Goal: Task Accomplishment & Management: Manage account settings

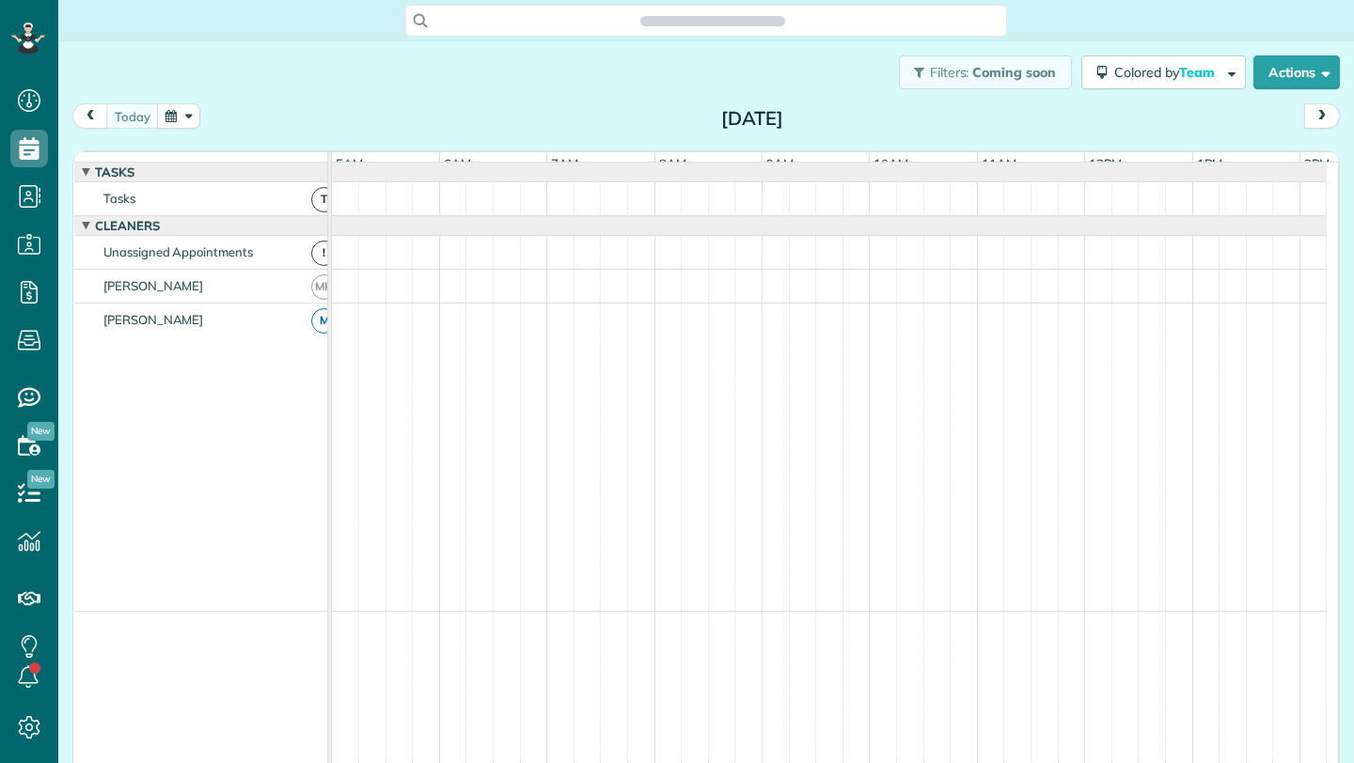
scroll to position [0, 108]
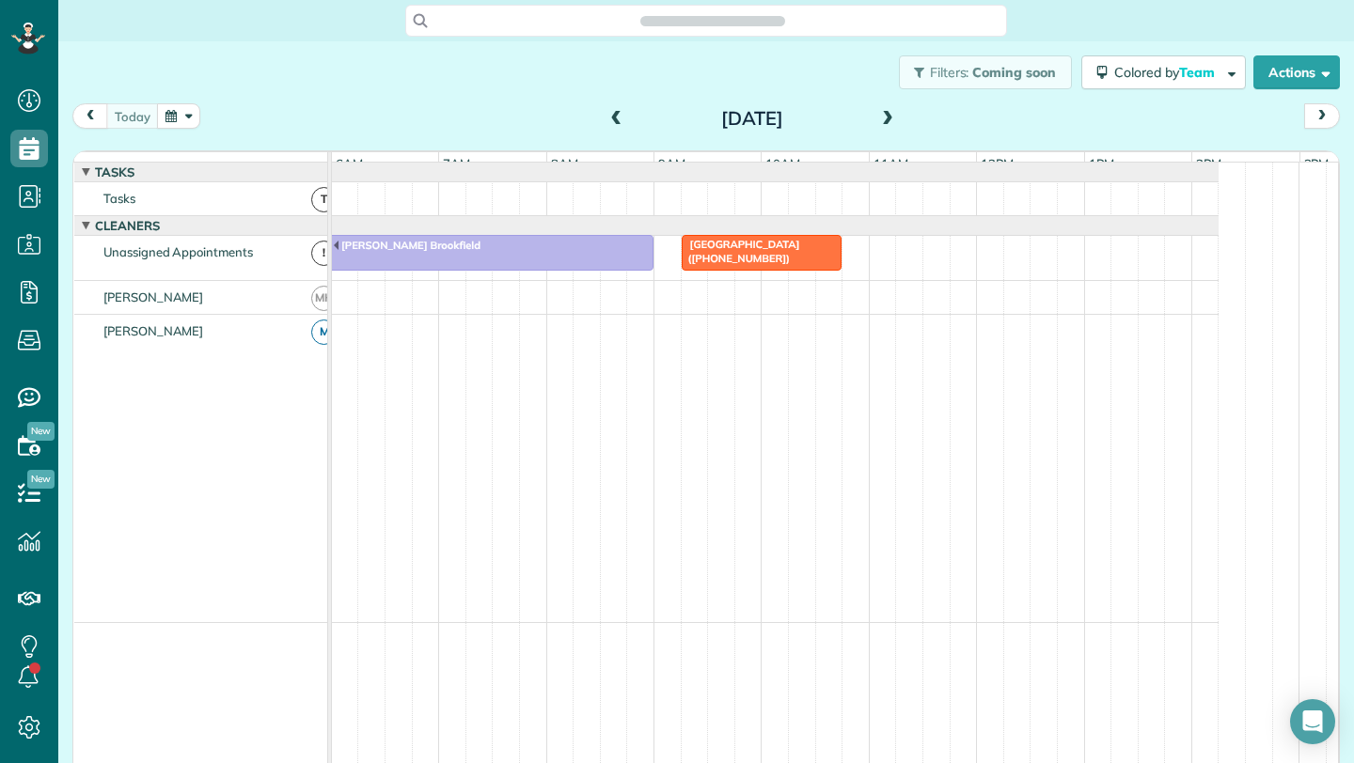
click at [186, 120] on button "button" at bounding box center [178, 115] width 43 height 25
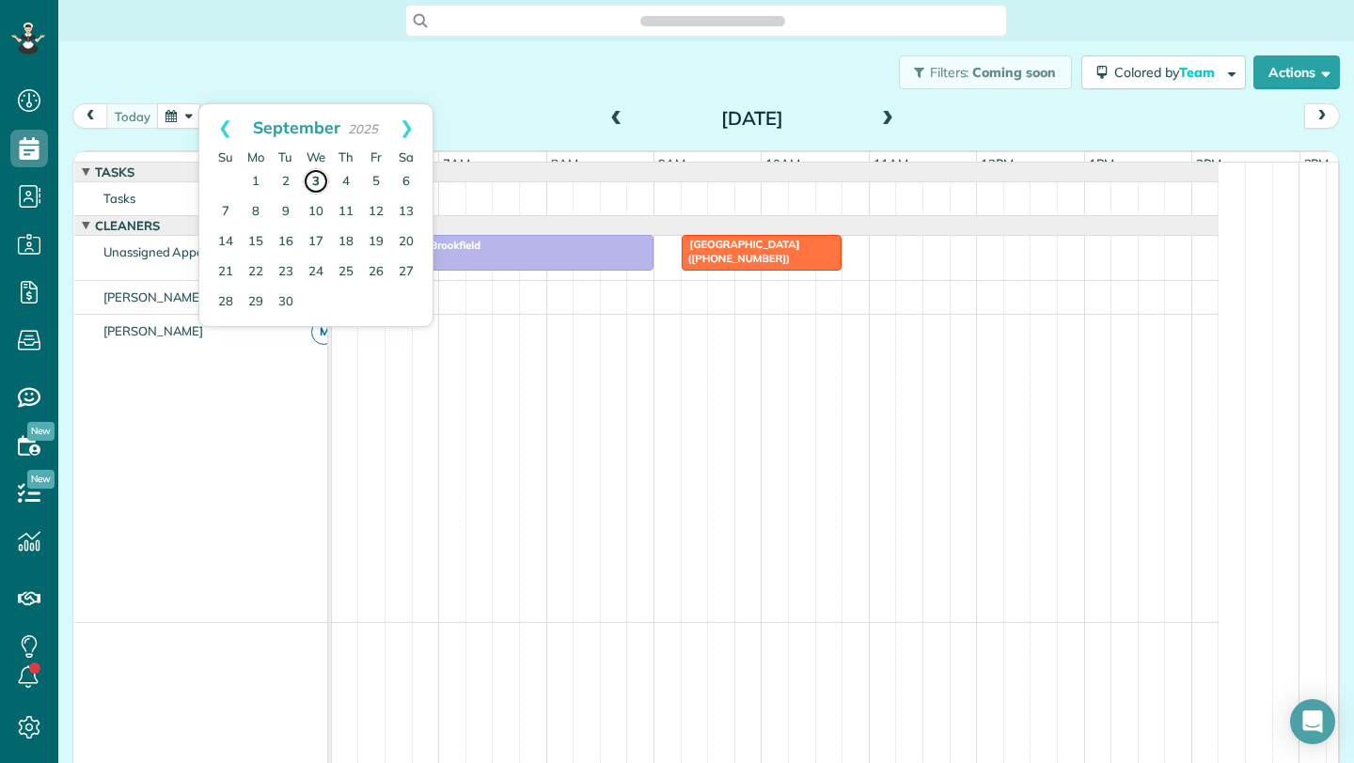
click at [322, 180] on link "3" at bounding box center [316, 181] width 26 height 26
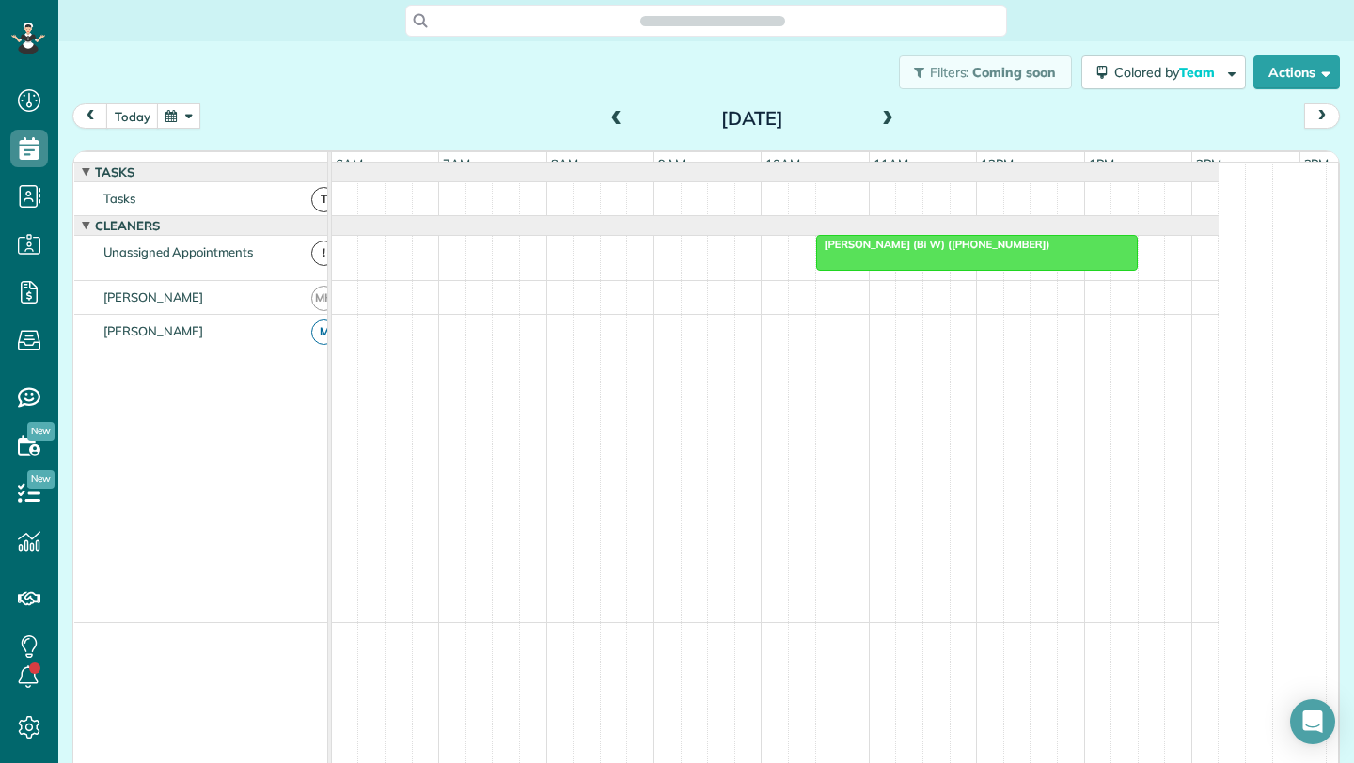
click at [879, 128] on span at bounding box center [887, 119] width 21 height 28
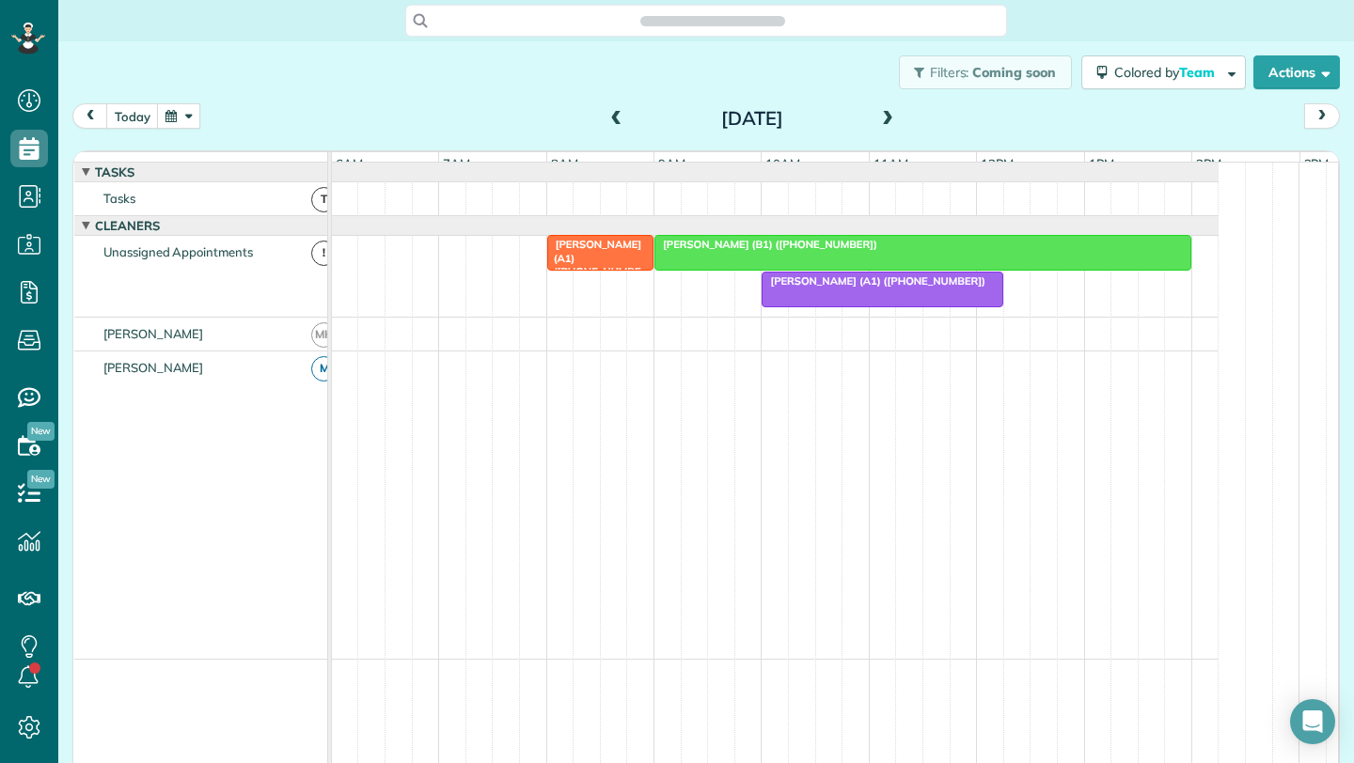
click at [804, 251] on span "Elizabeth Geer (B1) (+17733900579)" at bounding box center [765, 244] width 225 height 13
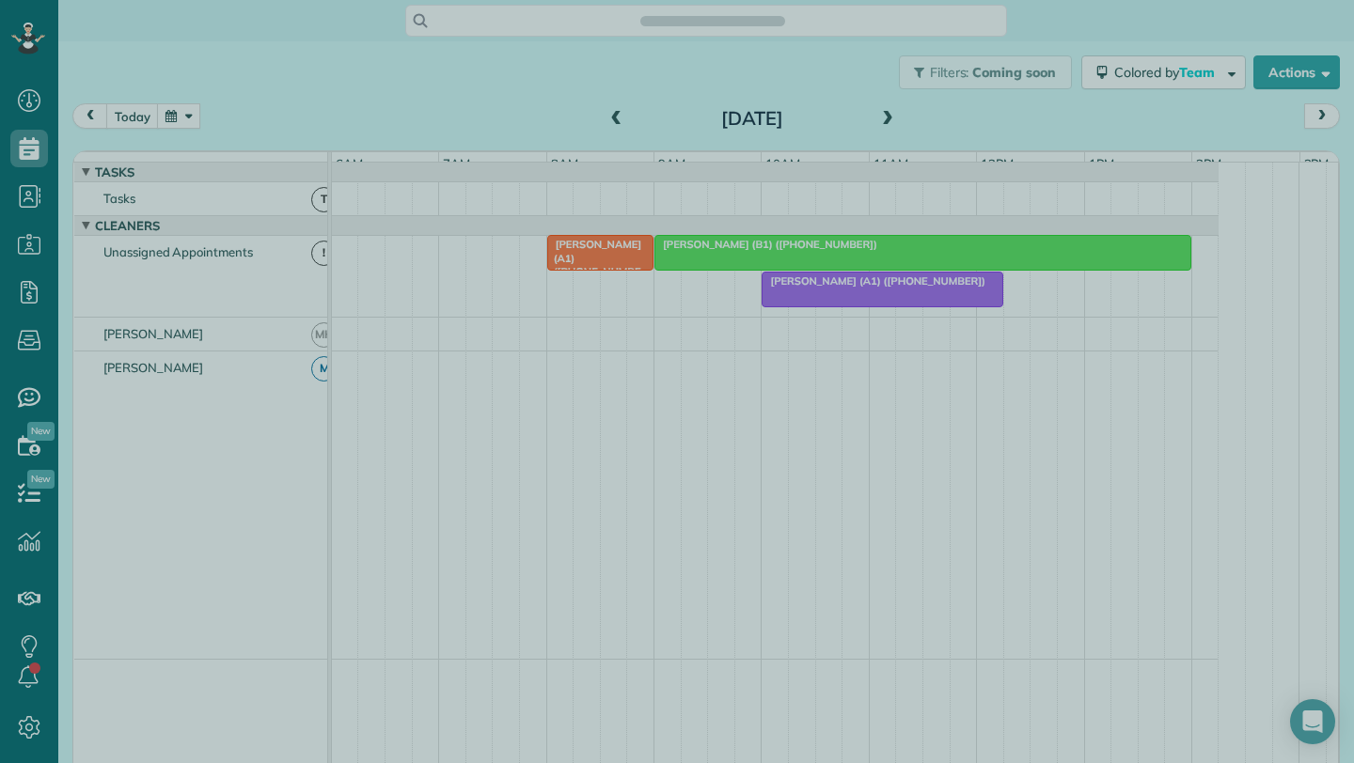
click at [972, 279] on div at bounding box center [677, 381] width 1354 height 763
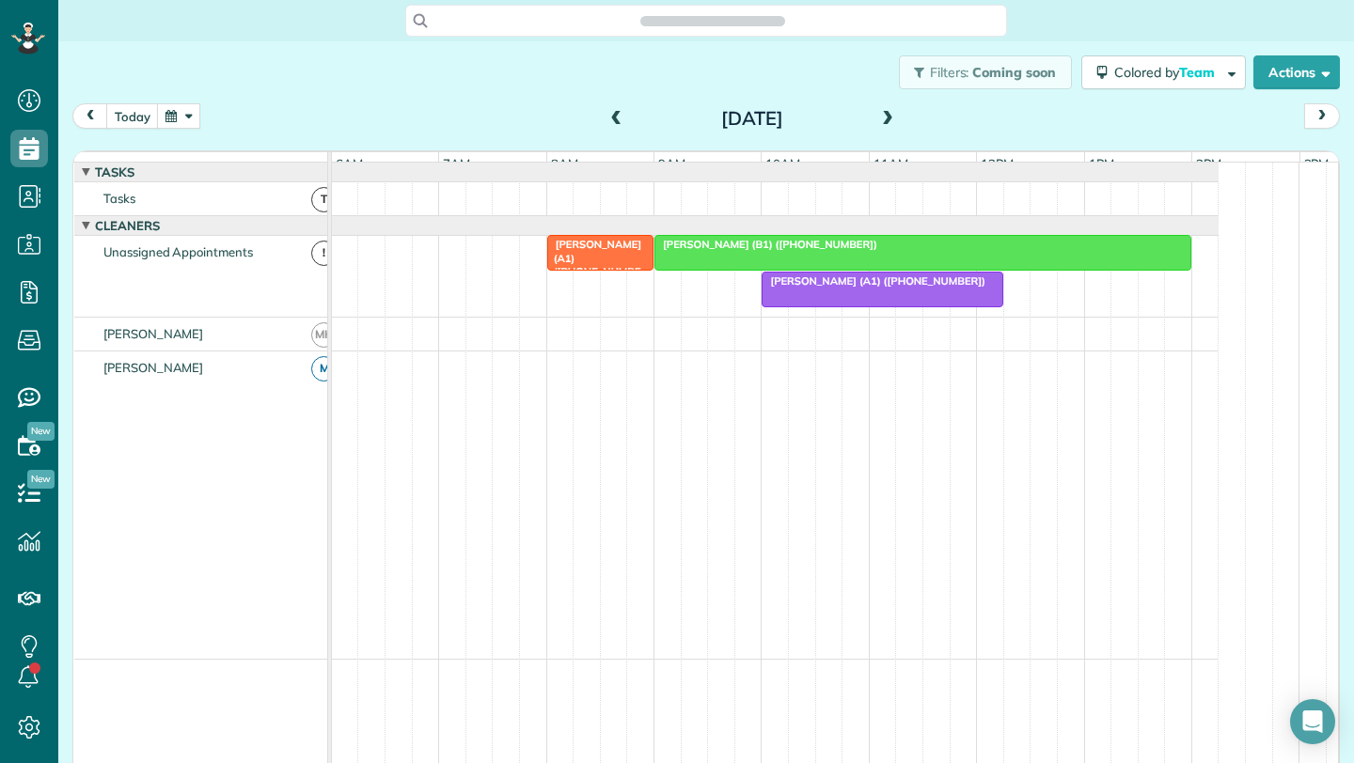
click at [713, 251] on span "Elizabeth Geer (B1) (+17733900579)" at bounding box center [765, 244] width 225 height 13
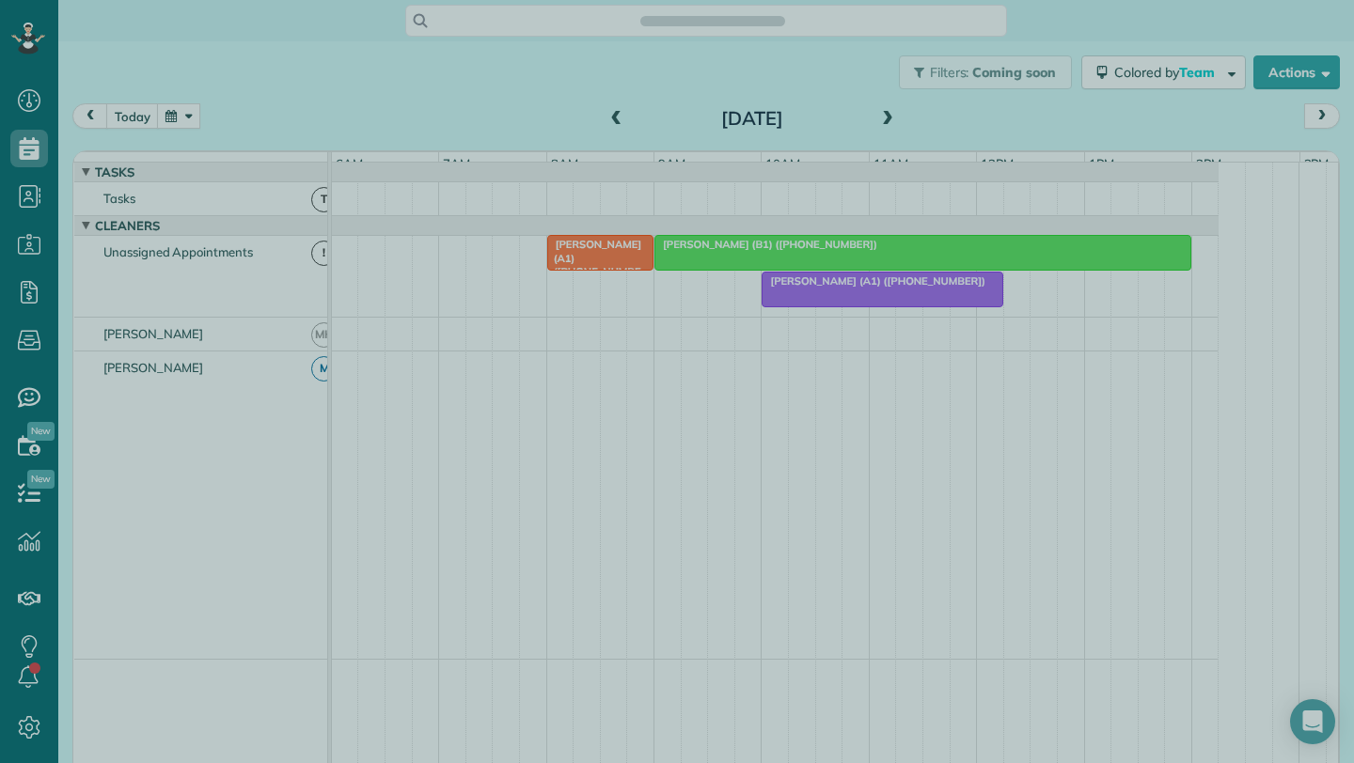
click at [777, 266] on div at bounding box center [677, 381] width 1354 height 763
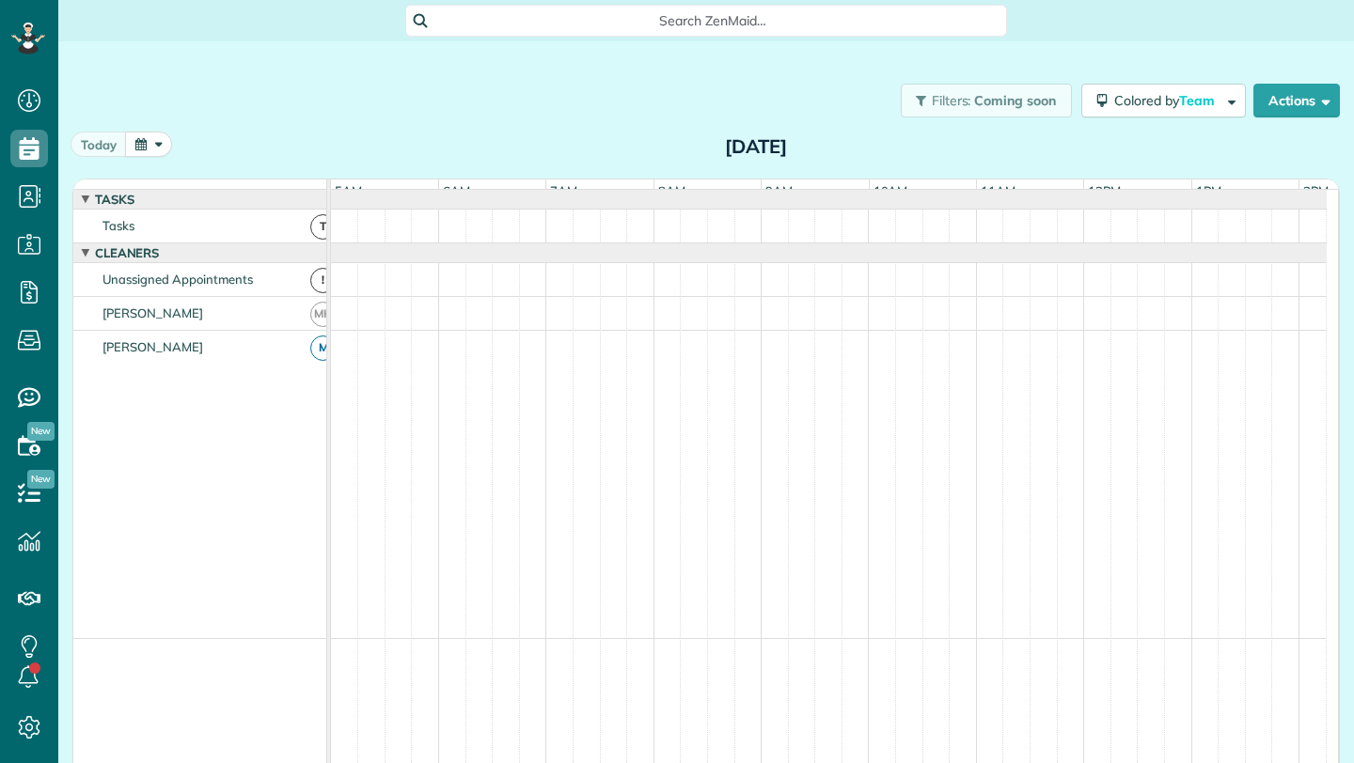
scroll to position [0, 108]
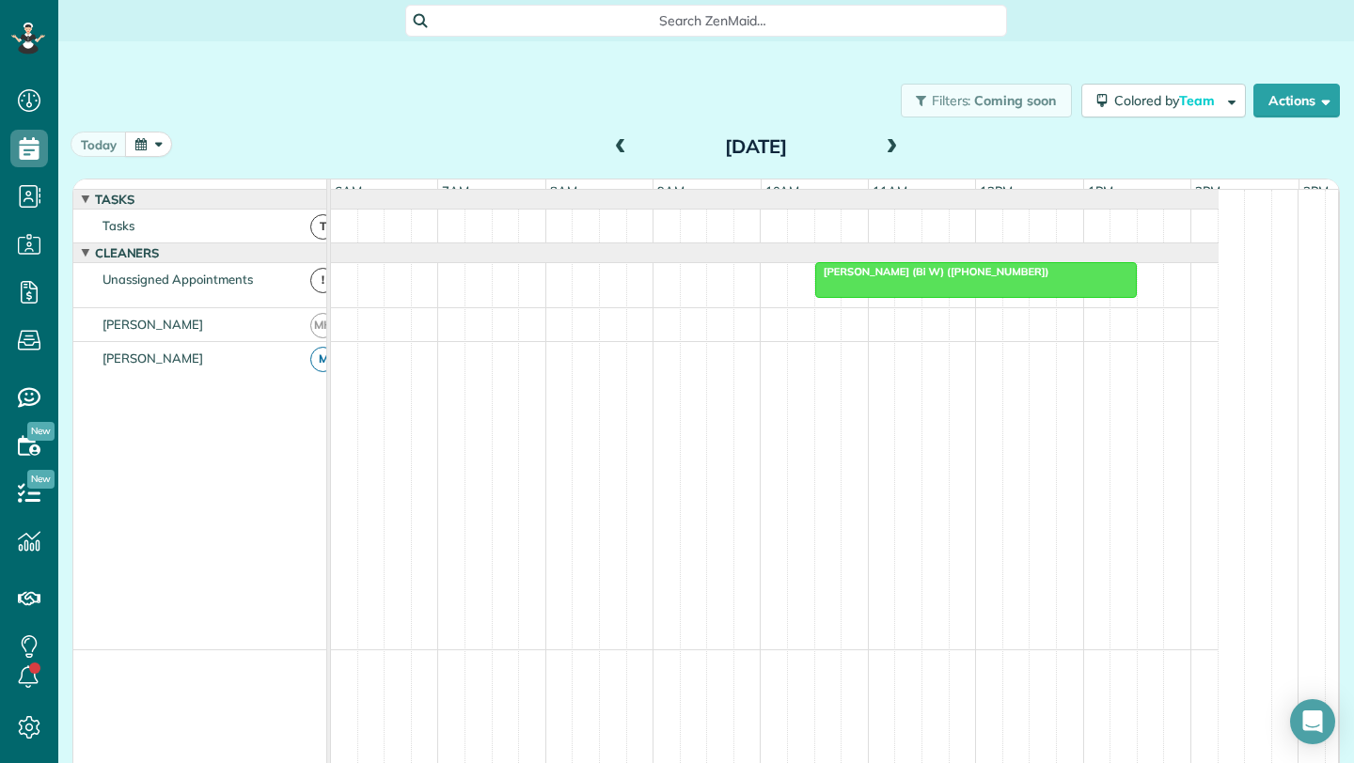
click at [891, 148] on span at bounding box center [891, 147] width 21 height 17
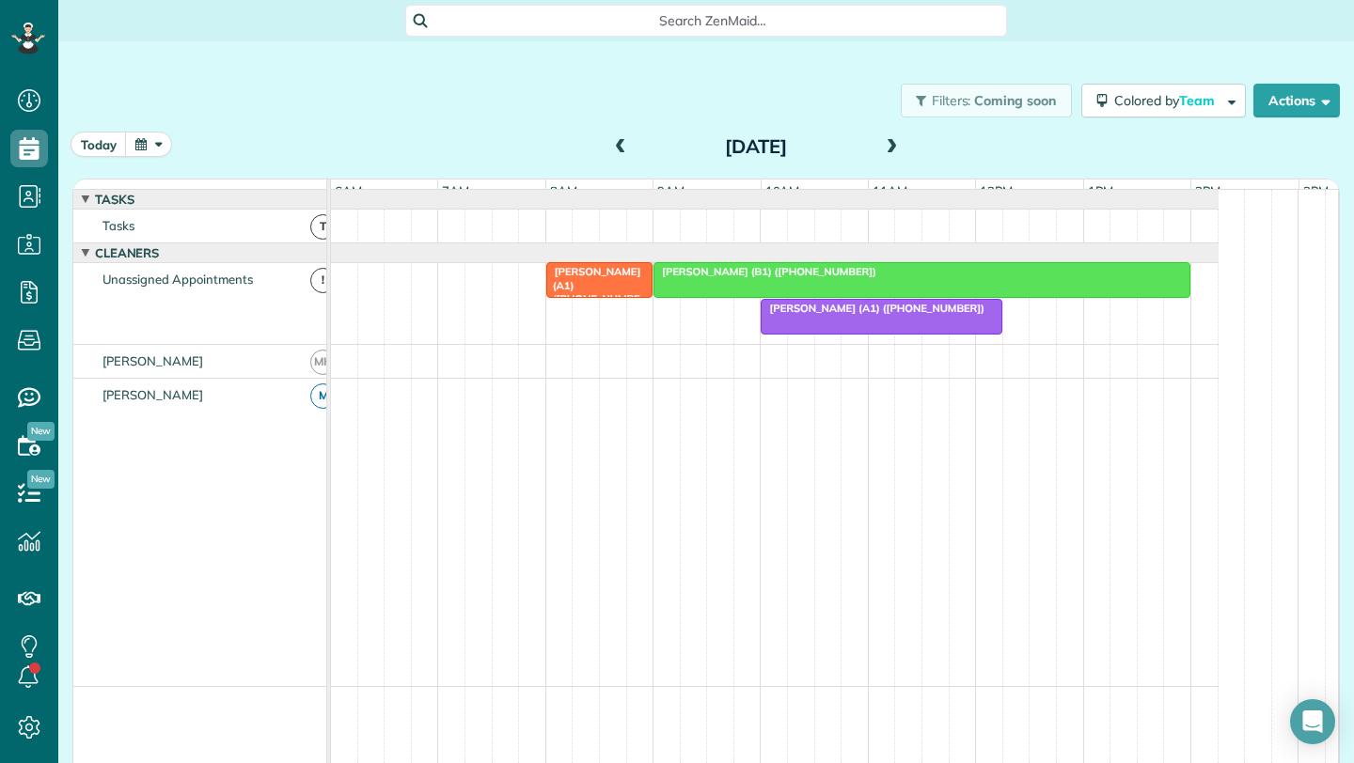
click at [745, 278] on span "Elizabeth Geer (B1) (+17733900579)" at bounding box center [764, 271] width 225 height 13
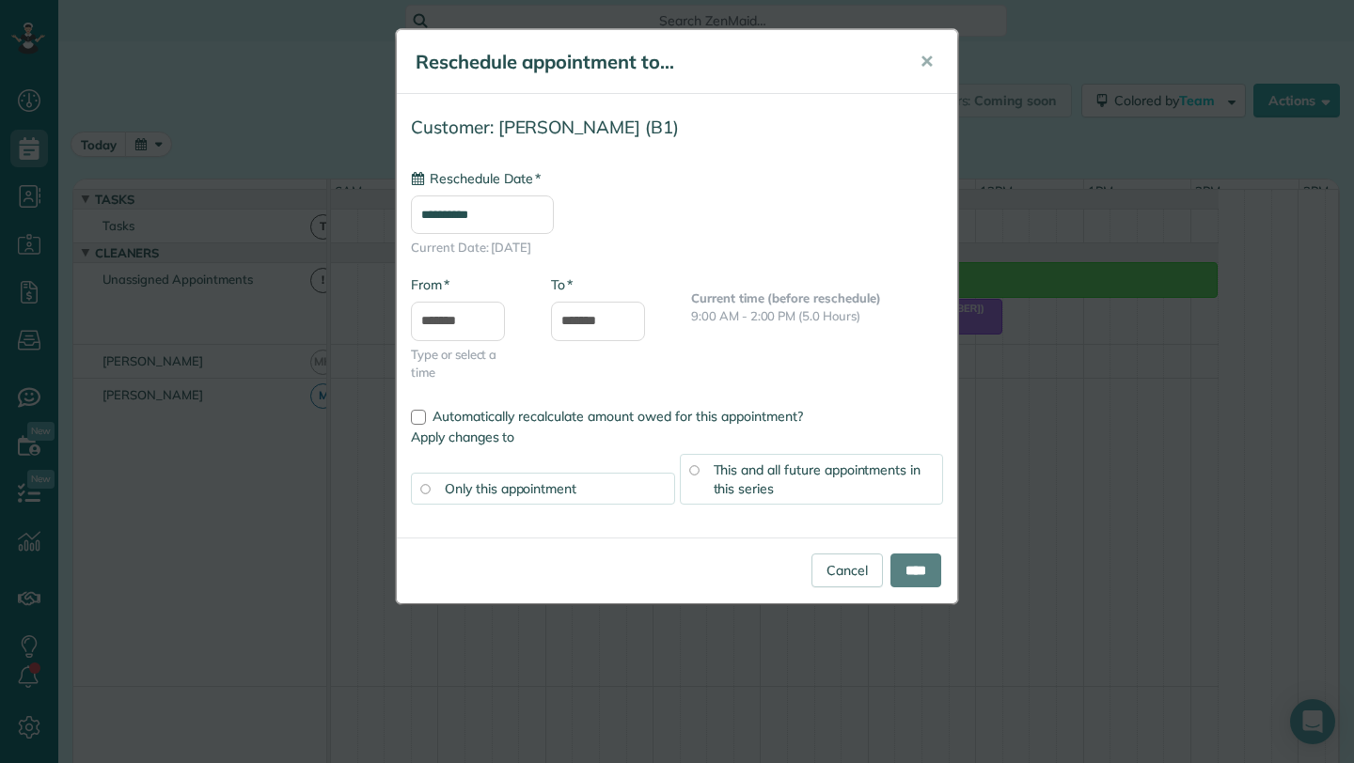
type input "**********"
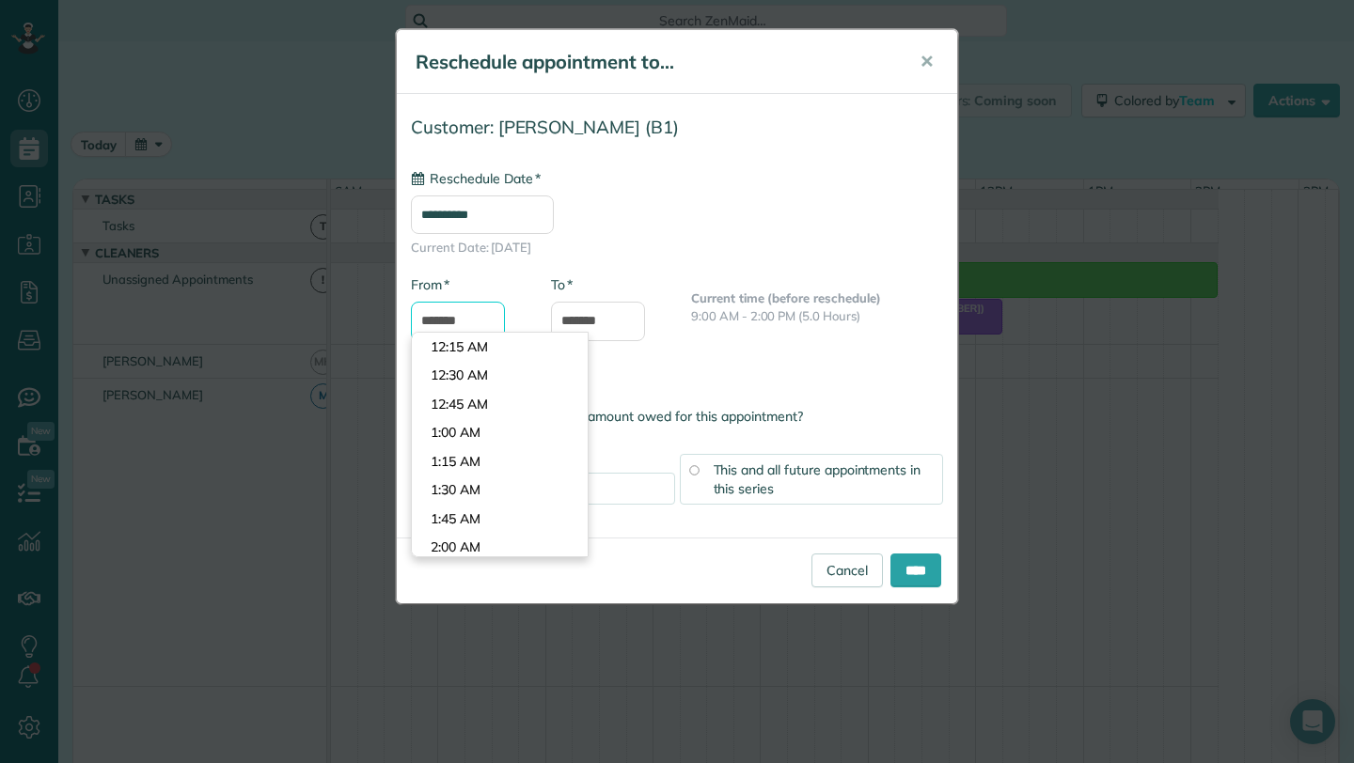
click at [449, 324] on input "*******" at bounding box center [458, 321] width 94 height 39
click at [446, 324] on input "*******" at bounding box center [458, 321] width 94 height 39
click at [930, 62] on span "✕" at bounding box center [926, 62] width 14 height 22
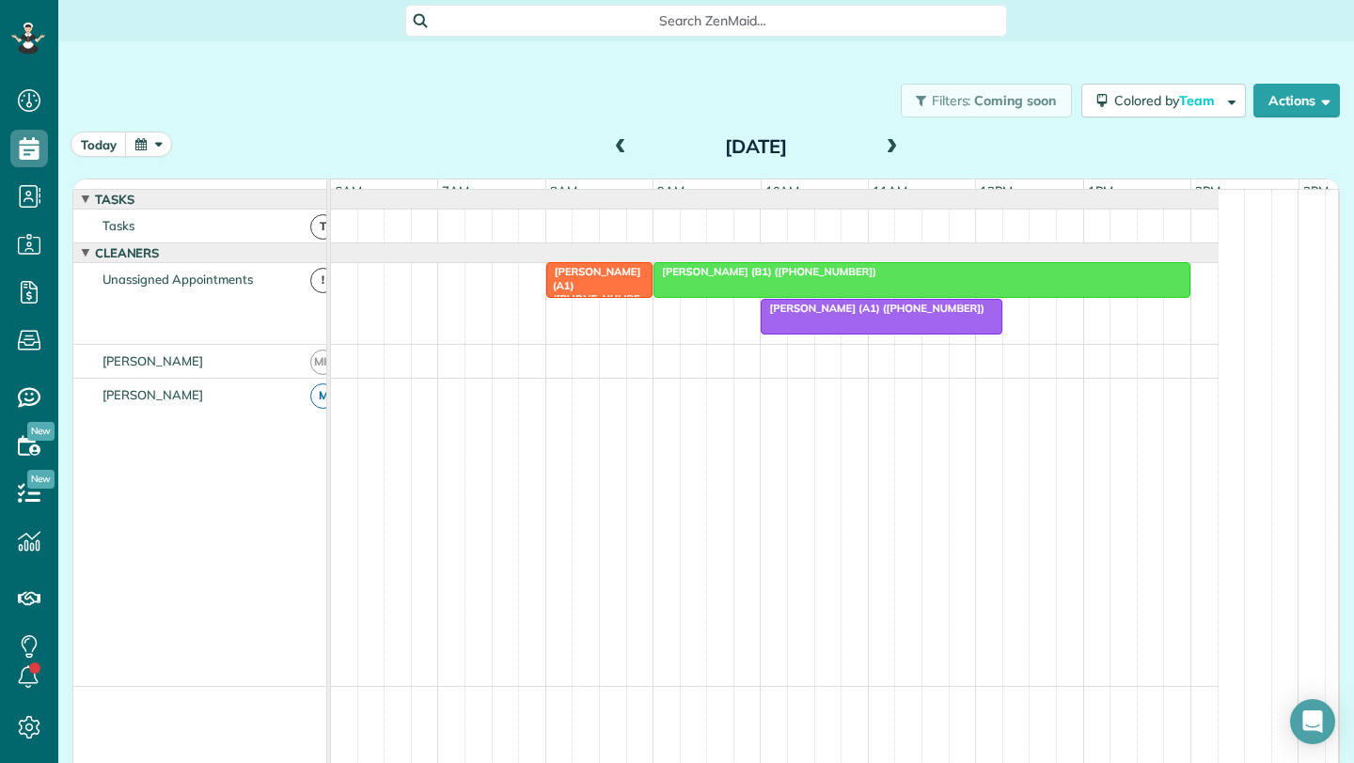
click at [755, 292] on div at bounding box center [921, 280] width 535 height 34
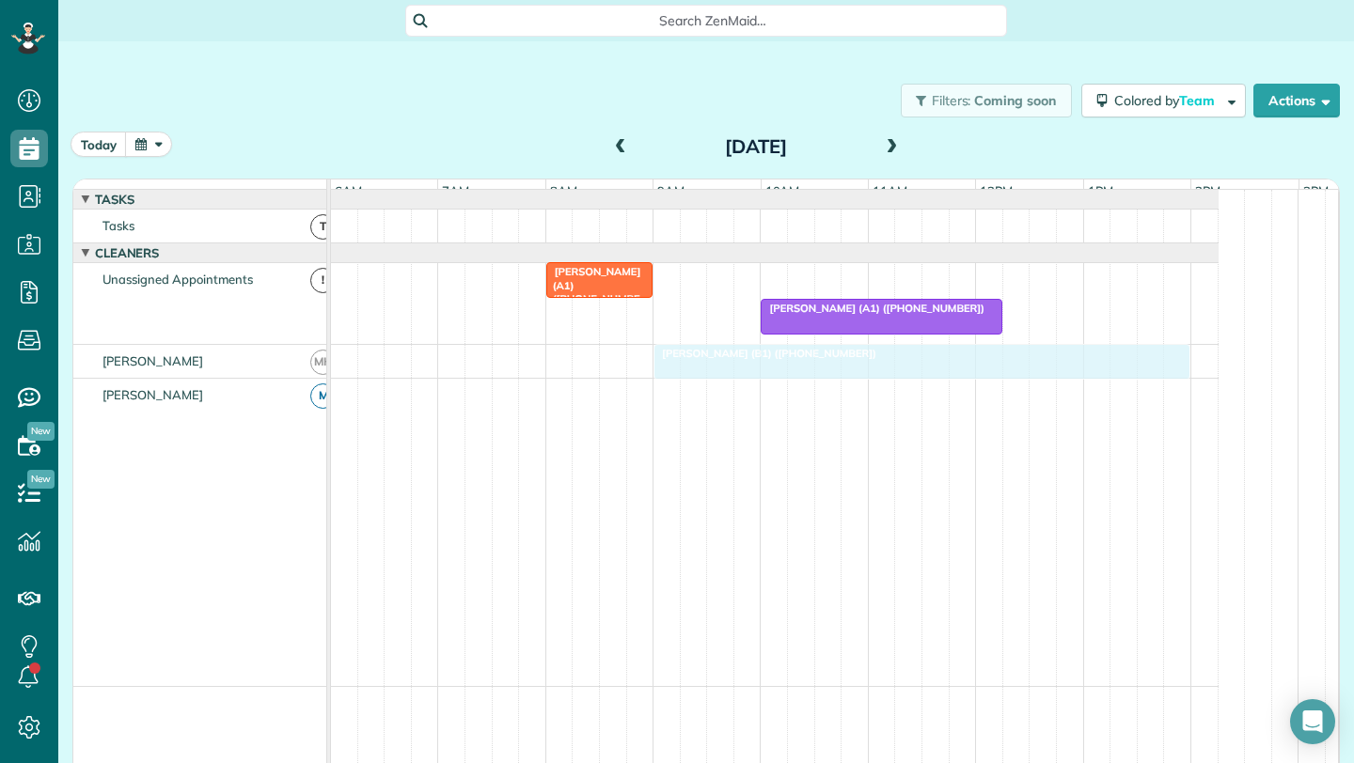
drag, startPoint x: 671, startPoint y: 289, endPoint x: 670, endPoint y: 386, distance: 97.8
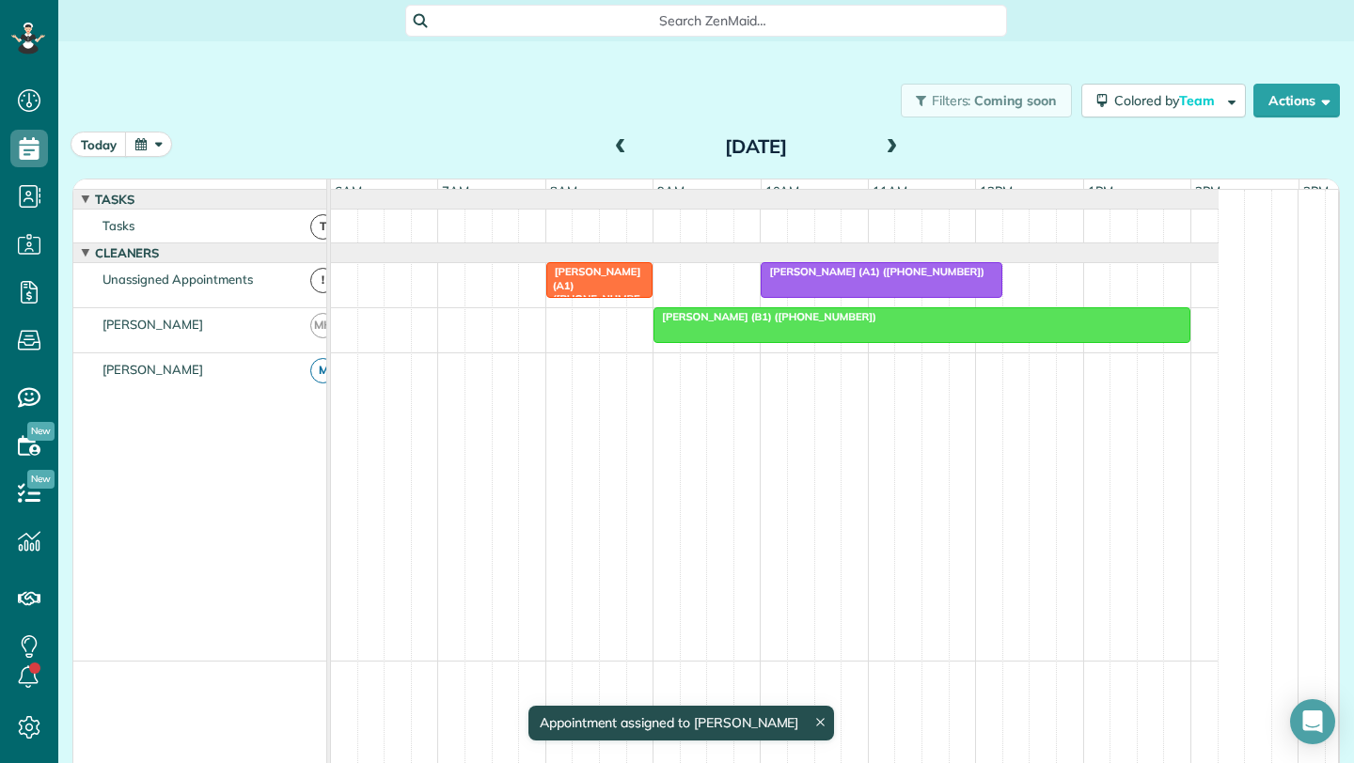
click at [726, 340] on div at bounding box center [921, 325] width 535 height 34
click at [676, 340] on div at bounding box center [921, 325] width 535 height 34
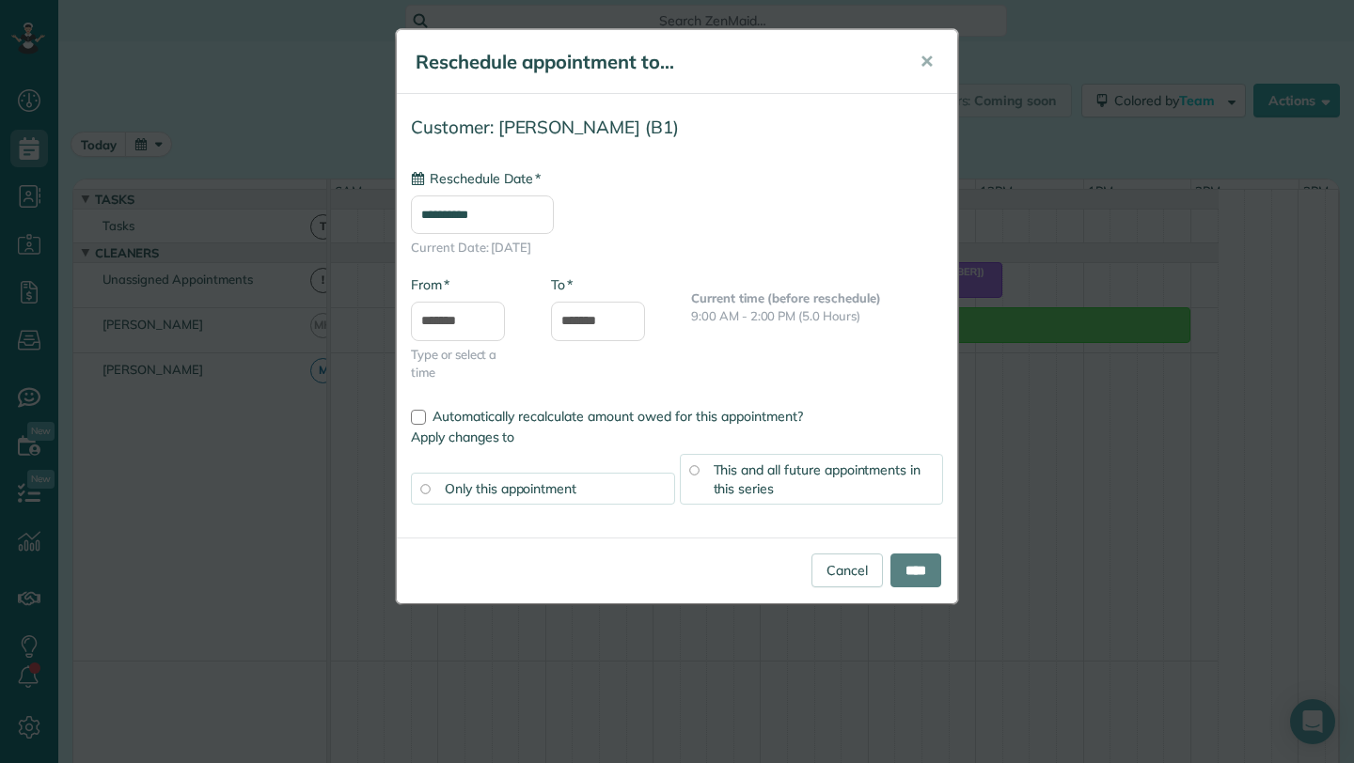
drag, startPoint x: 702, startPoint y: 337, endPoint x: 710, endPoint y: 291, distance: 46.7
type input "**********"
click at [933, 60] on span "✕" at bounding box center [926, 62] width 14 height 22
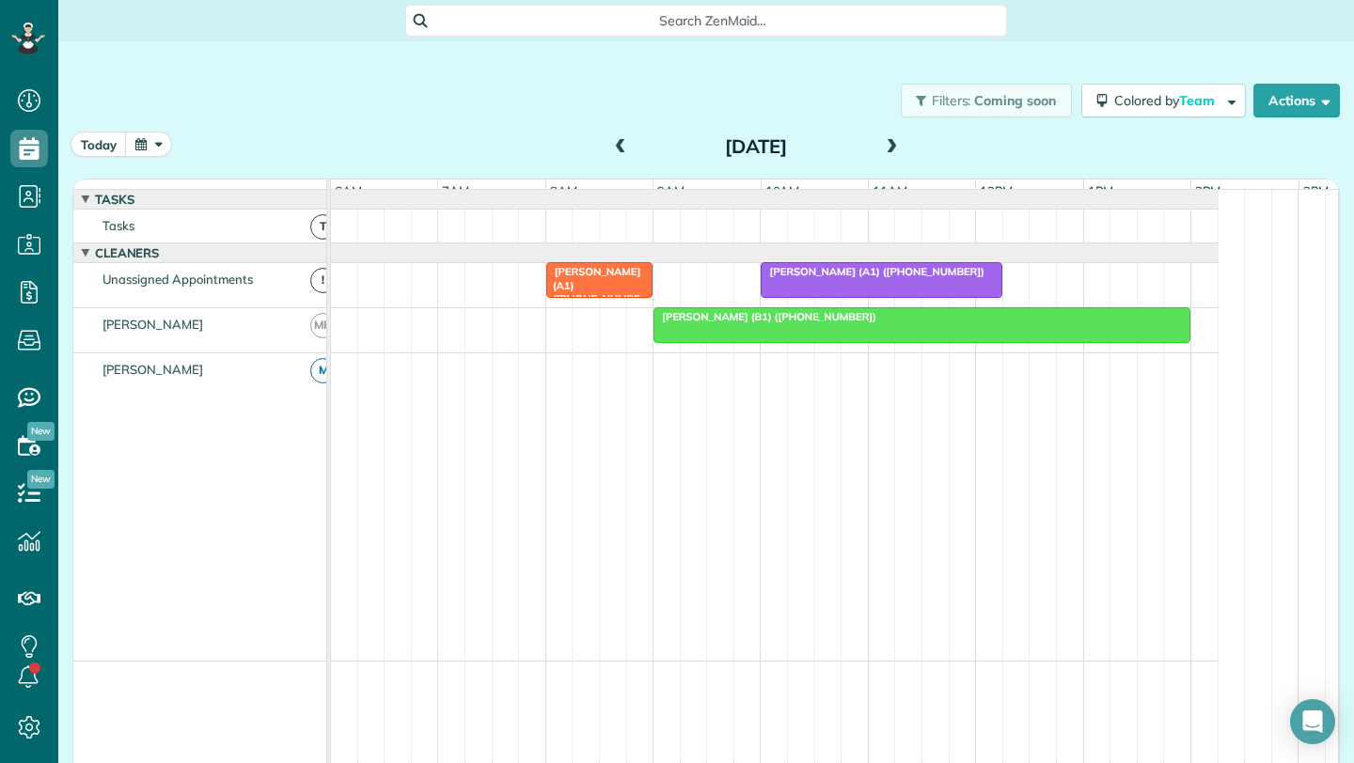
click at [729, 323] on span "[PERSON_NAME] (B1) ([PHONE_NUMBER])" at bounding box center [764, 316] width 225 height 13
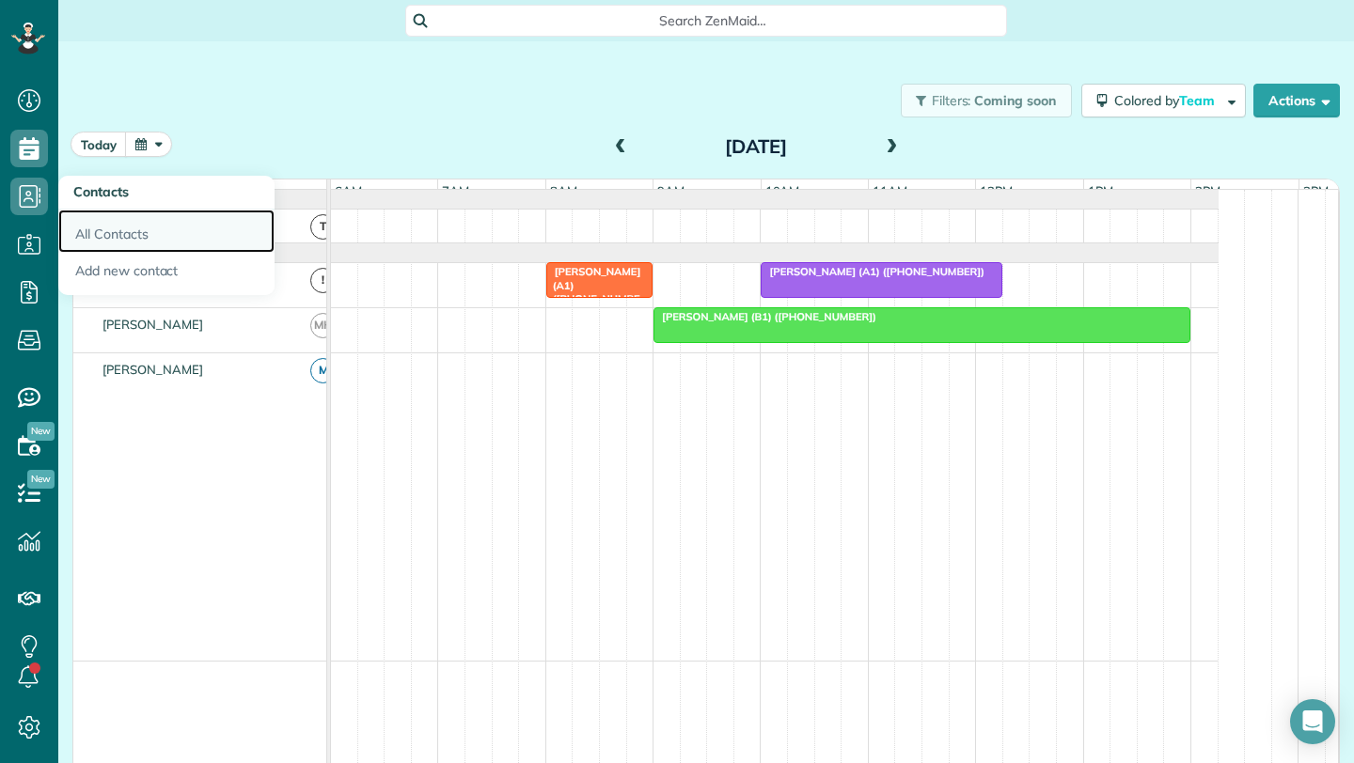
click at [141, 235] on link "All Contacts" at bounding box center [166, 231] width 216 height 43
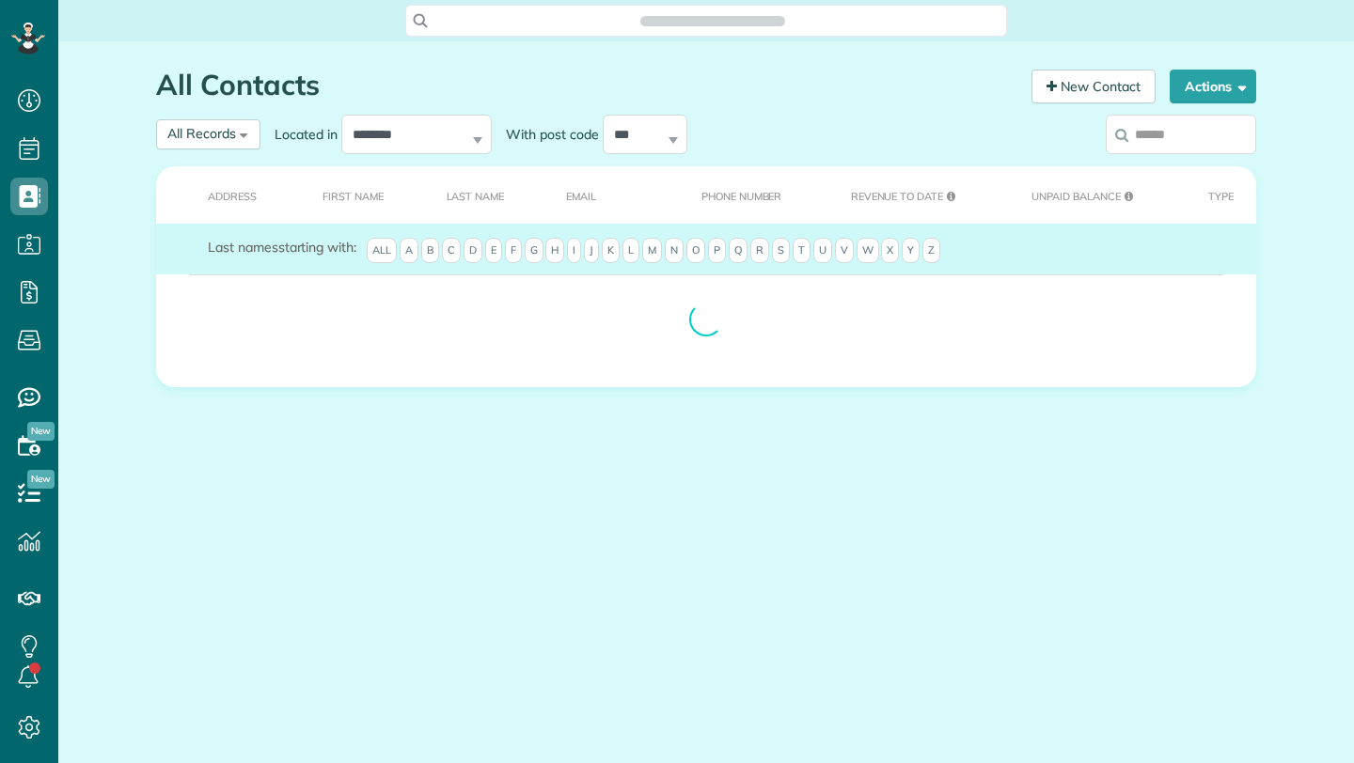
scroll to position [8, 8]
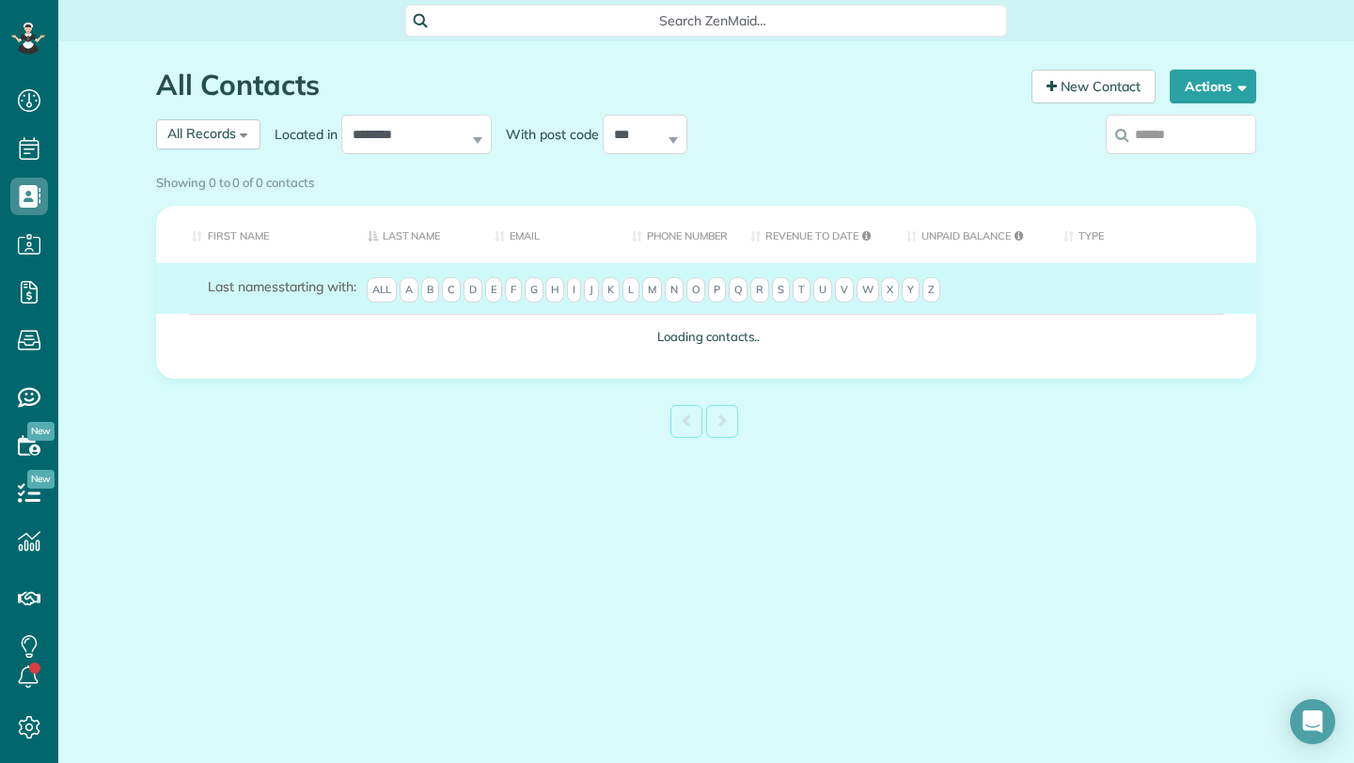
click at [1167, 132] on input "search" at bounding box center [1181, 134] width 150 height 39
type input "*"
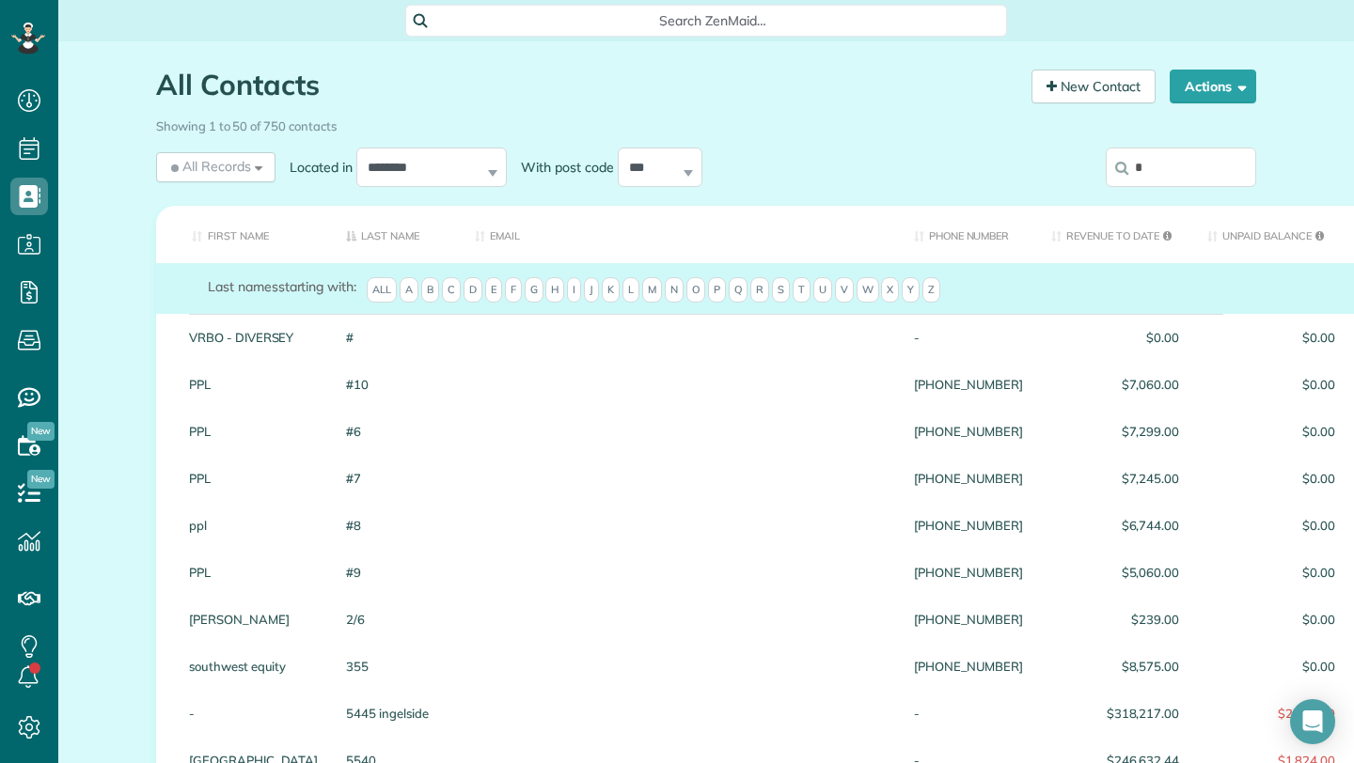
click at [1184, 176] on input "*" at bounding box center [1181, 167] width 150 height 39
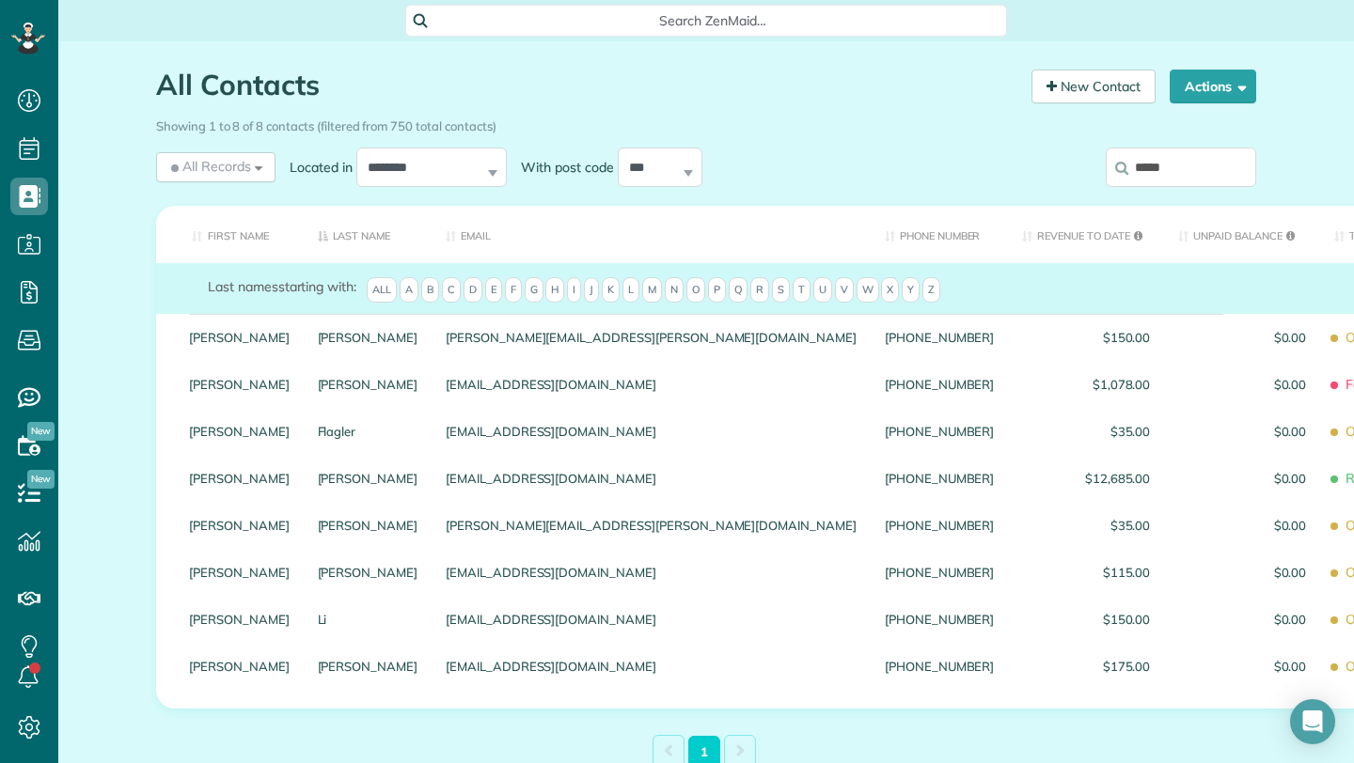
drag, startPoint x: 1179, startPoint y: 175, endPoint x: 1122, endPoint y: 170, distance: 56.6
click at [1122, 170] on input "*****" at bounding box center [1181, 167] width 150 height 39
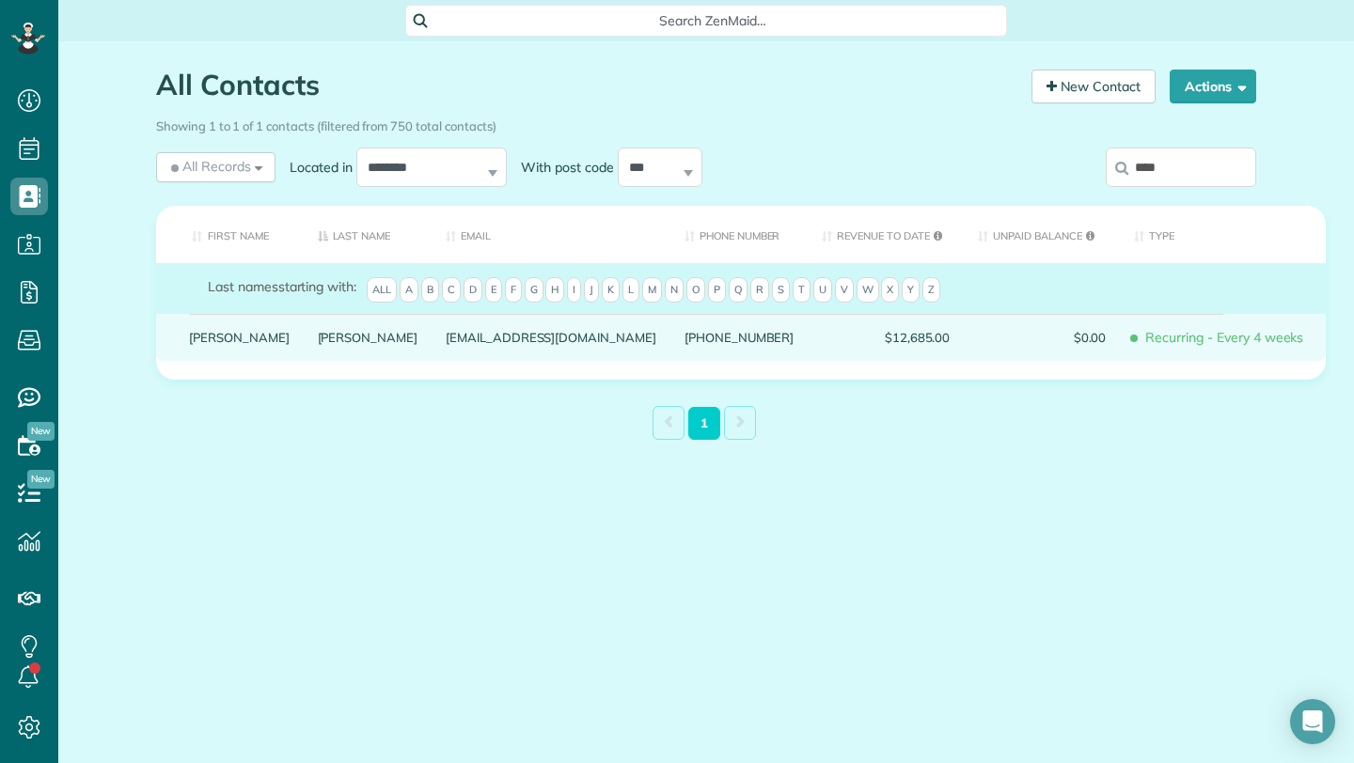
type input "****"
click at [324, 356] on div "Geer" at bounding box center [368, 337] width 129 height 47
click at [1040, 349] on div "$0.00" at bounding box center [1042, 337] width 156 height 47
click at [215, 344] on link "Elizabeth" at bounding box center [239, 337] width 101 height 13
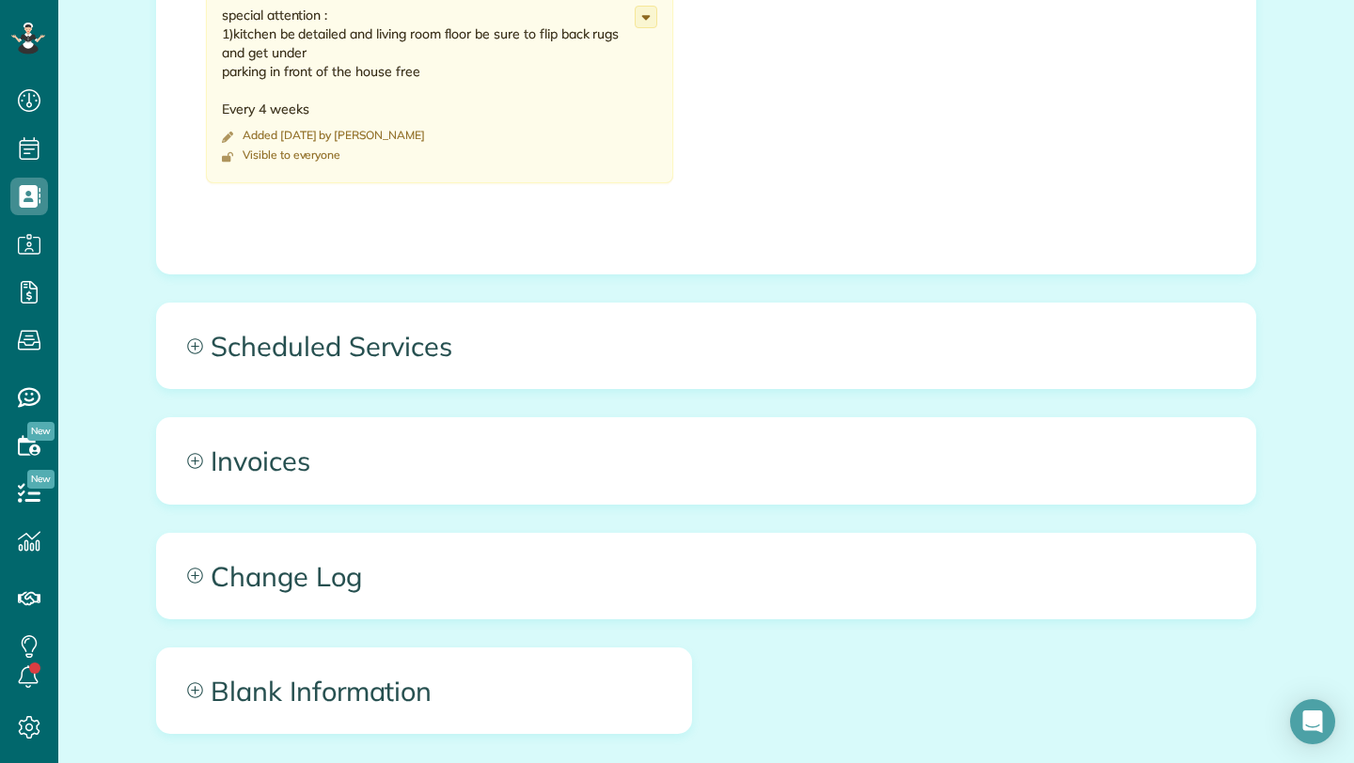
scroll to position [1161, 0]
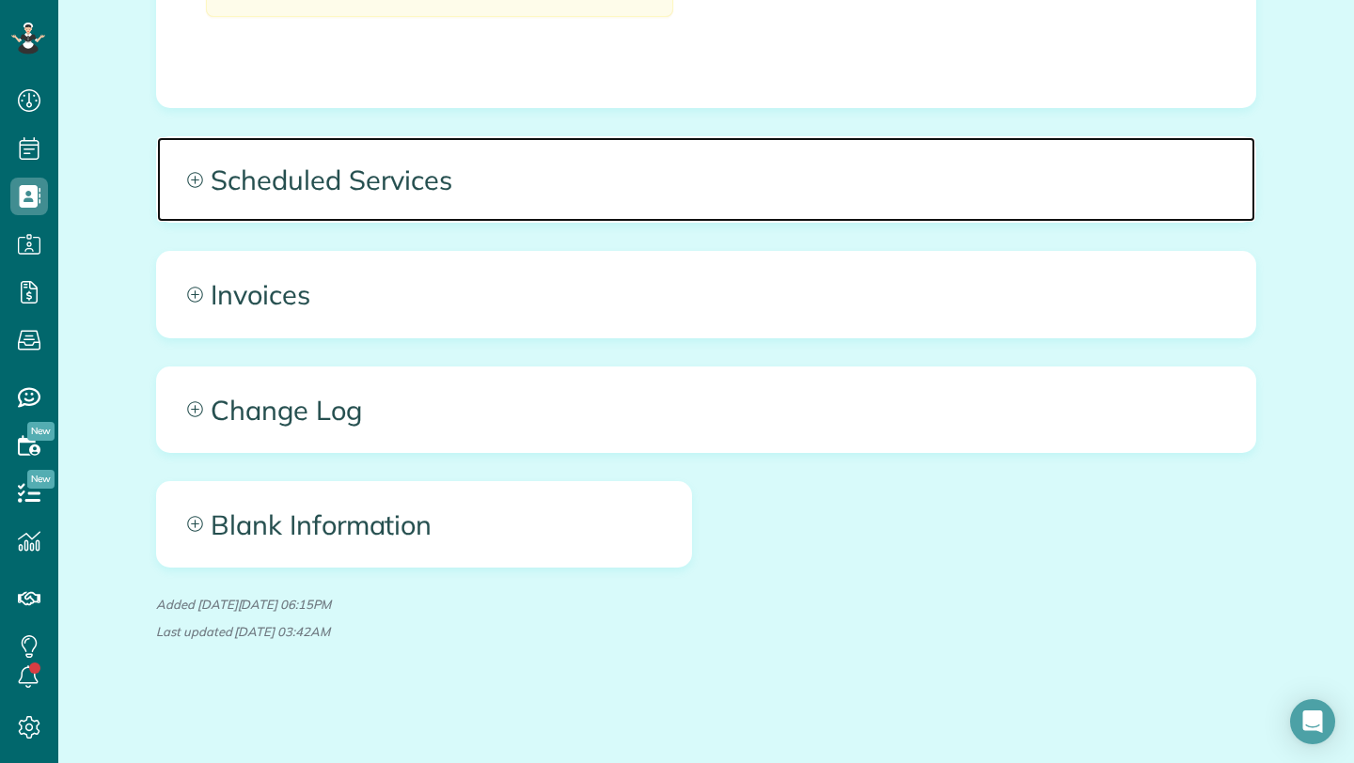
click at [296, 186] on span "Scheduled Services" at bounding box center [706, 179] width 1098 height 85
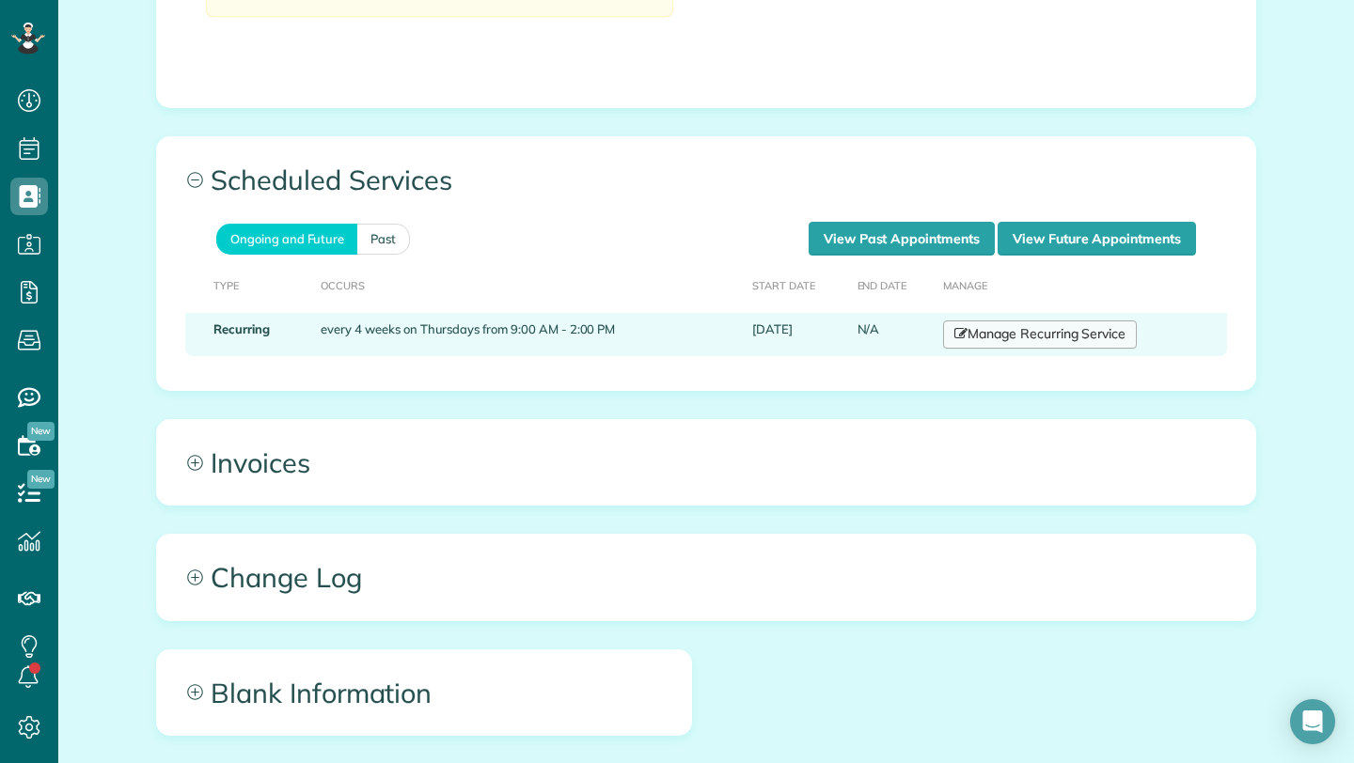
click at [1033, 337] on link "Manage Recurring Service" at bounding box center [1040, 335] width 194 height 28
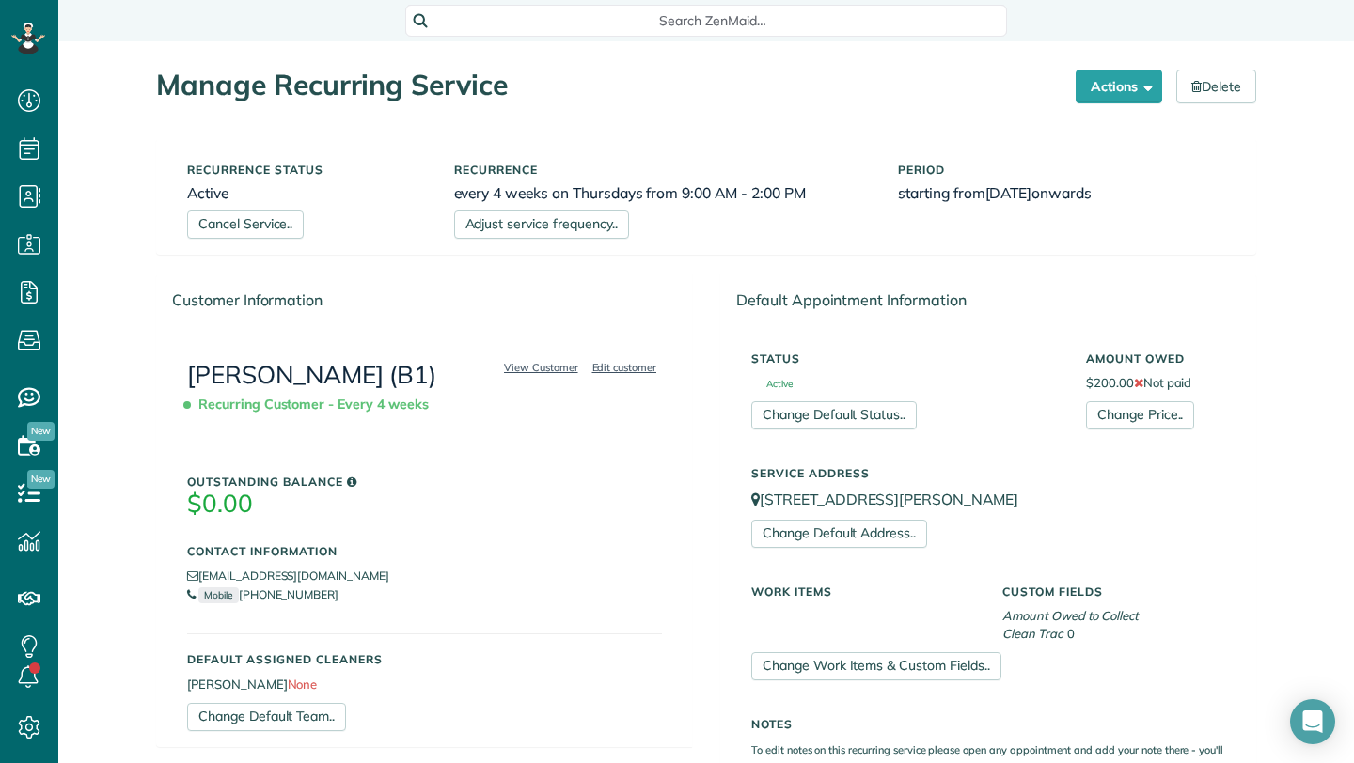
scroll to position [769, 0]
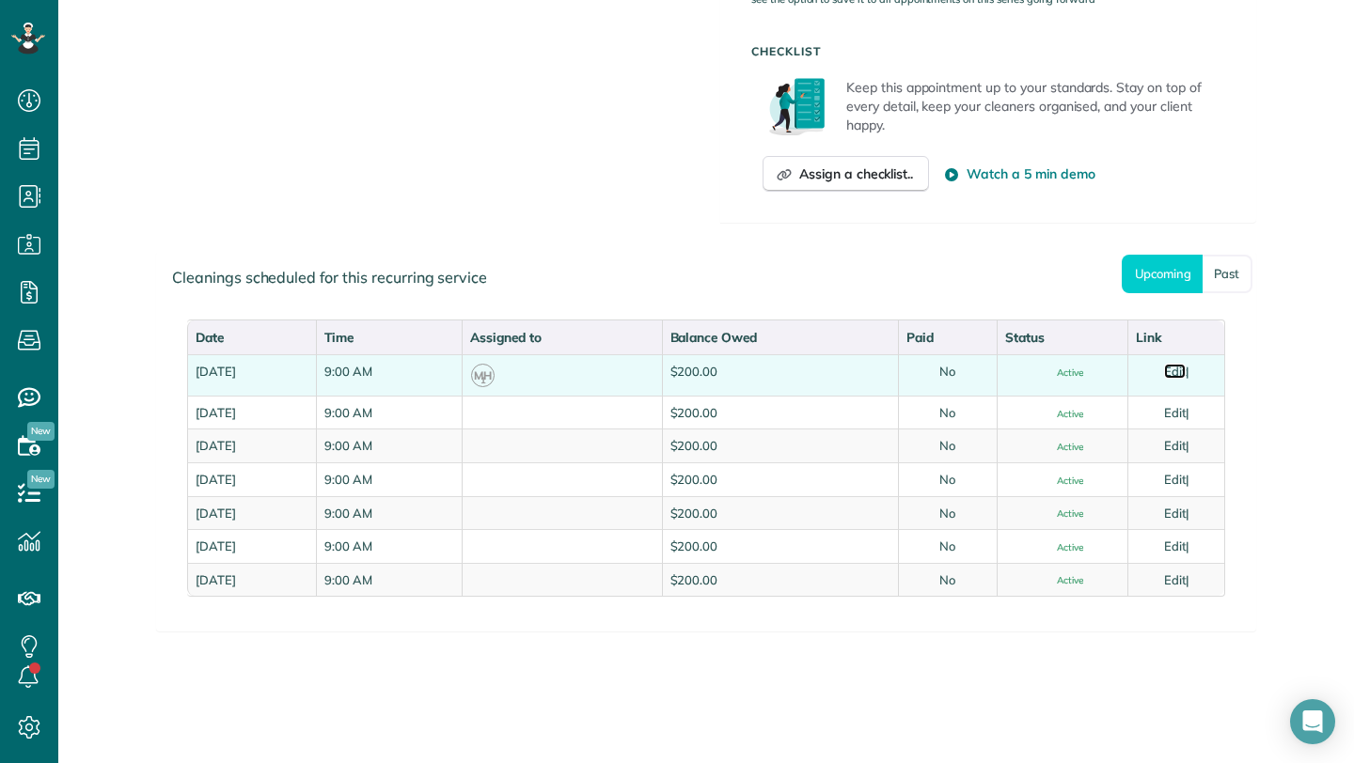
click at [1178, 367] on link "Edit" at bounding box center [1175, 371] width 23 height 15
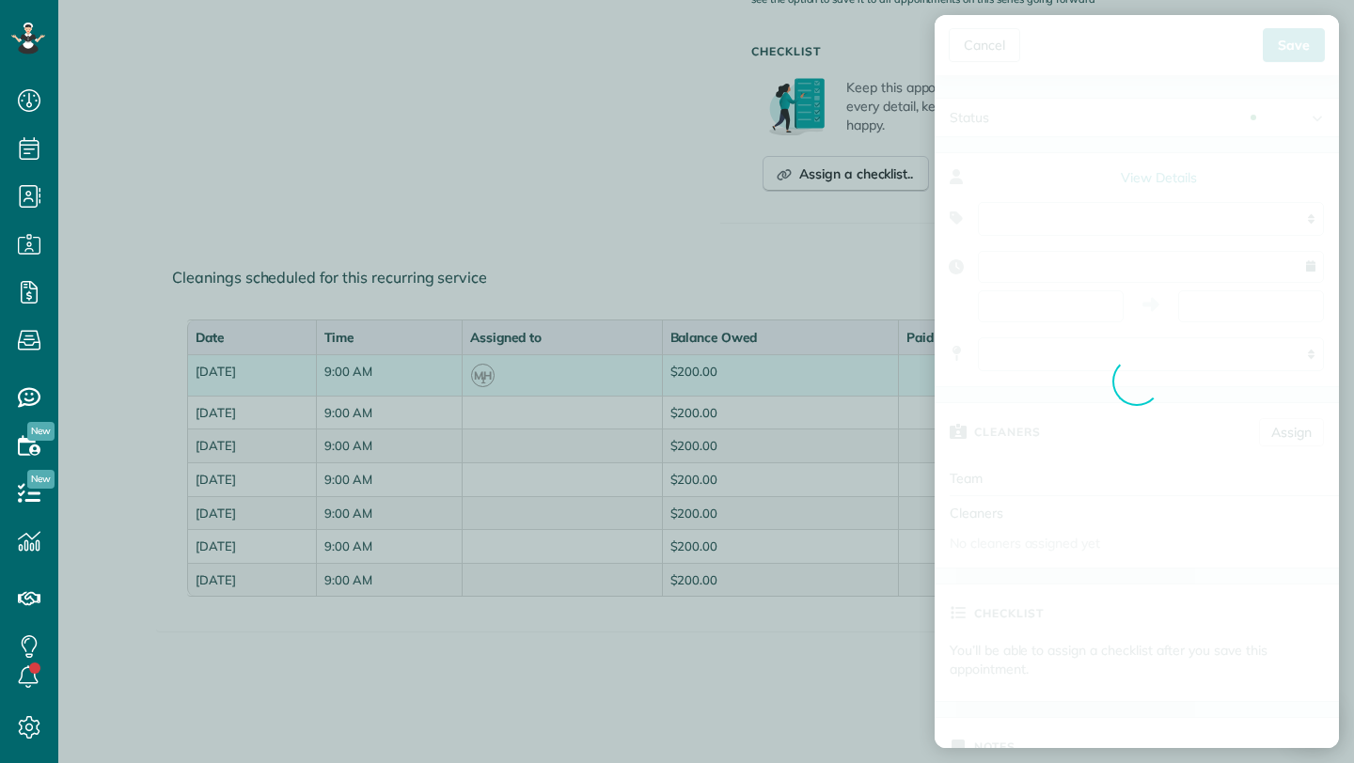
type input "**********"
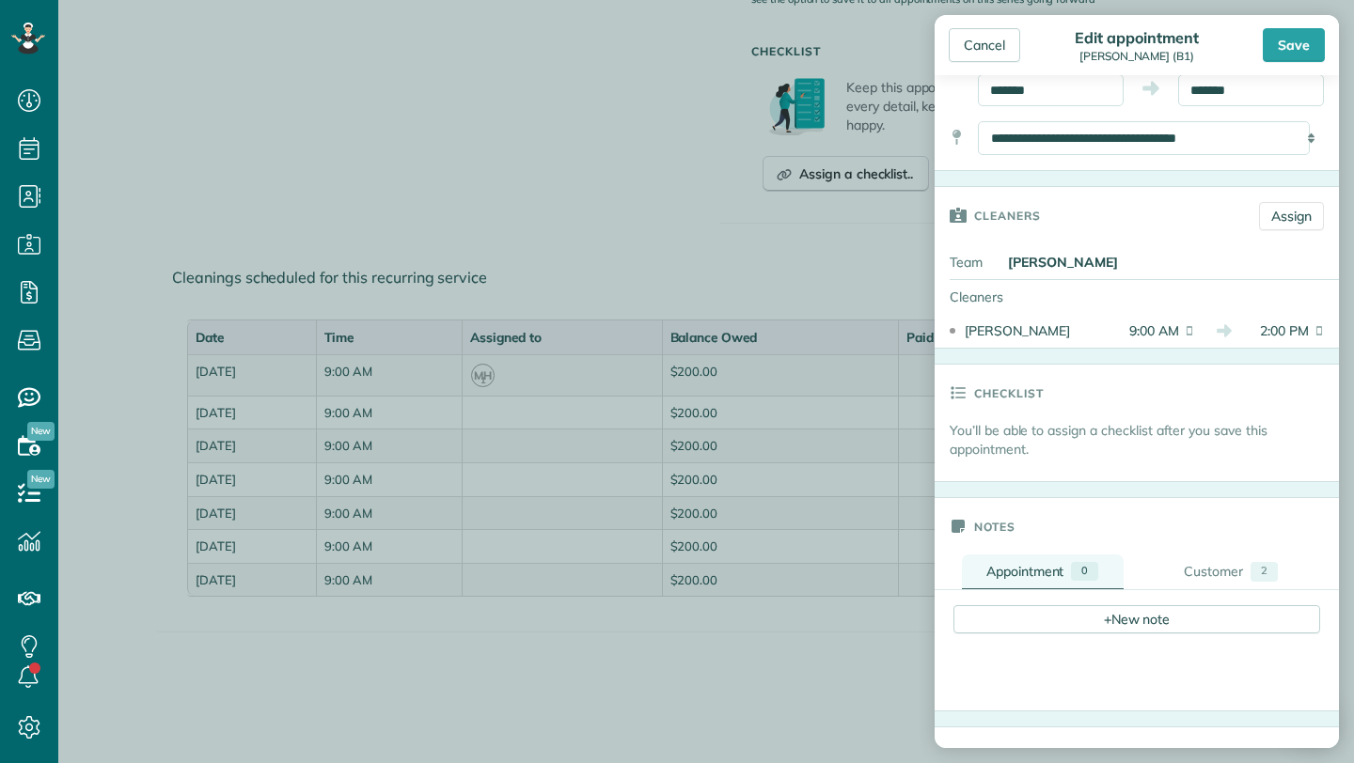
scroll to position [218, 0]
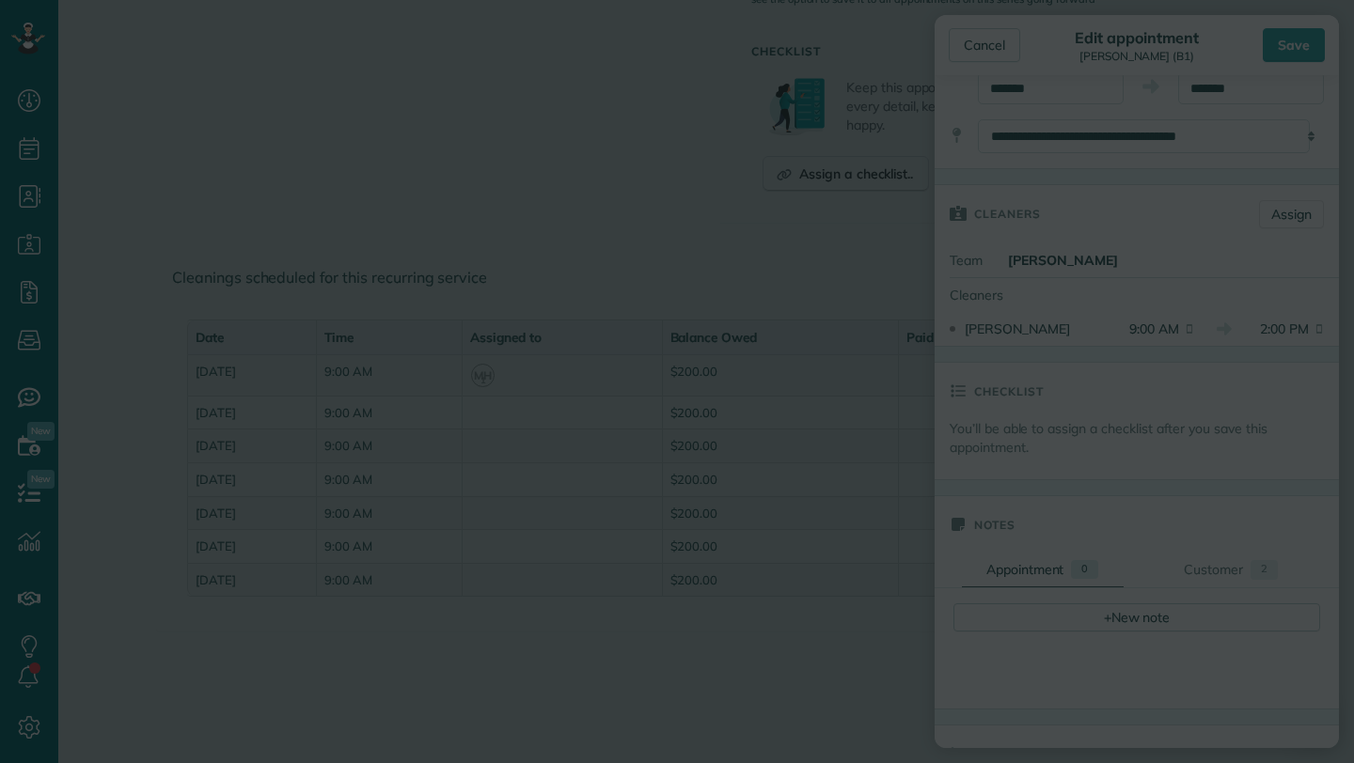
click at [589, 399] on body "Dashboard Scheduling Calendar View List View Dispatch View - Weekly scheduling …" at bounding box center [677, 381] width 1354 height 763
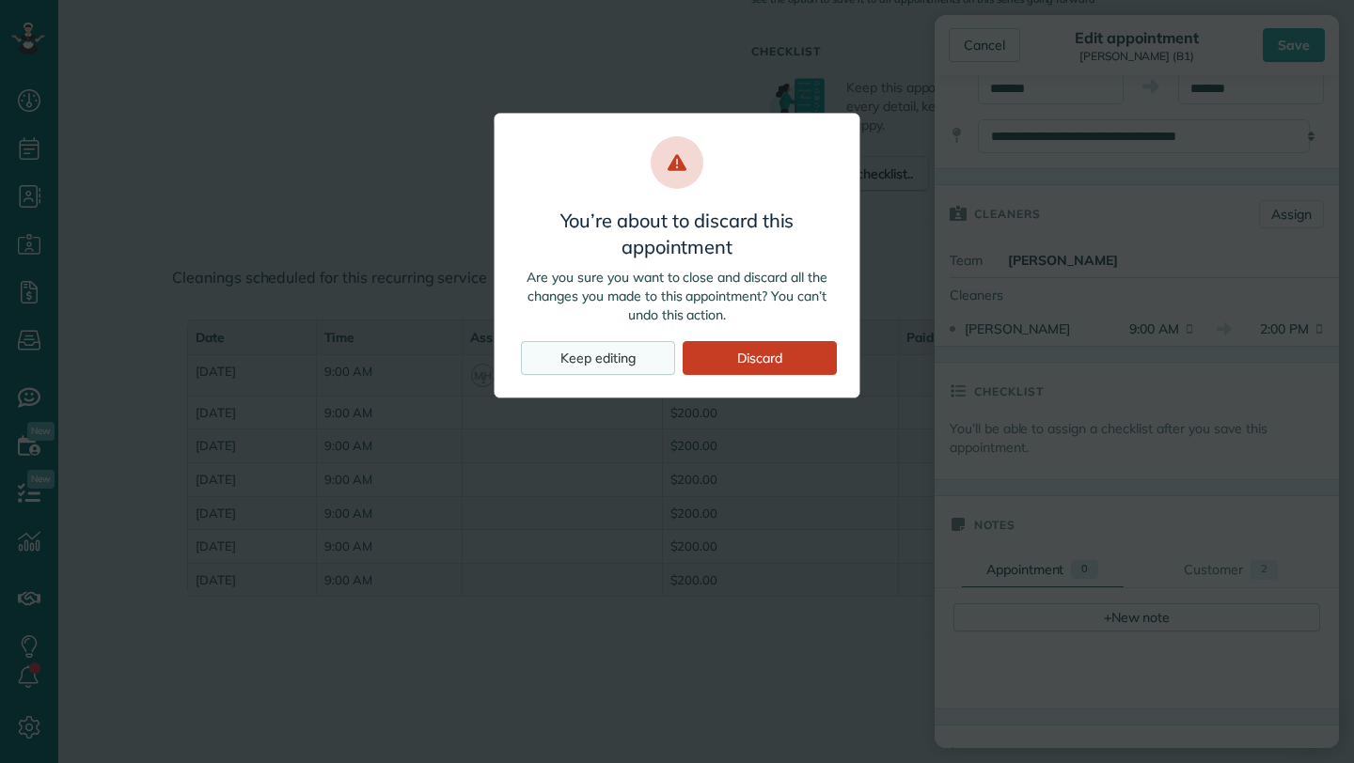
click at [577, 369] on div "Keep editing" at bounding box center [598, 358] width 154 height 34
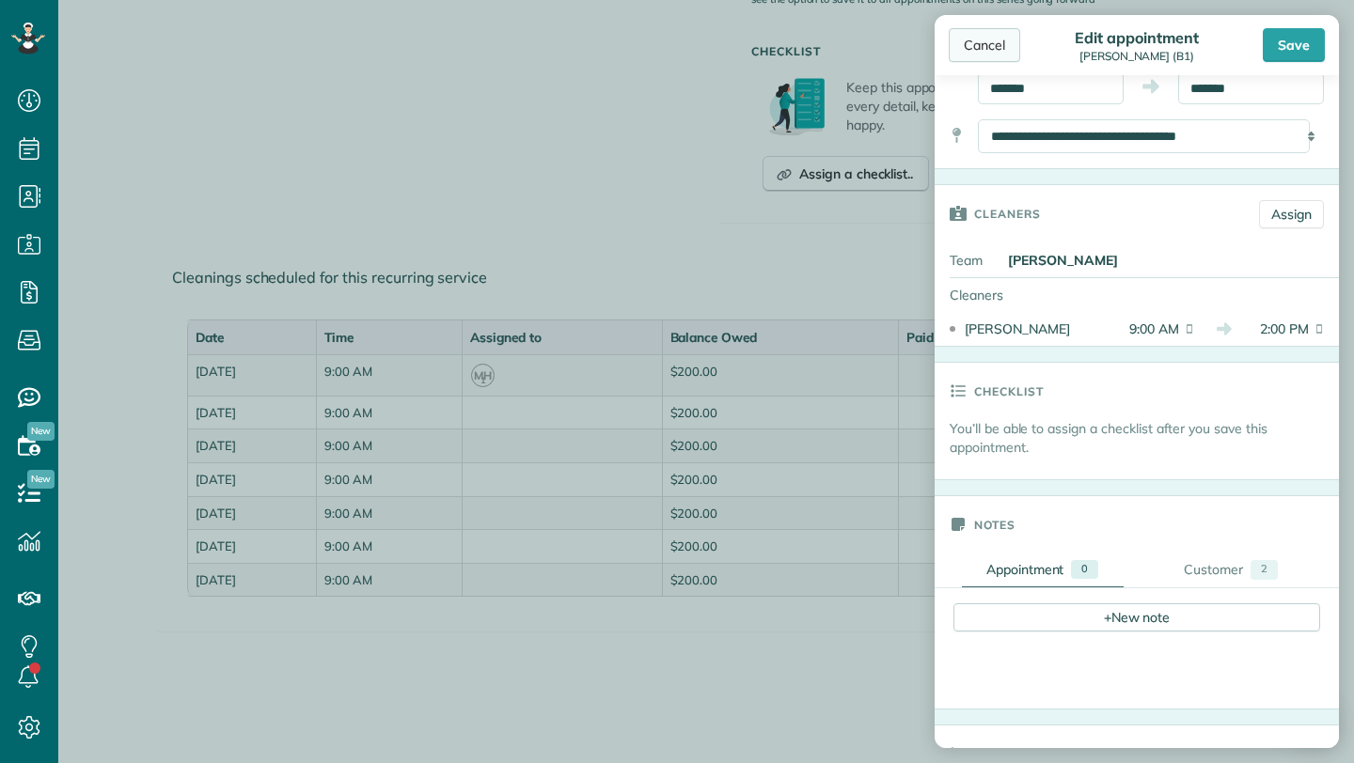
click at [972, 36] on div "Cancel" at bounding box center [984, 45] width 71 height 34
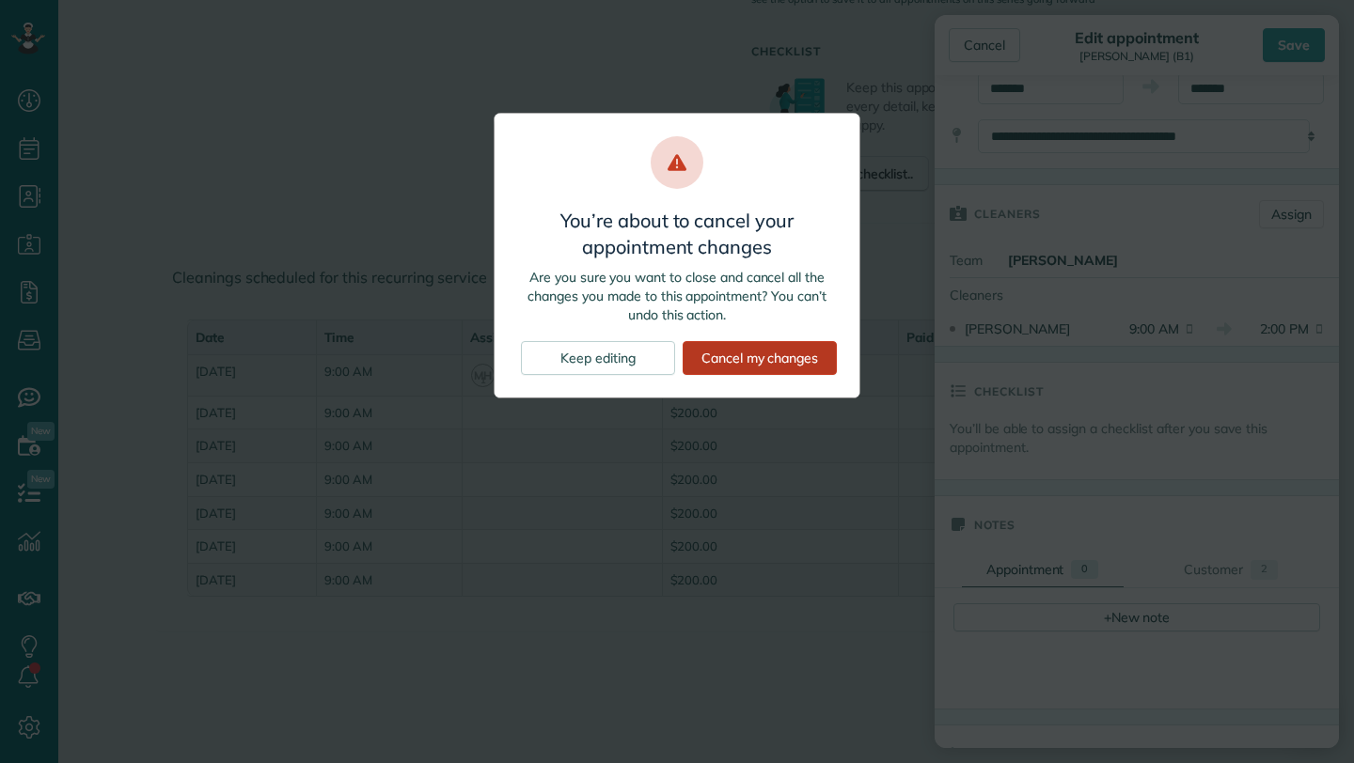
click at [735, 357] on div "Cancel my changes" at bounding box center [759, 358] width 154 height 34
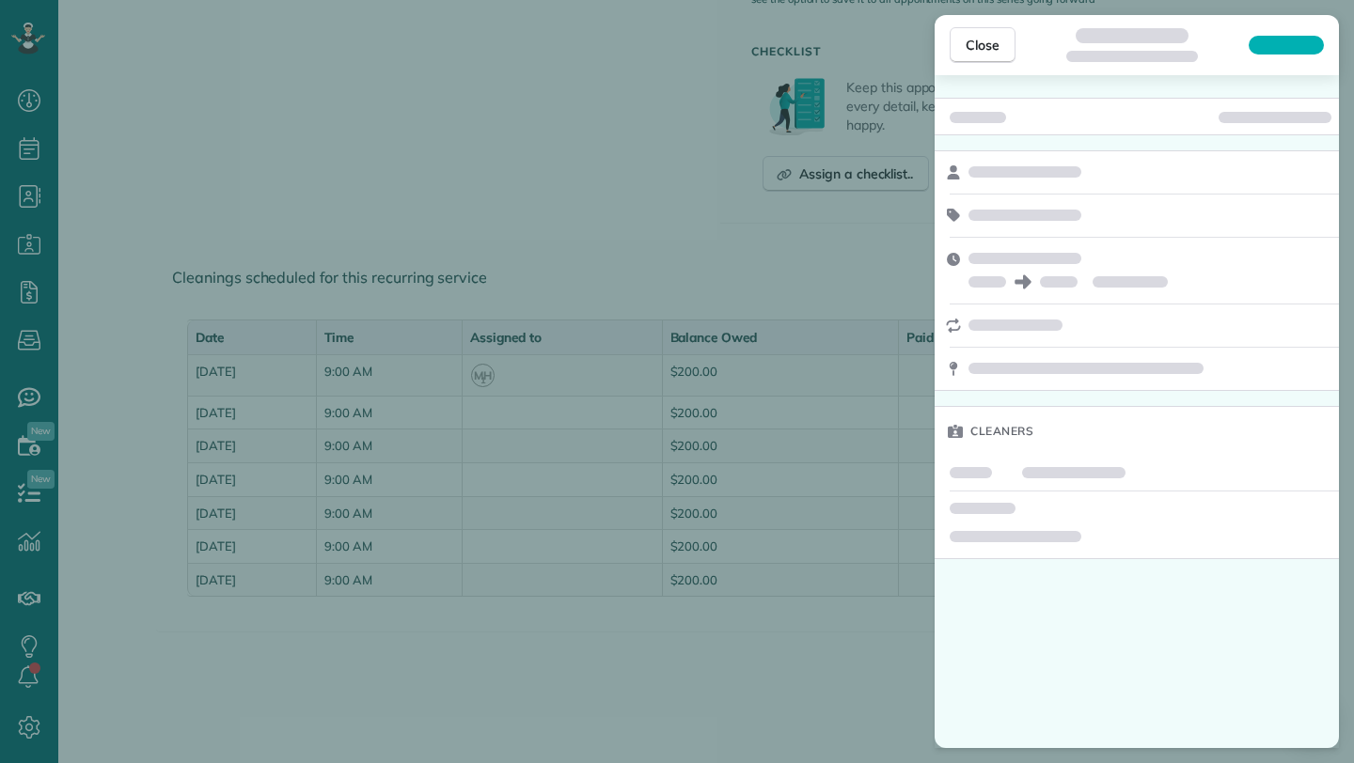
click at [275, 376] on div "Close Cleaners" at bounding box center [677, 381] width 1354 height 763
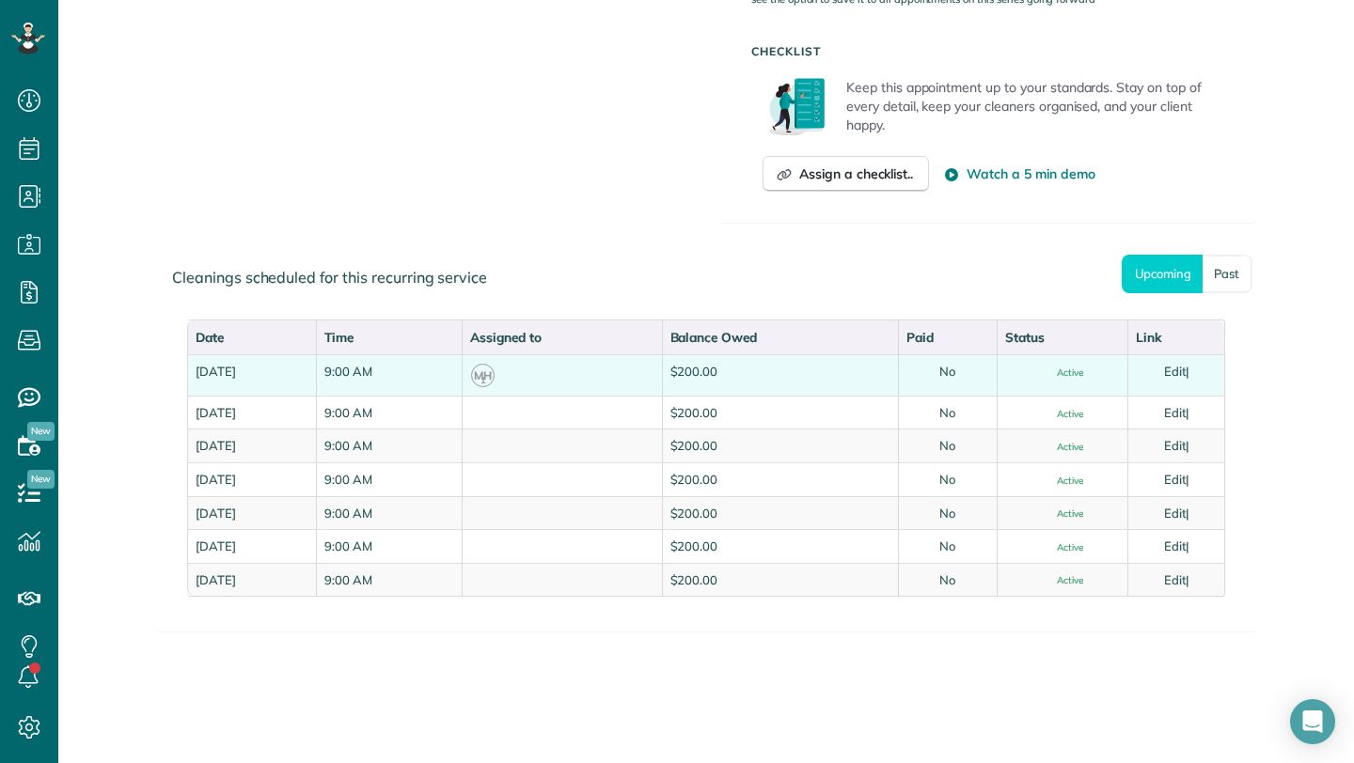
click at [316, 376] on td "Thursday, September 04, 2025" at bounding box center [251, 374] width 129 height 41
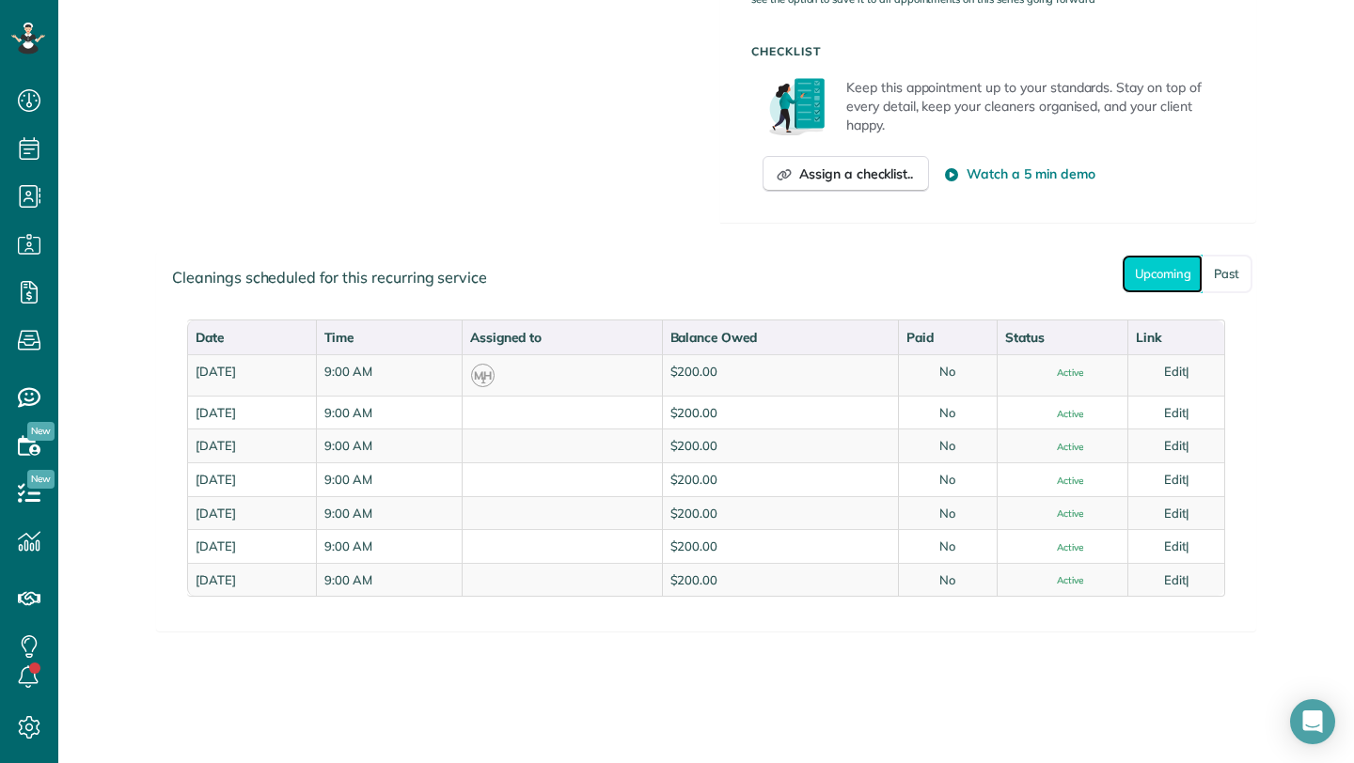
click at [1153, 268] on link "Upcoming" at bounding box center [1162, 274] width 81 height 39
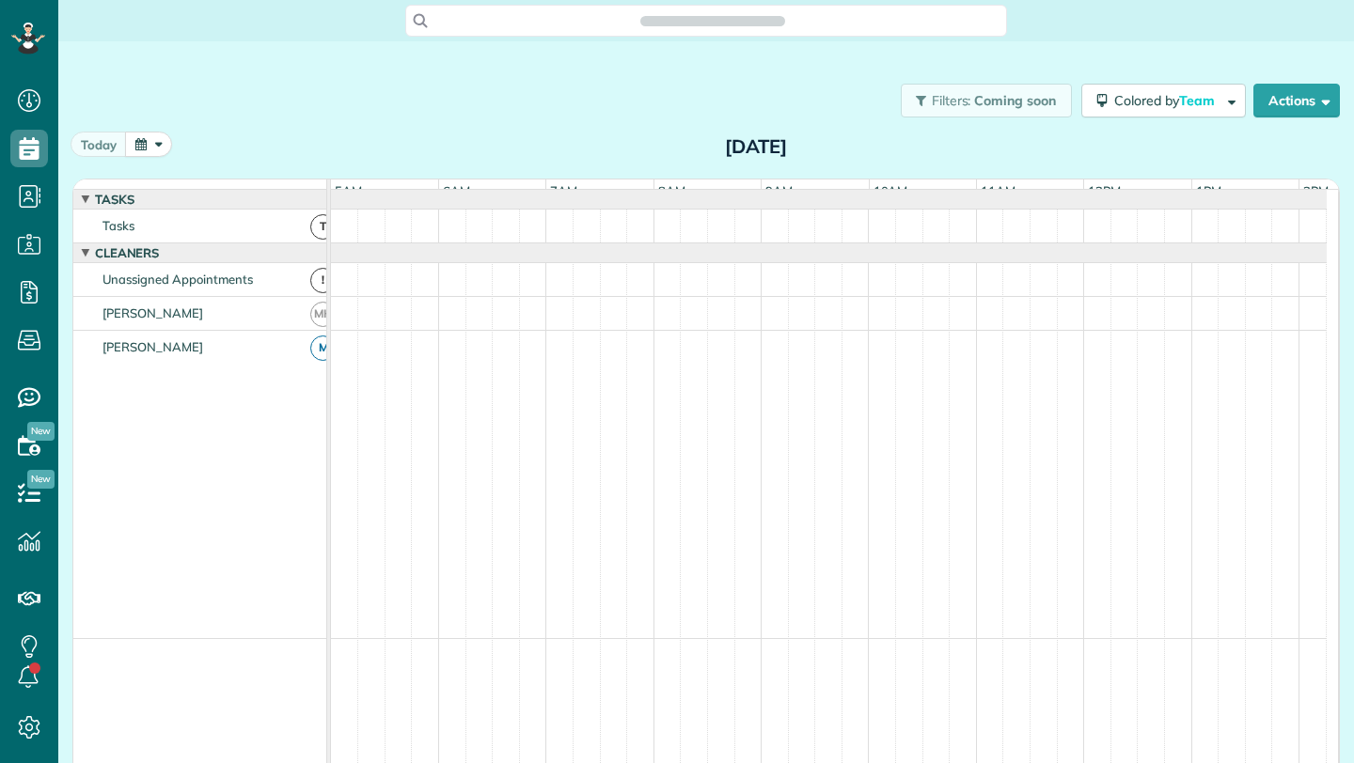
scroll to position [0, 108]
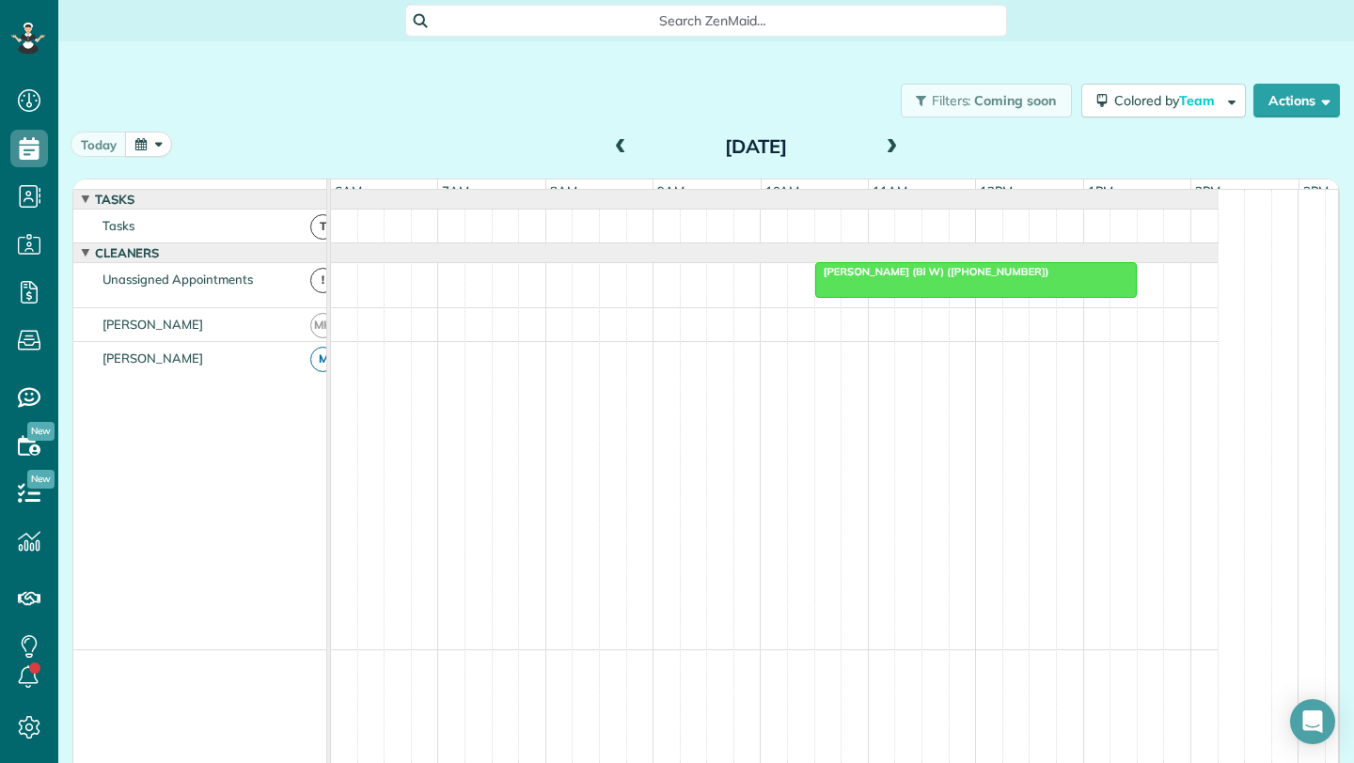
click at [891, 278] on span "[PERSON_NAME] (Bi W) ([PHONE_NUMBER])" at bounding box center [932, 271] width 236 height 13
click at [882, 142] on span at bounding box center [891, 147] width 21 height 17
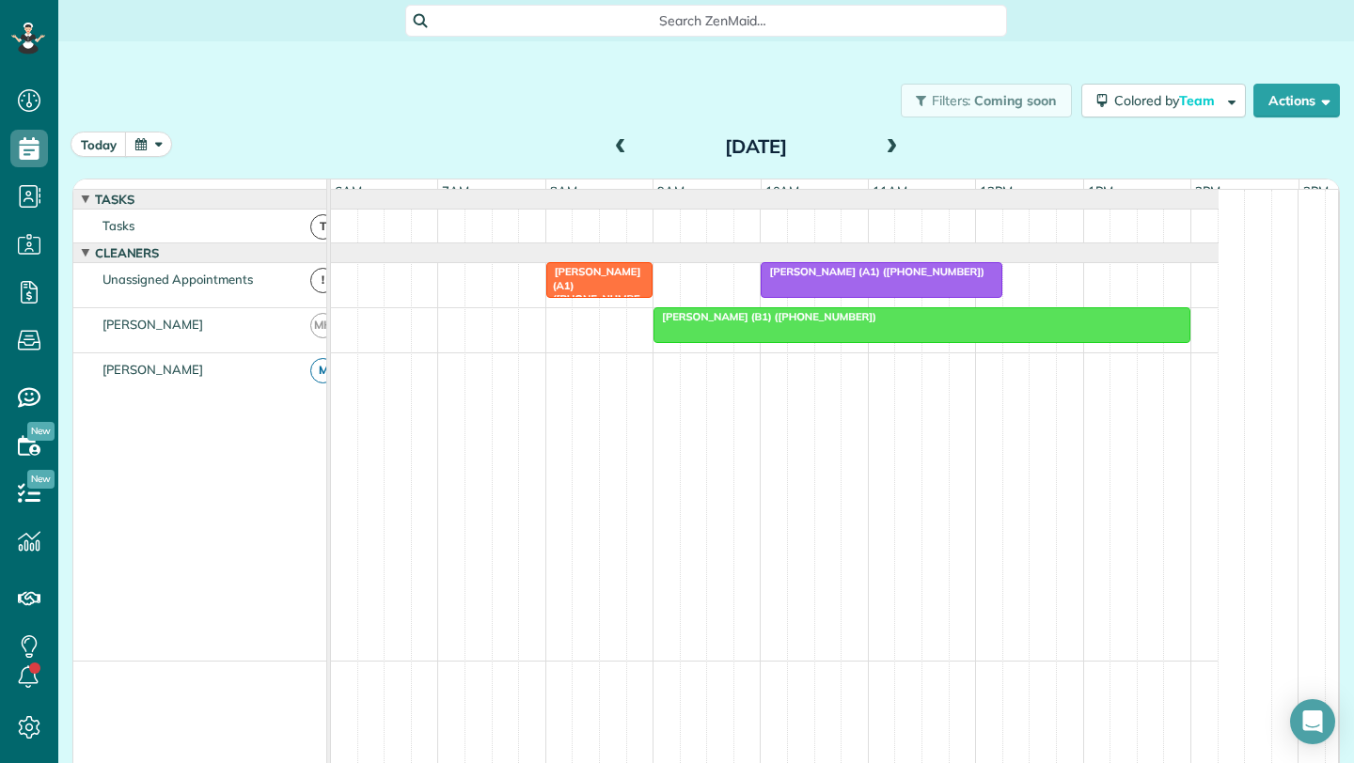
click at [756, 338] on div at bounding box center [921, 325] width 535 height 34
click at [759, 323] on span "Elizabeth Geer (B1) (+17733900579)" at bounding box center [764, 316] width 225 height 13
click at [1005, 323] on div "Elizabeth Geer (B1) (+17733900579)" at bounding box center [922, 316] width 526 height 13
click at [1286, 103] on button "Actions" at bounding box center [1296, 101] width 86 height 34
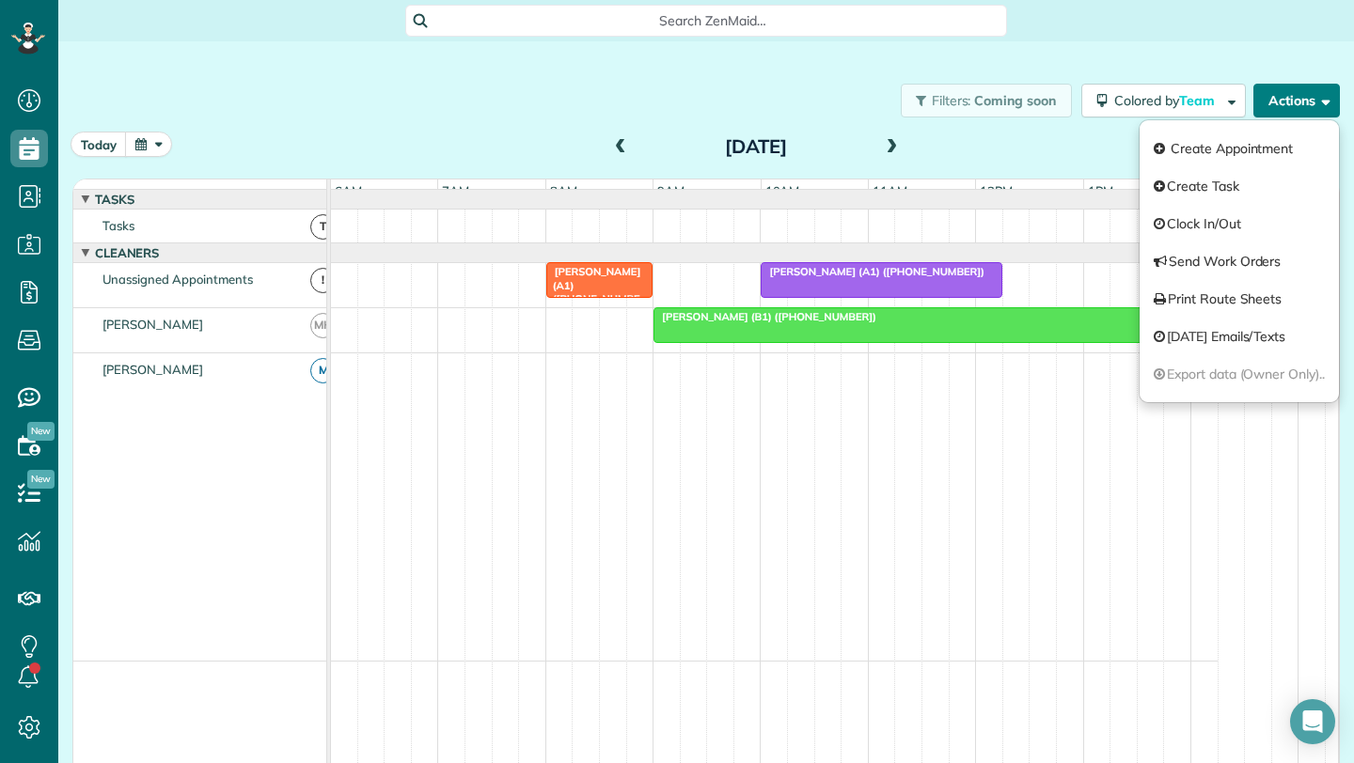
click at [896, 323] on div "Elizabeth Geer (B1) (+17733900579)" at bounding box center [922, 316] width 526 height 13
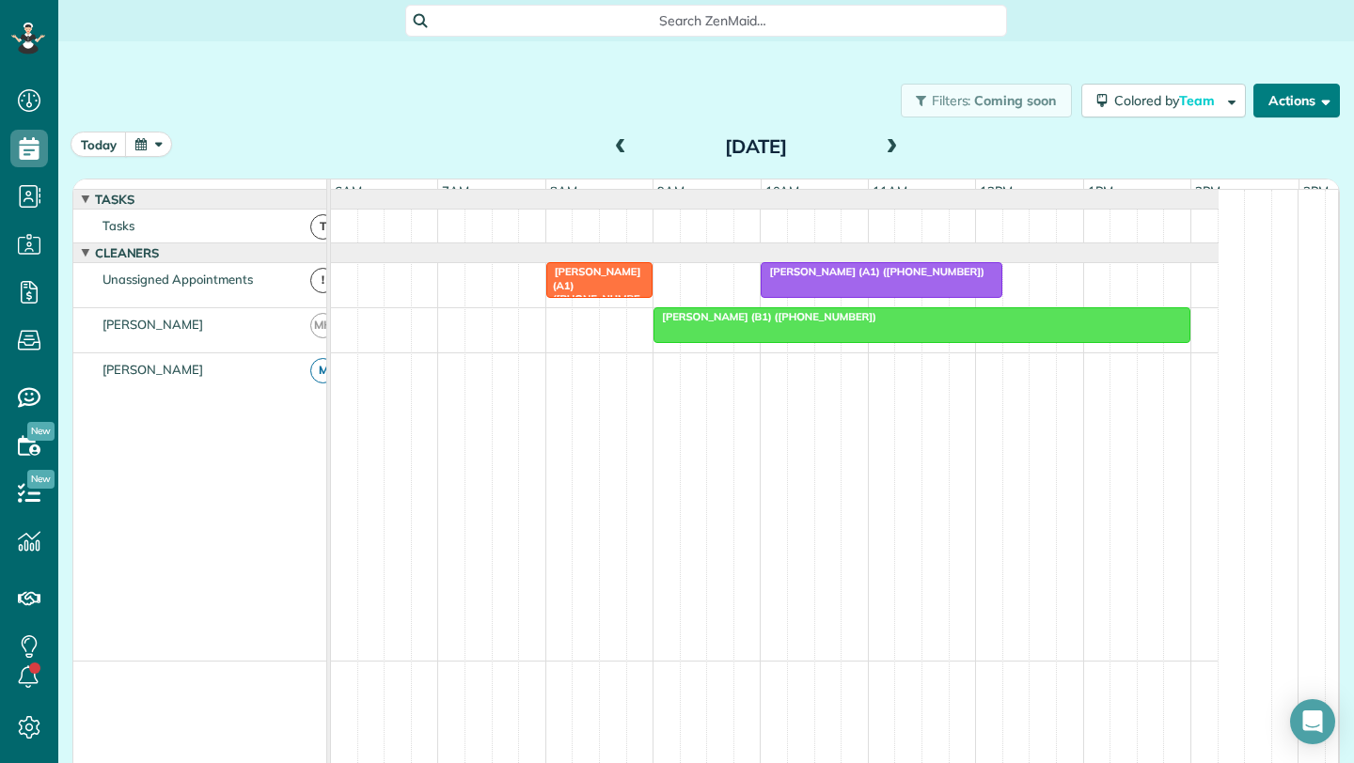
click at [694, 323] on span "[PERSON_NAME] (B1) ([PHONE_NUMBER])" at bounding box center [764, 316] width 225 height 13
click at [1307, 108] on button "Actions" at bounding box center [1296, 101] width 86 height 34
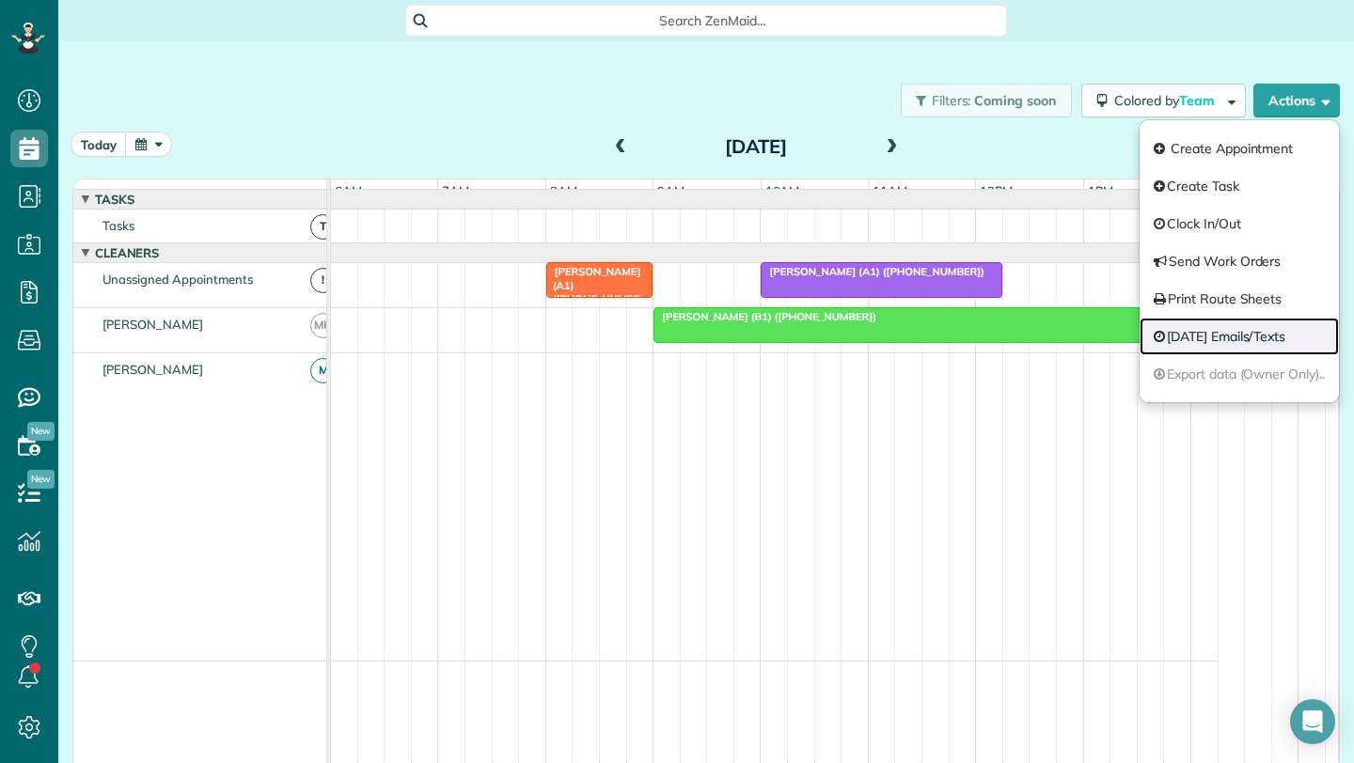
click at [1217, 334] on link "[DATE] Emails/Texts" at bounding box center [1238, 337] width 199 height 38
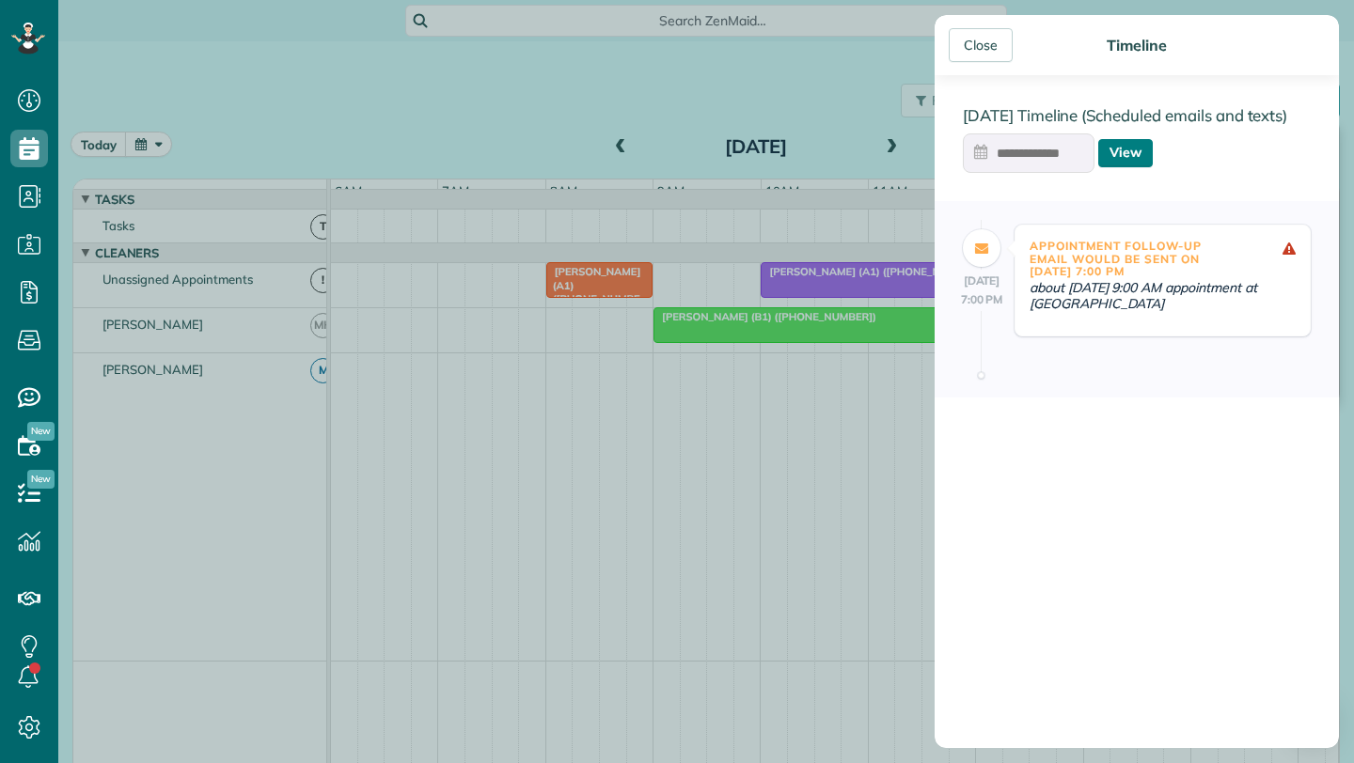
click at [1129, 159] on link "View" at bounding box center [1125, 153] width 55 height 28
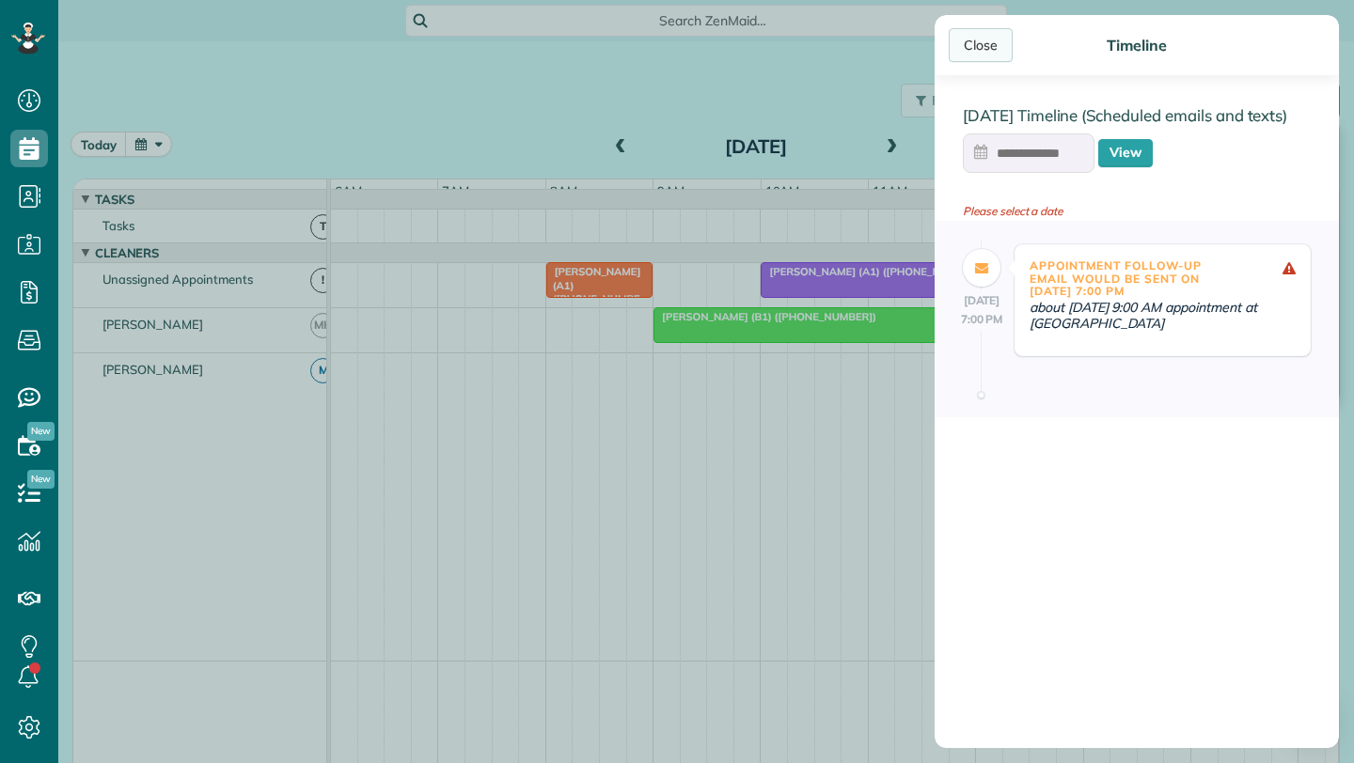
click at [964, 43] on div "Close" at bounding box center [981, 45] width 64 height 34
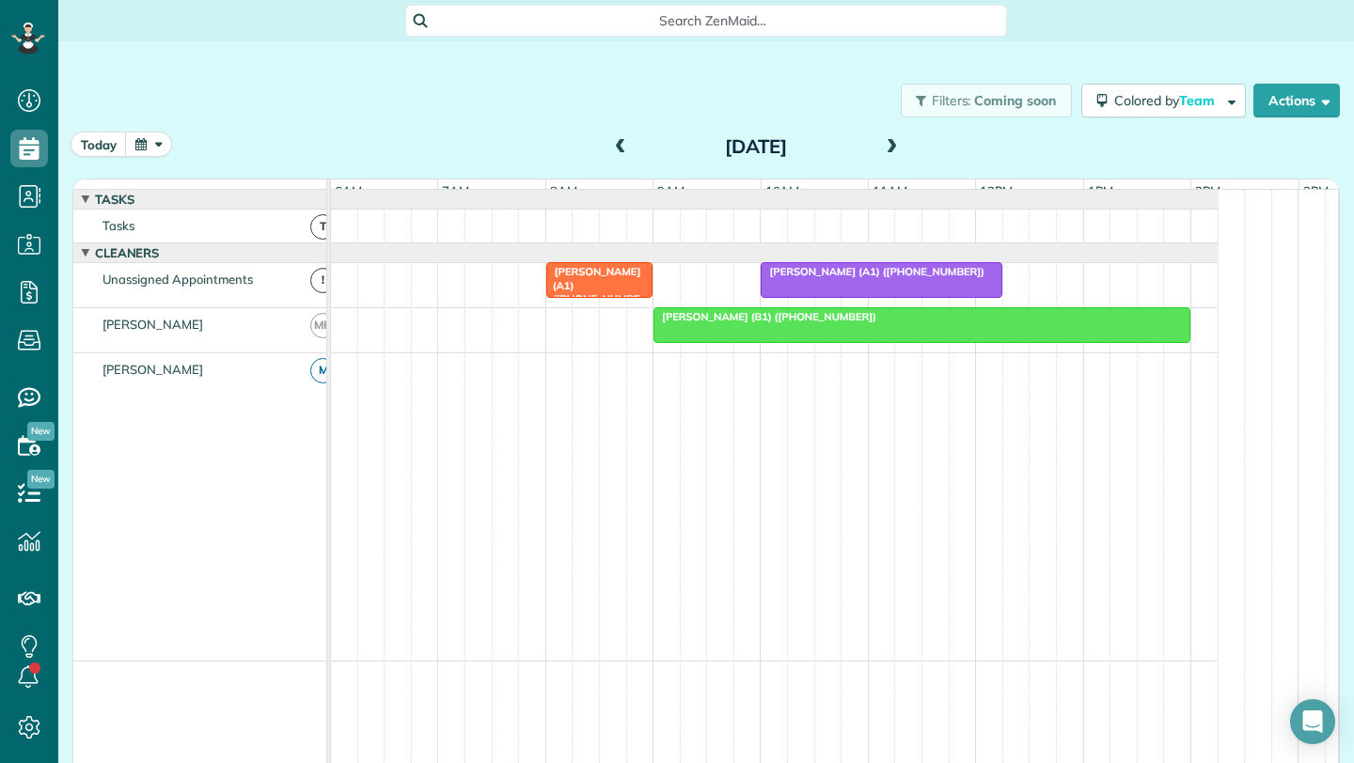
click at [614, 150] on span at bounding box center [620, 147] width 21 height 17
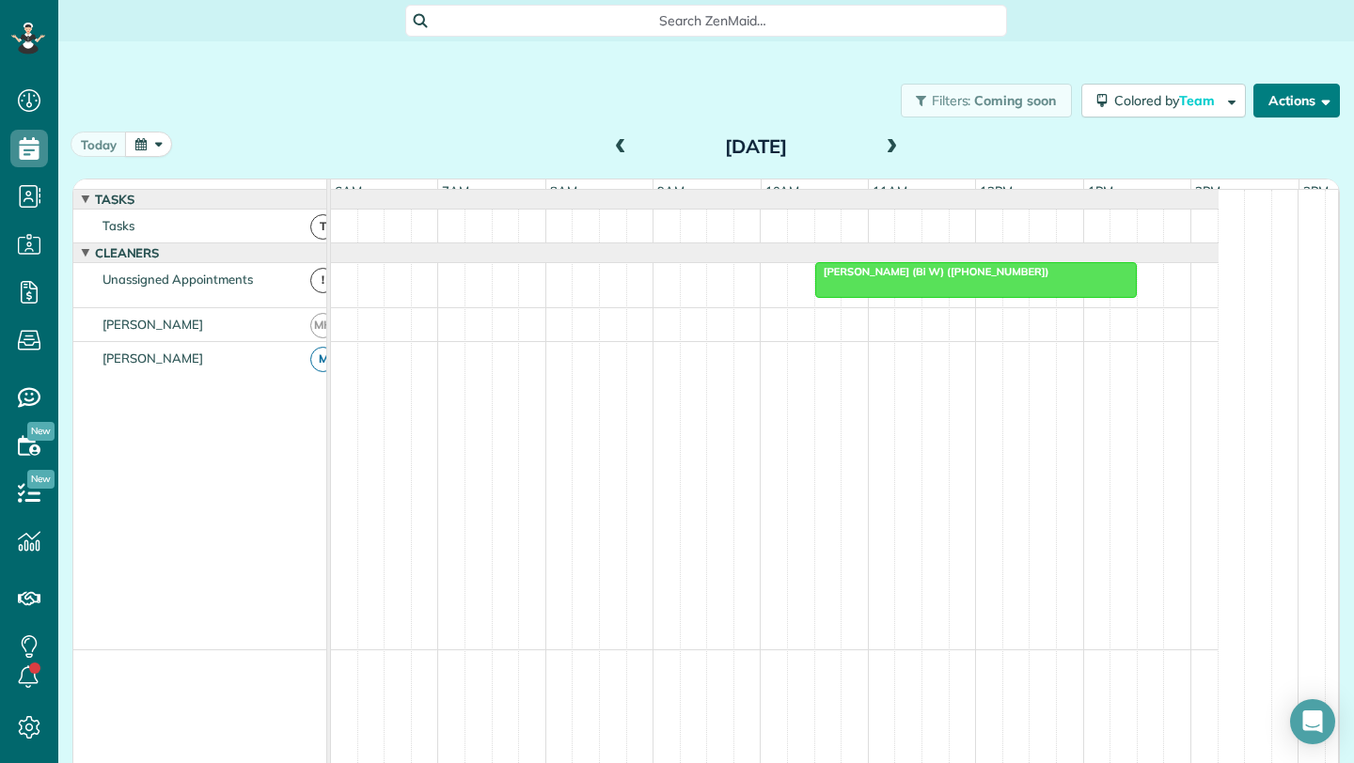
click at [1260, 108] on button "Actions" at bounding box center [1296, 101] width 86 height 34
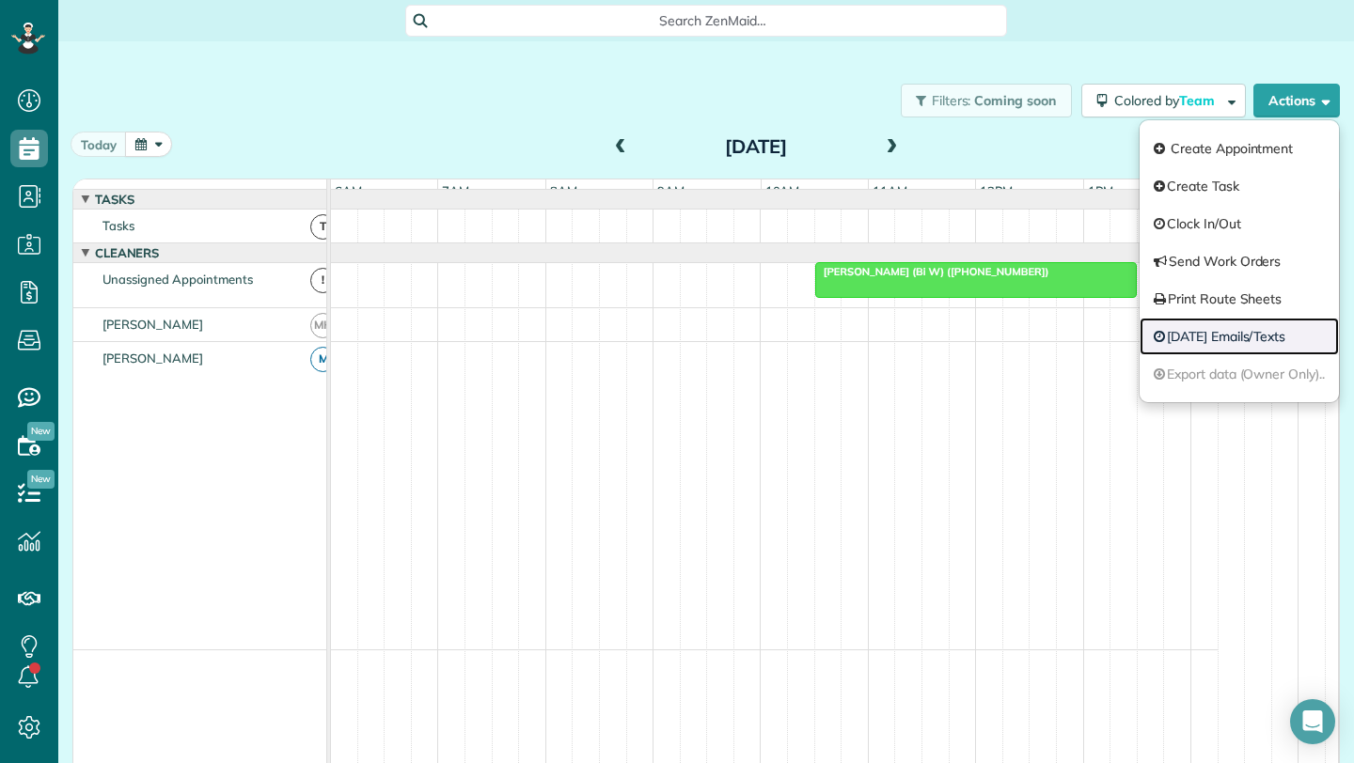
click at [1246, 342] on link "[DATE] Emails/Texts" at bounding box center [1238, 337] width 199 height 38
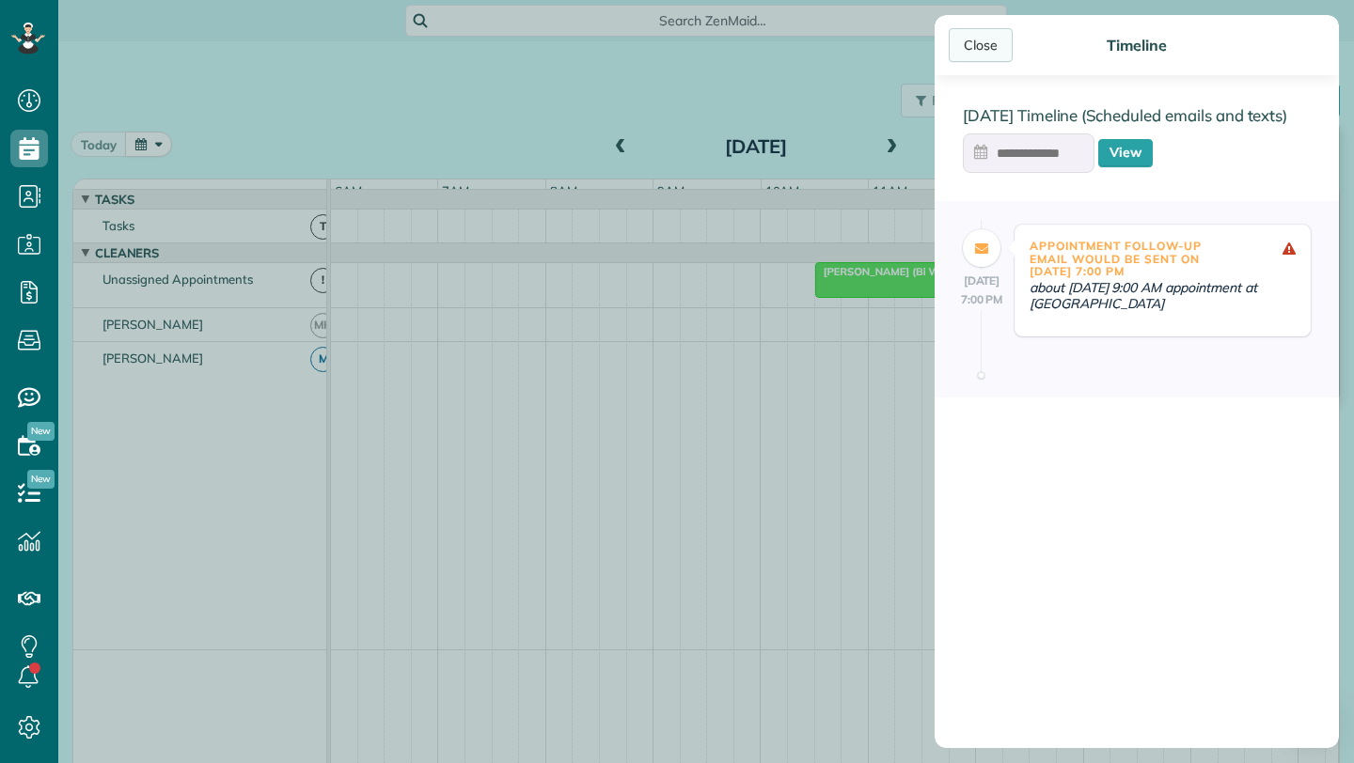
click at [1003, 42] on div "Close" at bounding box center [981, 45] width 64 height 34
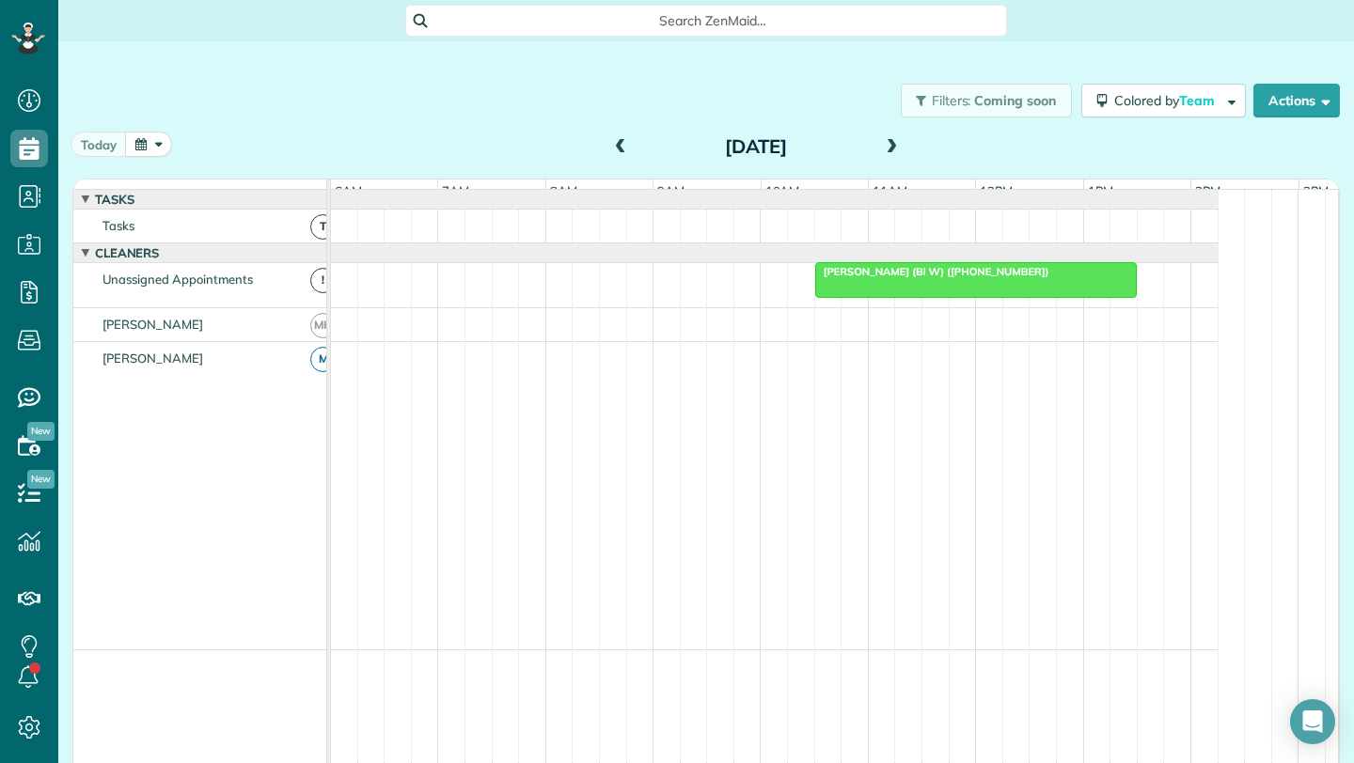
click at [610, 146] on span at bounding box center [620, 147] width 21 height 17
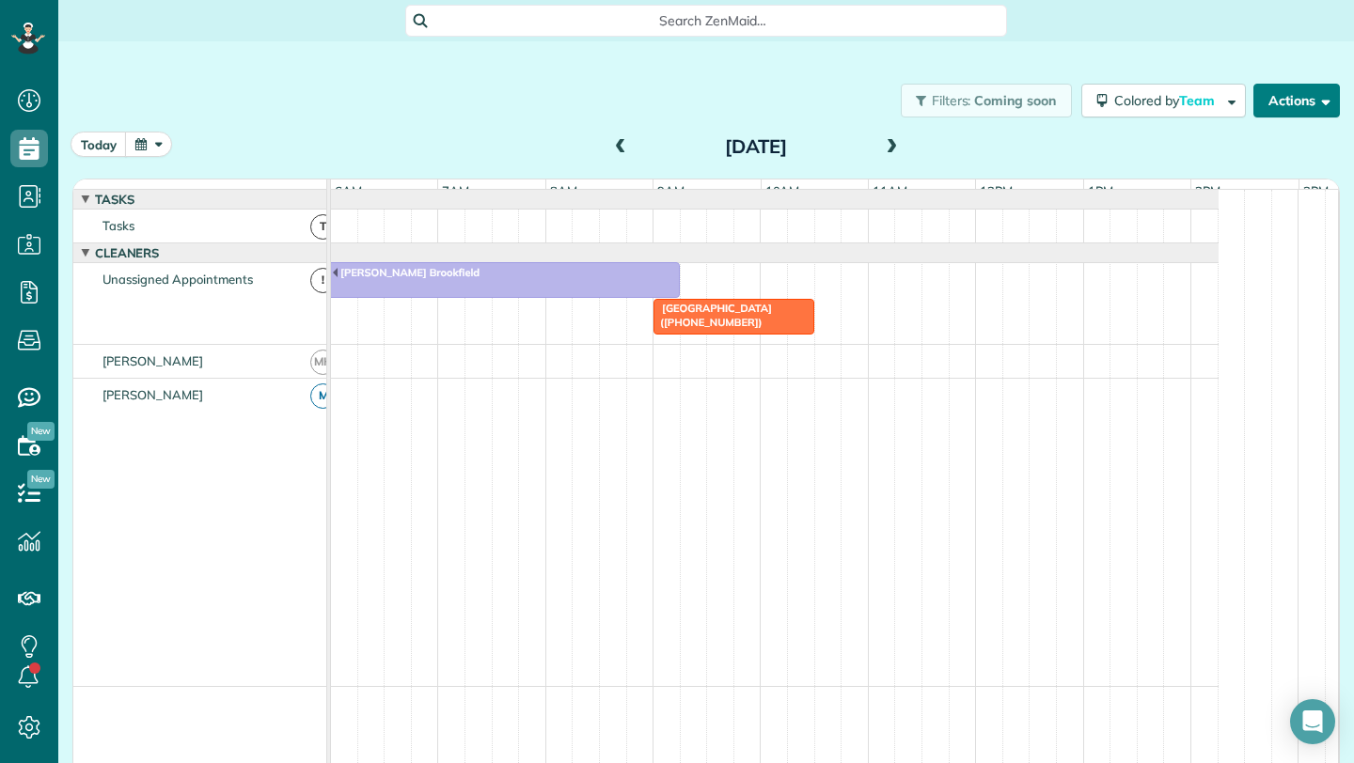
click at [1292, 102] on button "Actions" at bounding box center [1296, 101] width 86 height 34
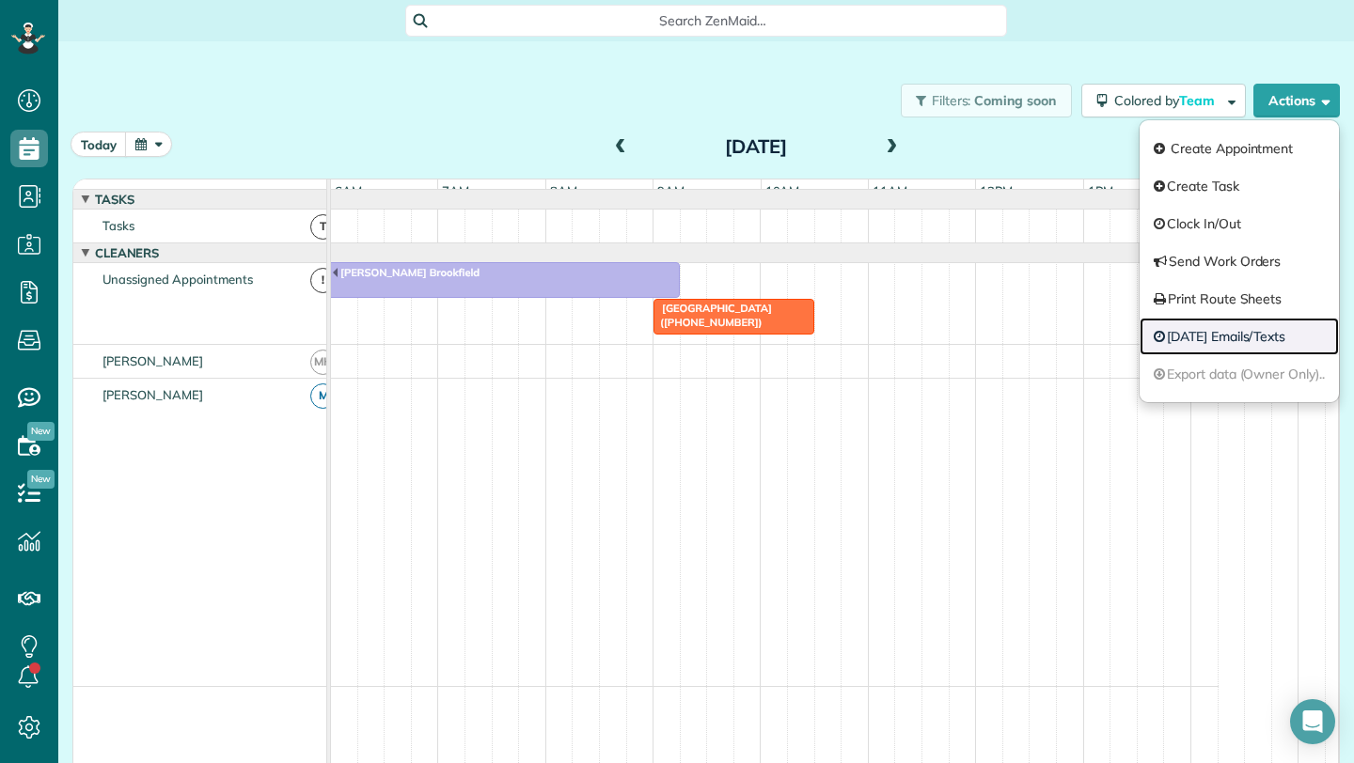
click at [1213, 340] on link "[DATE] Emails/Texts" at bounding box center [1238, 337] width 199 height 38
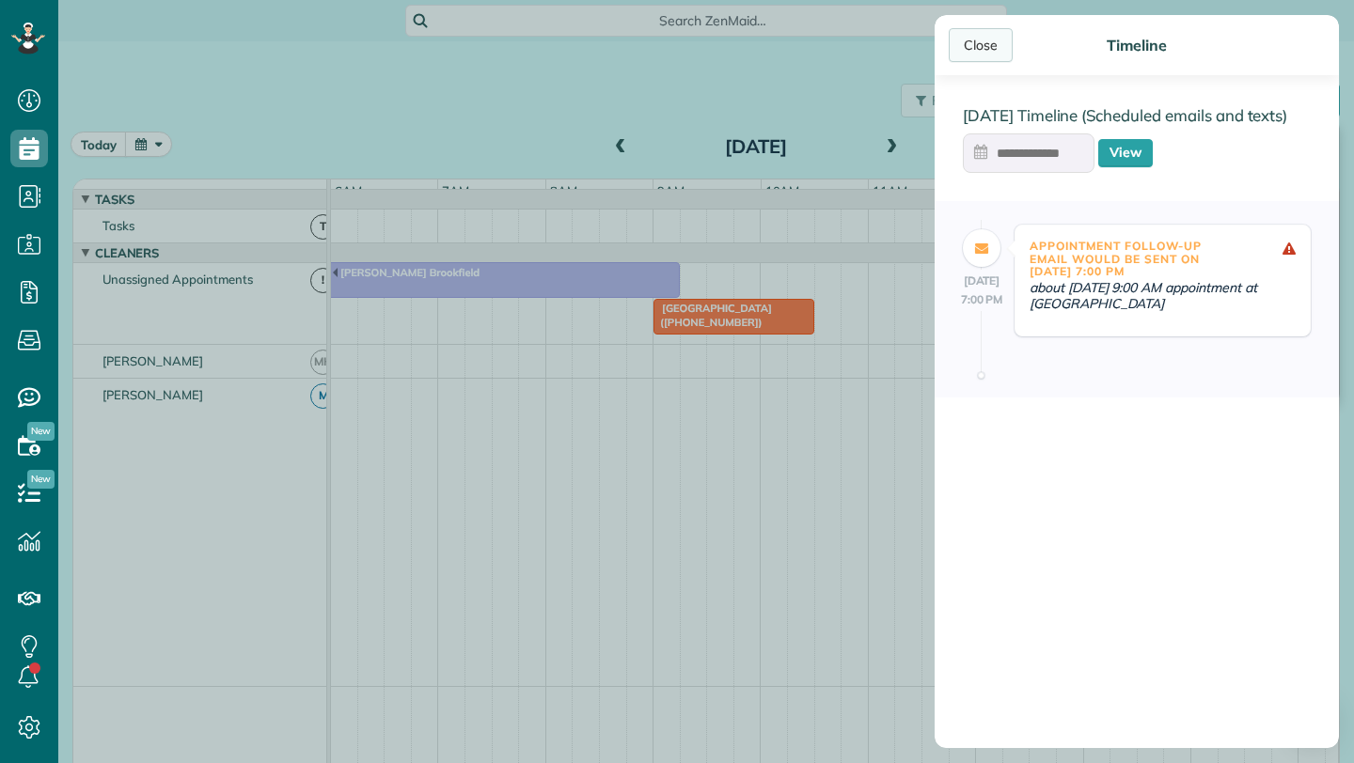
click at [990, 54] on div "Close" at bounding box center [981, 45] width 64 height 34
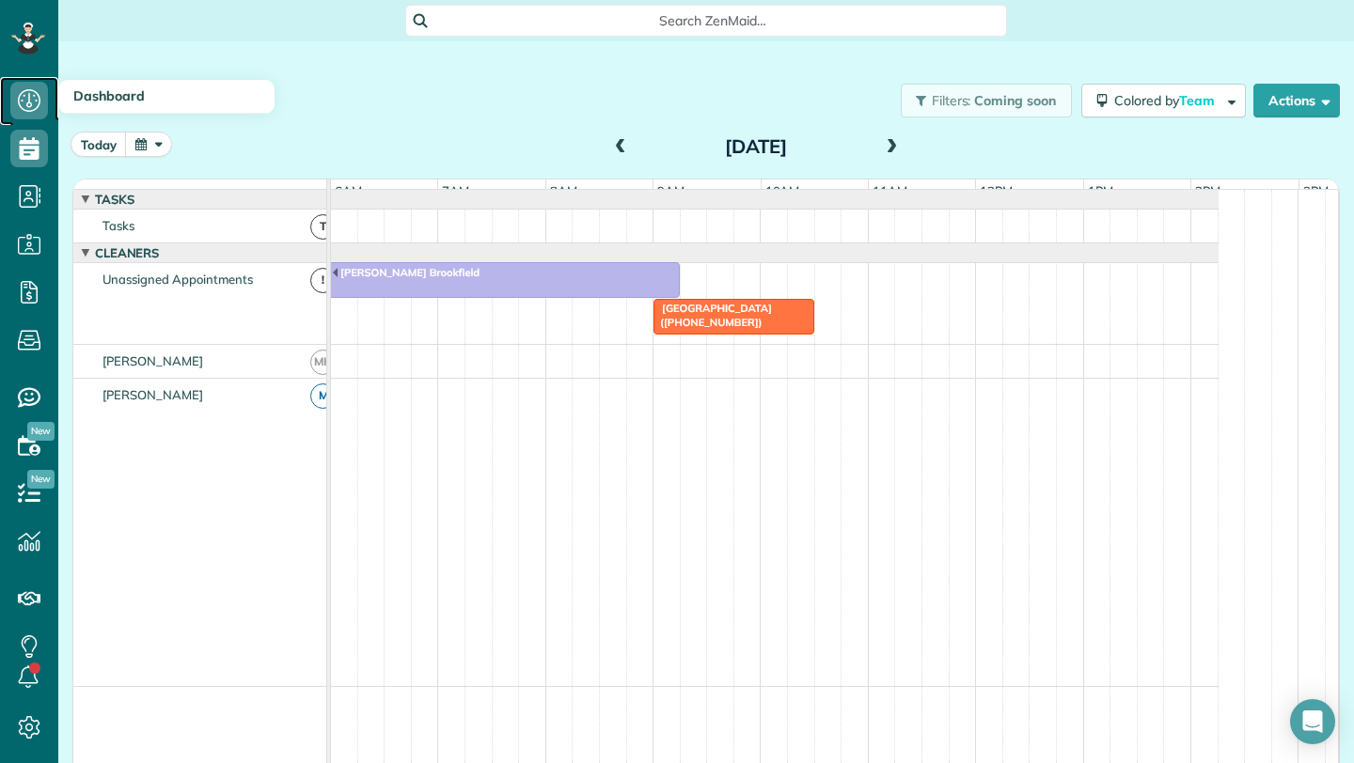
click at [28, 104] on icon at bounding box center [29, 101] width 38 height 38
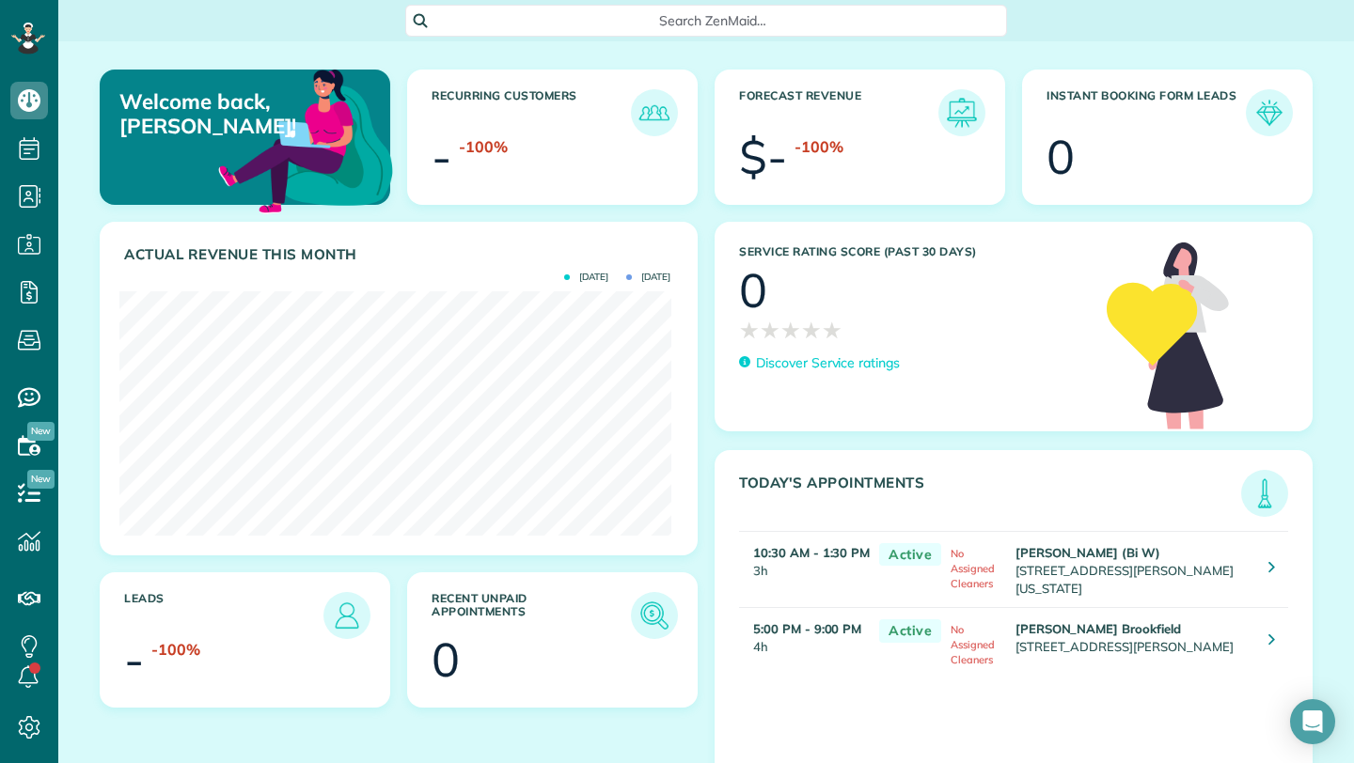
scroll to position [82, 0]
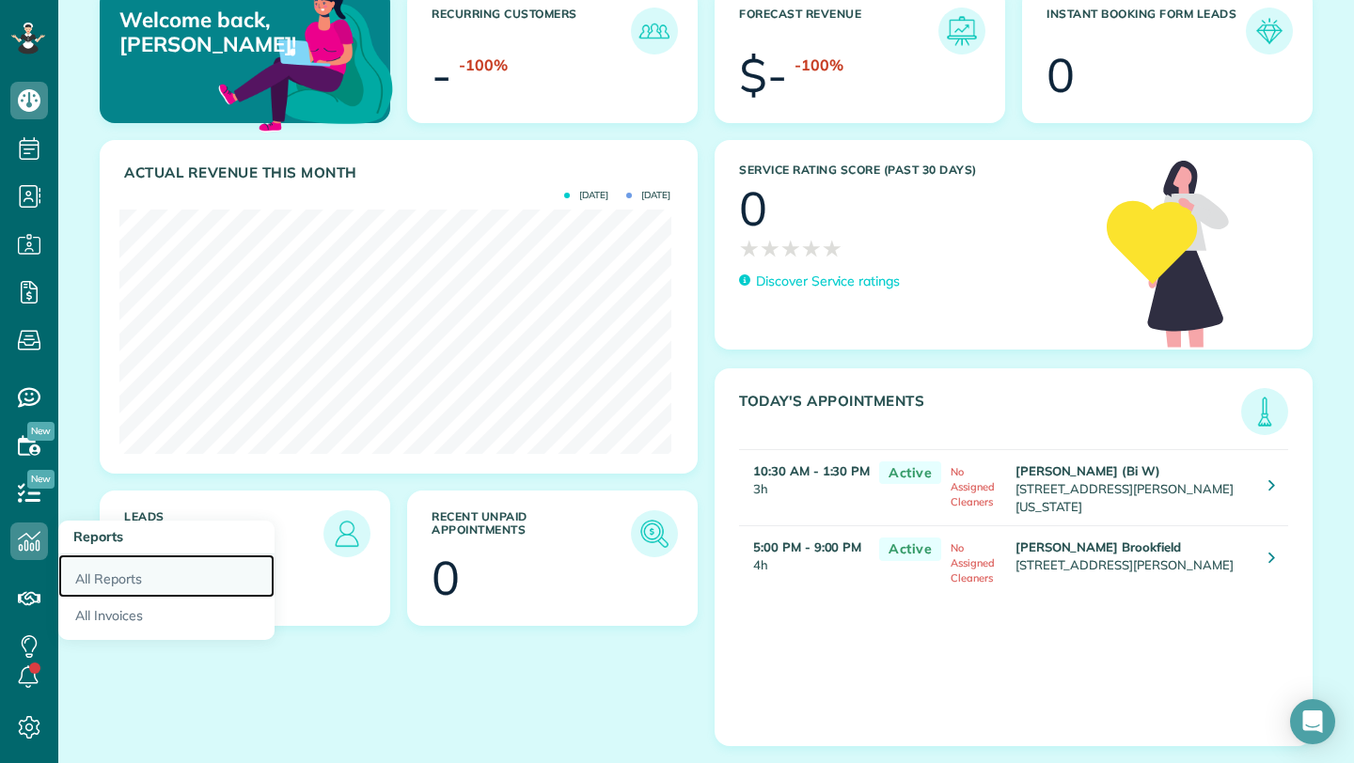
click at [185, 582] on link "All Reports" at bounding box center [166, 576] width 216 height 43
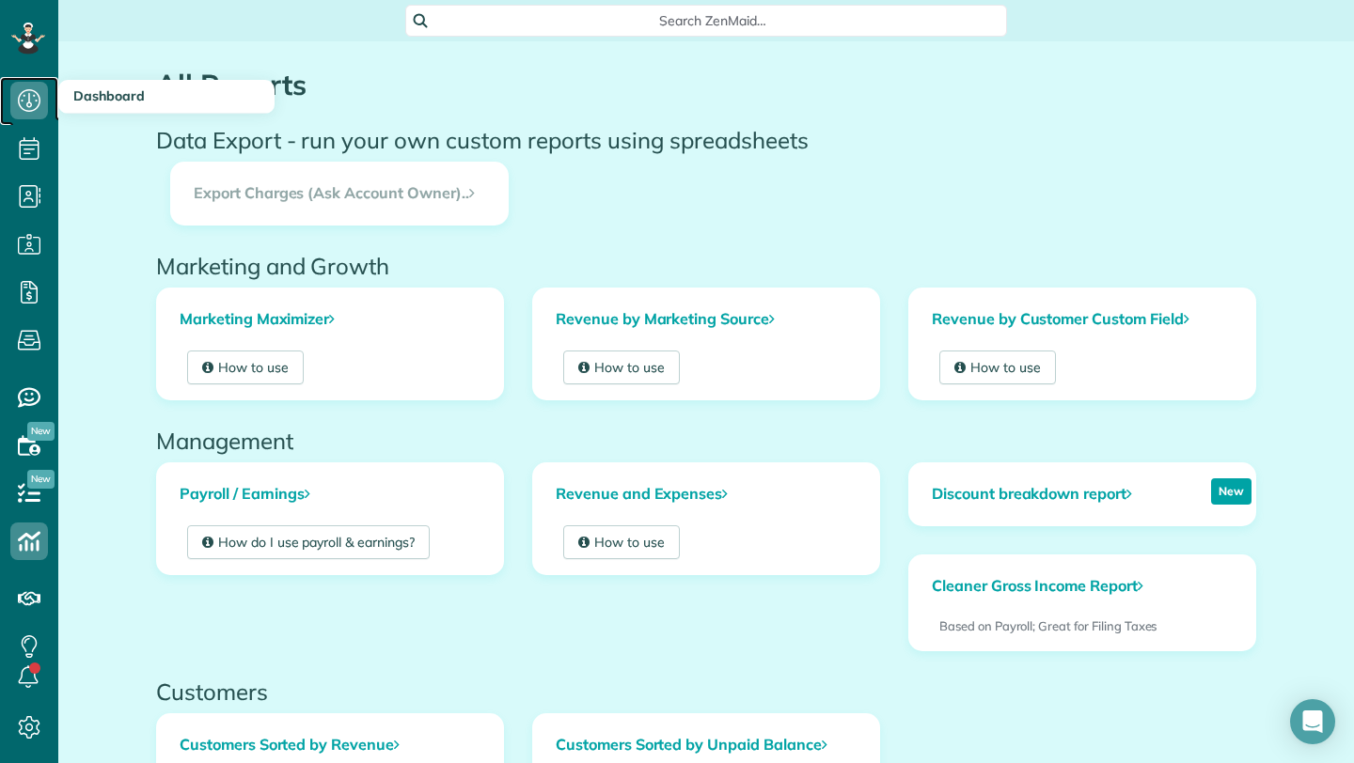
click at [30, 105] on use at bounding box center [29, 100] width 23 height 23
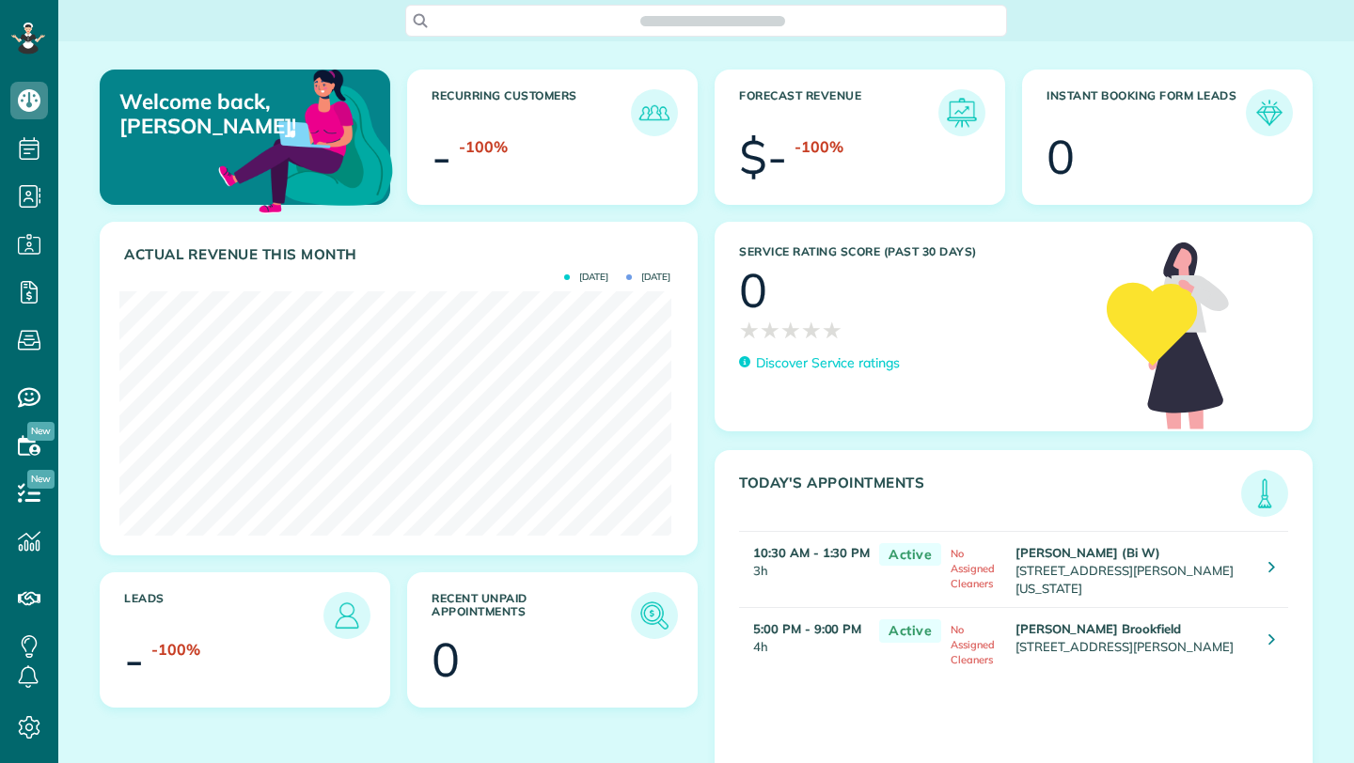
scroll to position [244, 551]
click at [28, 152] on icon at bounding box center [29, 149] width 38 height 38
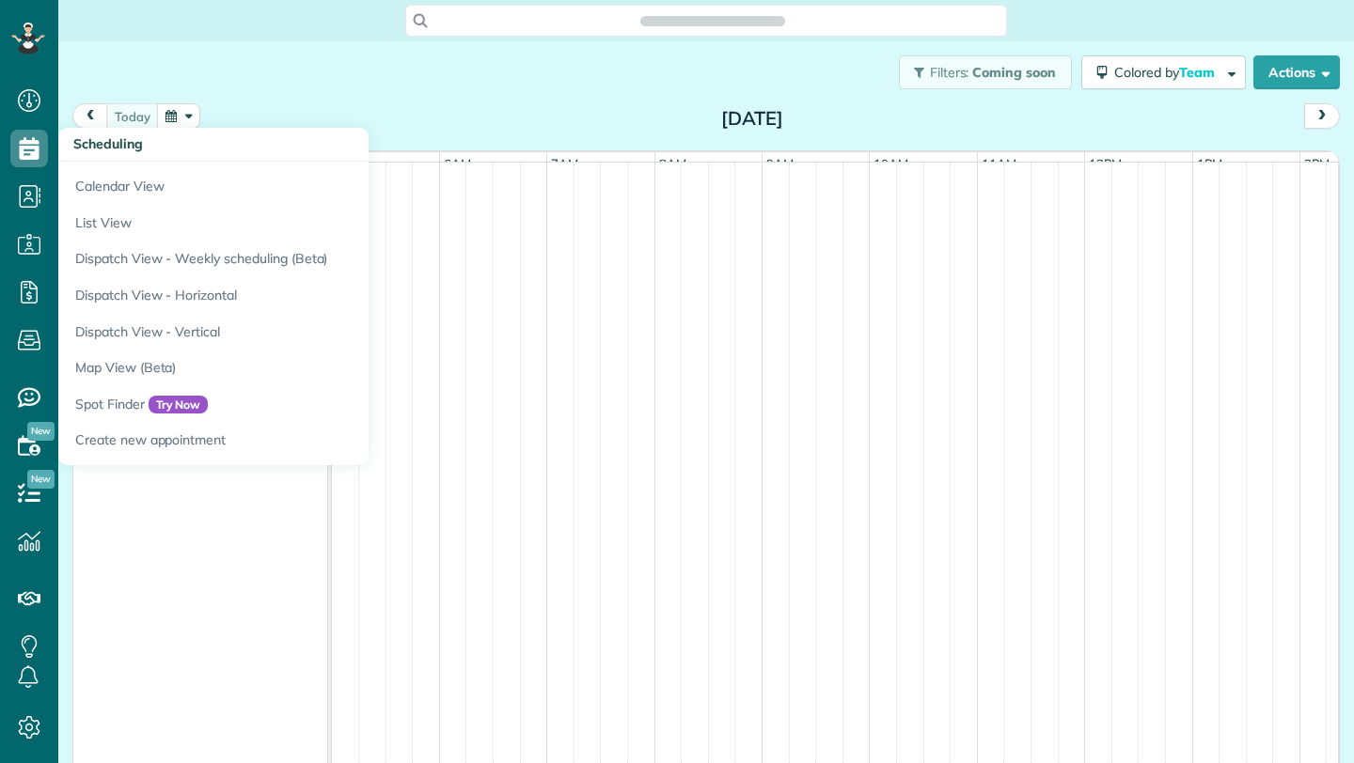
scroll to position [0, 108]
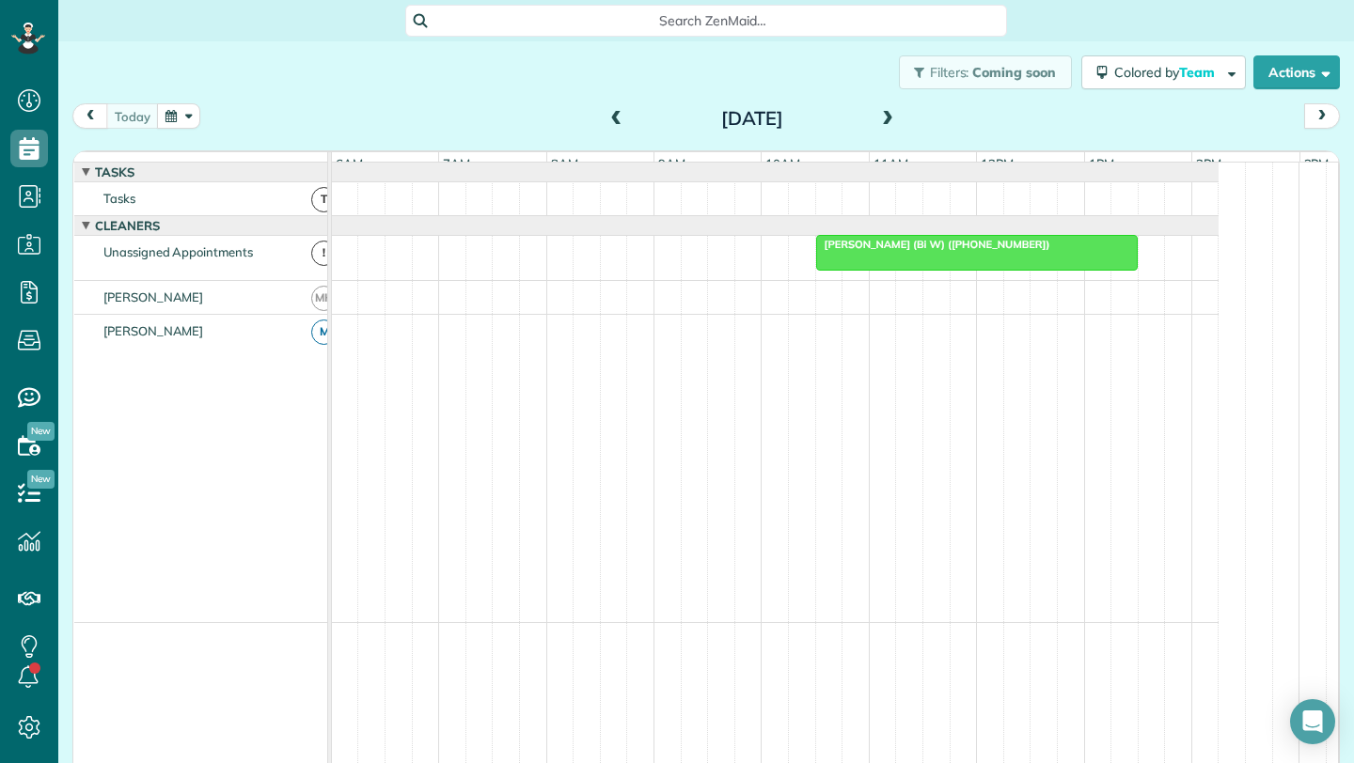
click at [905, 270] on div at bounding box center [977, 253] width 320 height 34
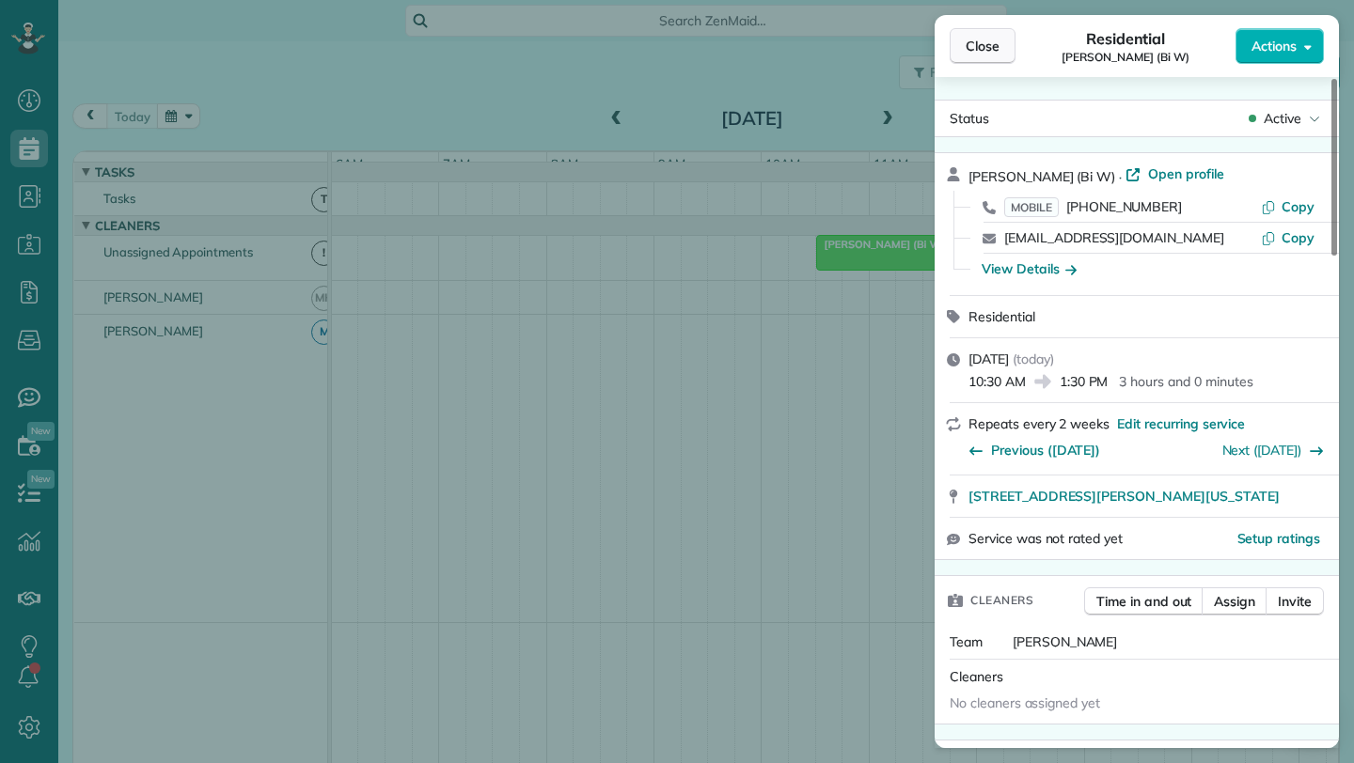
click at [989, 47] on span "Close" at bounding box center [982, 46] width 34 height 19
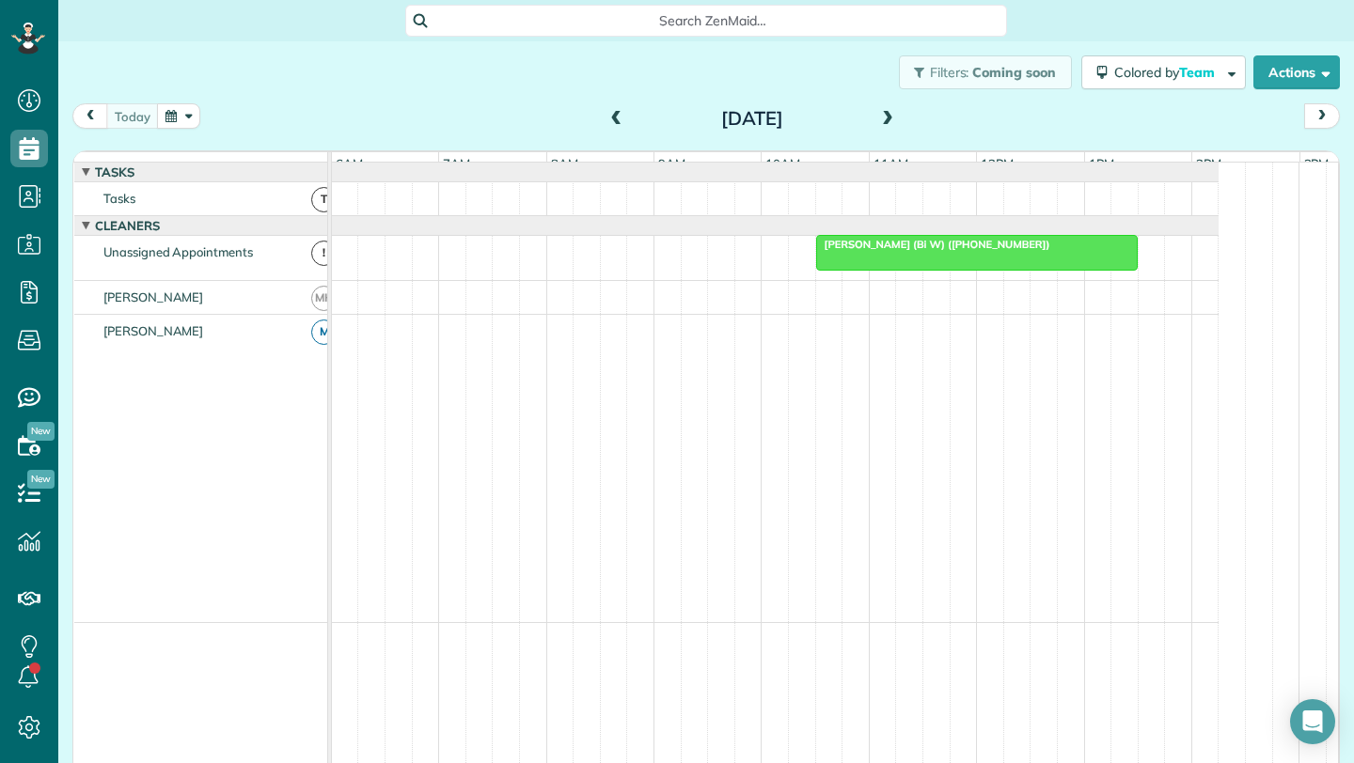
click at [878, 109] on span at bounding box center [887, 119] width 21 height 28
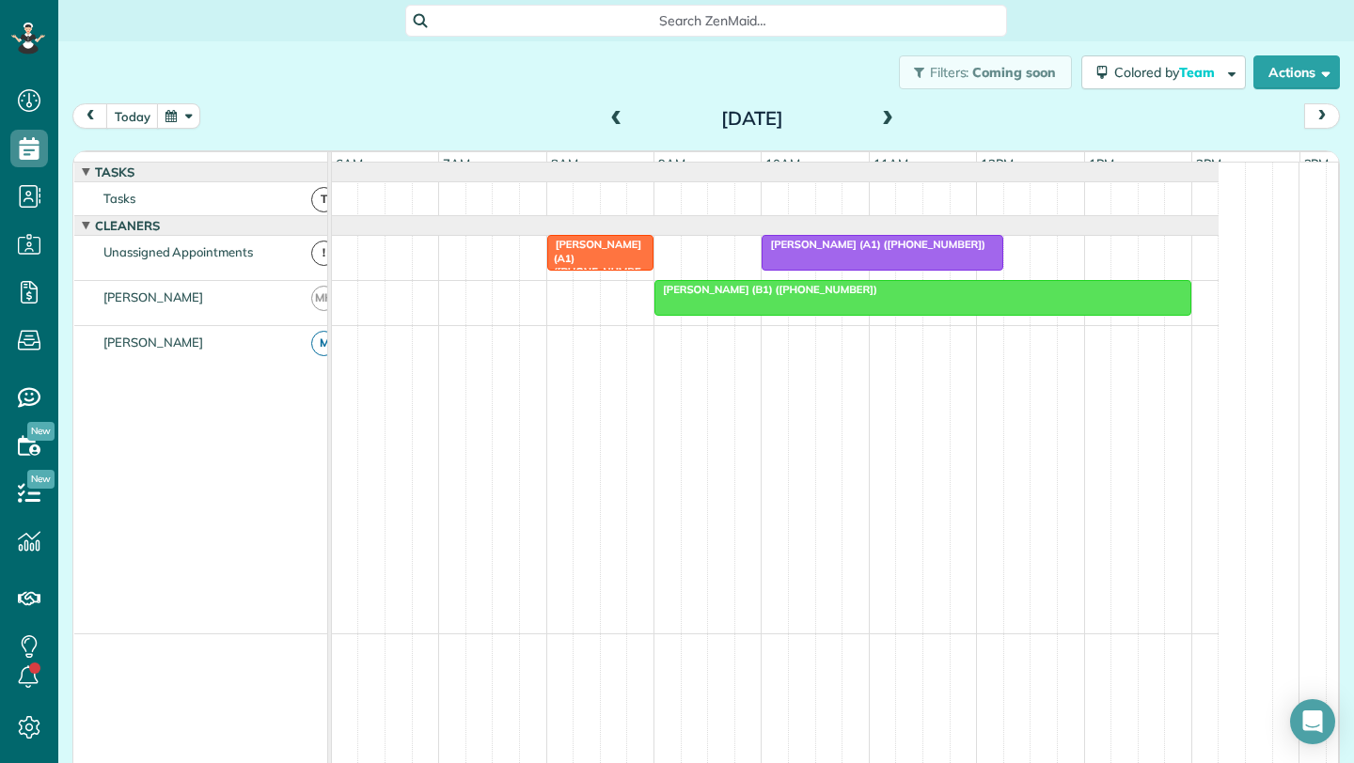
click at [807, 296] on span "[PERSON_NAME] (B1) ([PHONE_NUMBER])" at bounding box center [765, 289] width 225 height 13
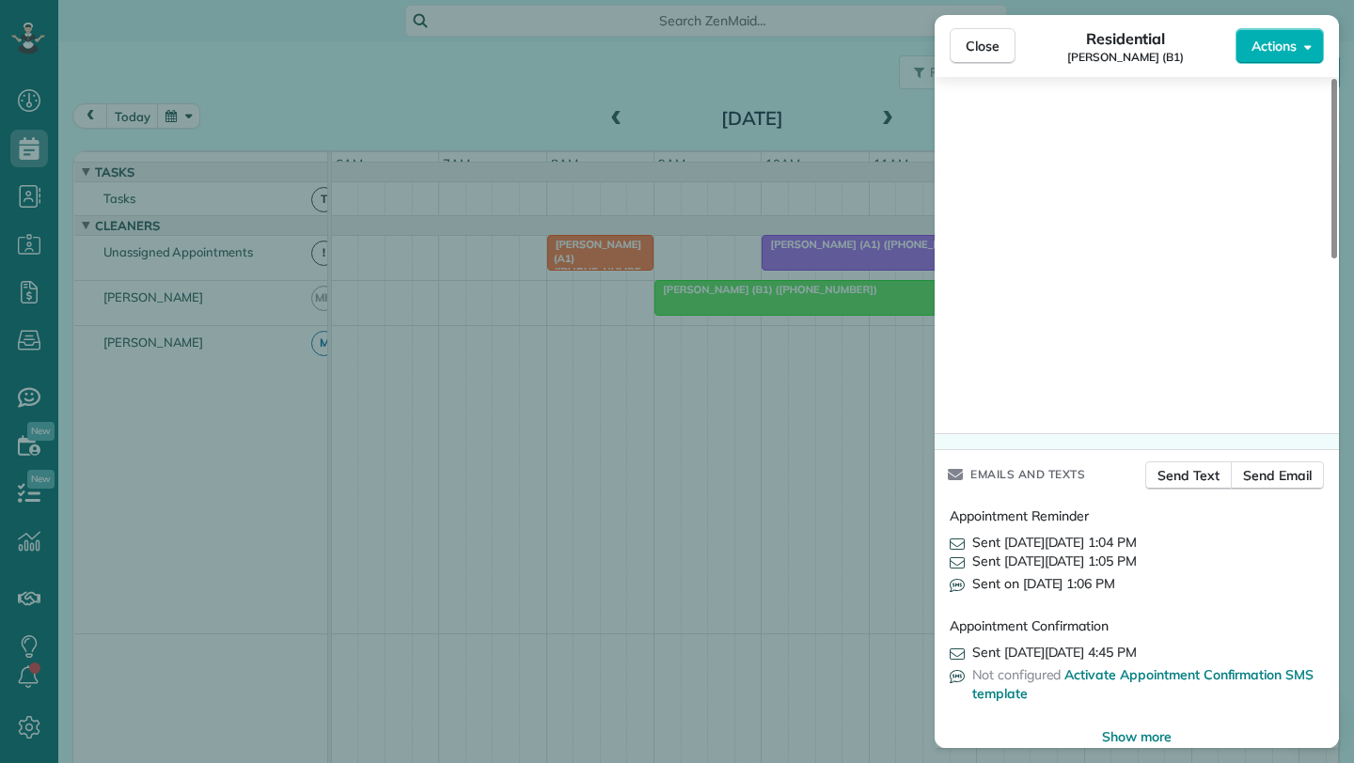
scroll to position [1828, 0]
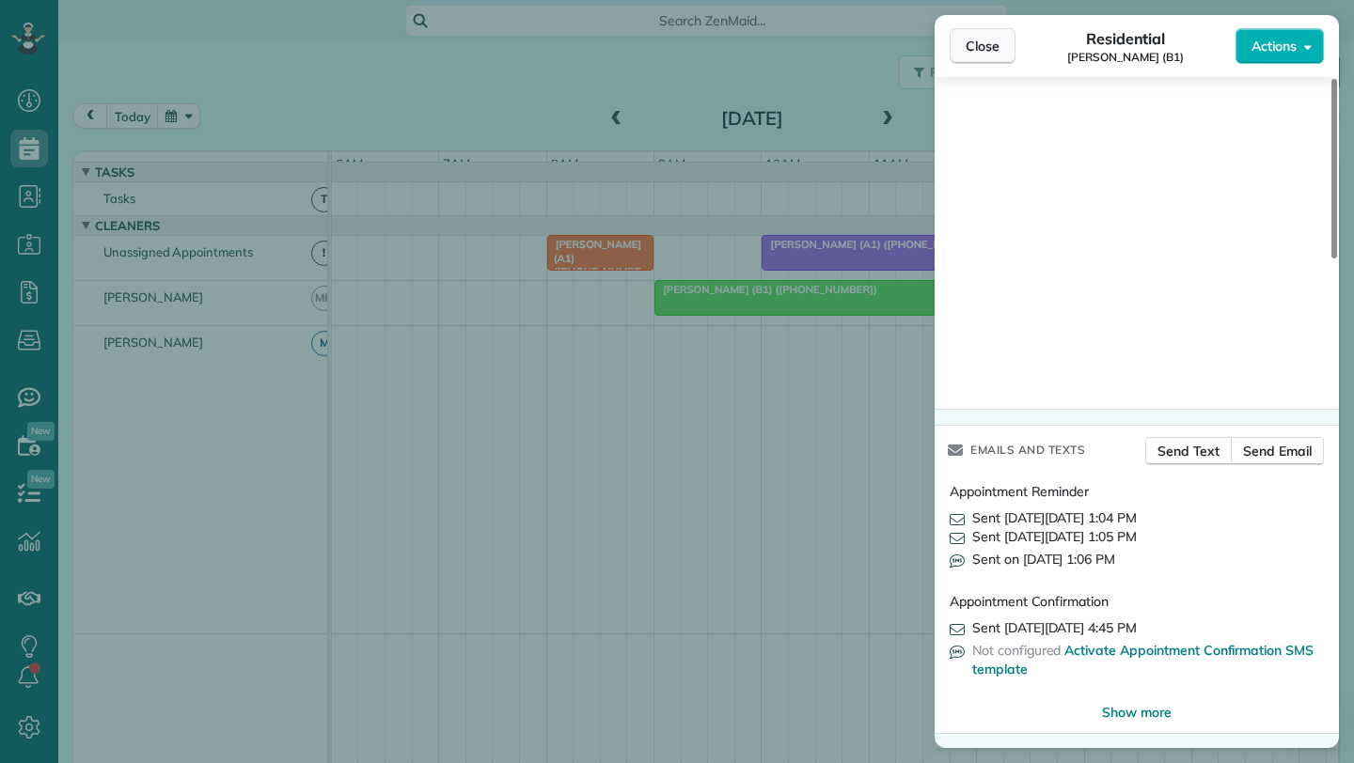
click at [988, 49] on span "Close" at bounding box center [982, 46] width 34 height 19
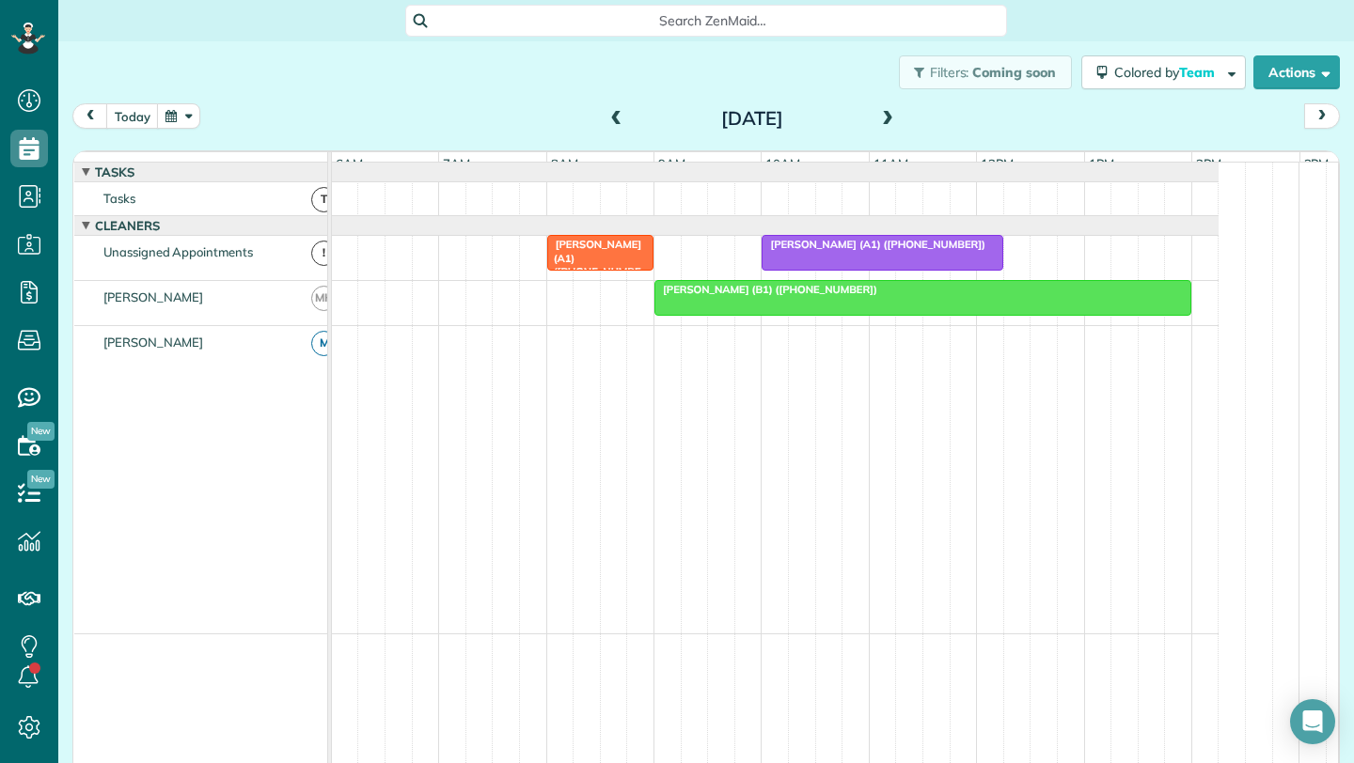
click at [821, 267] on div at bounding box center [881, 253] width 239 height 34
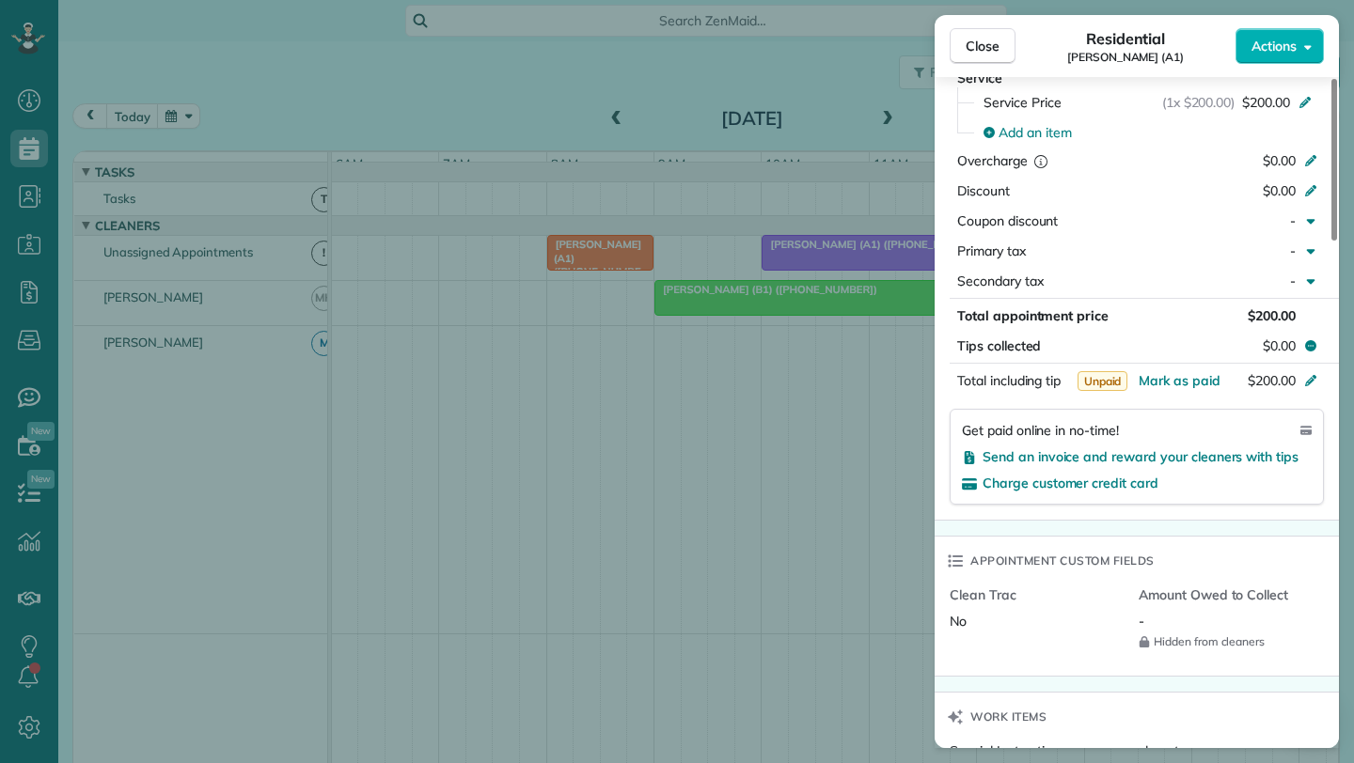
scroll to position [2095, 0]
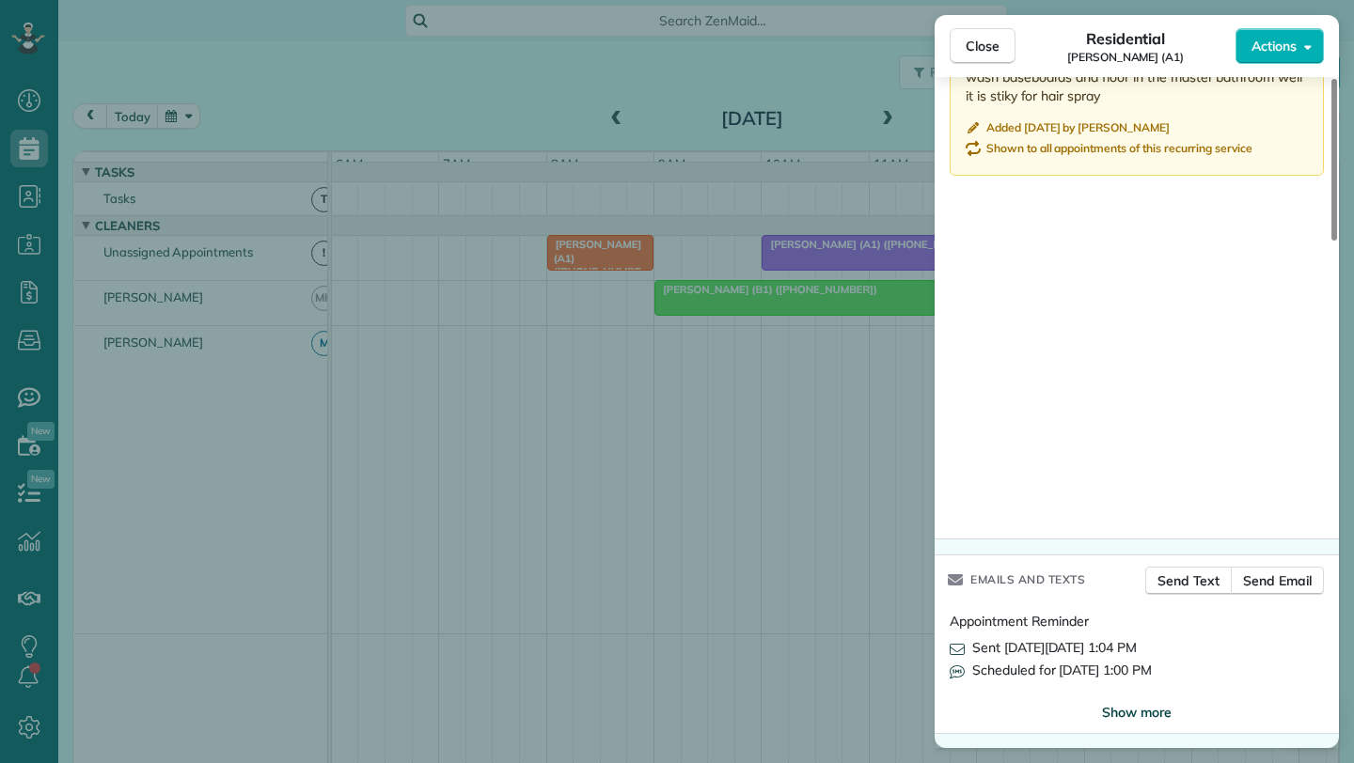
click at [1129, 714] on span "Show more" at bounding box center [1137, 712] width 70 height 19
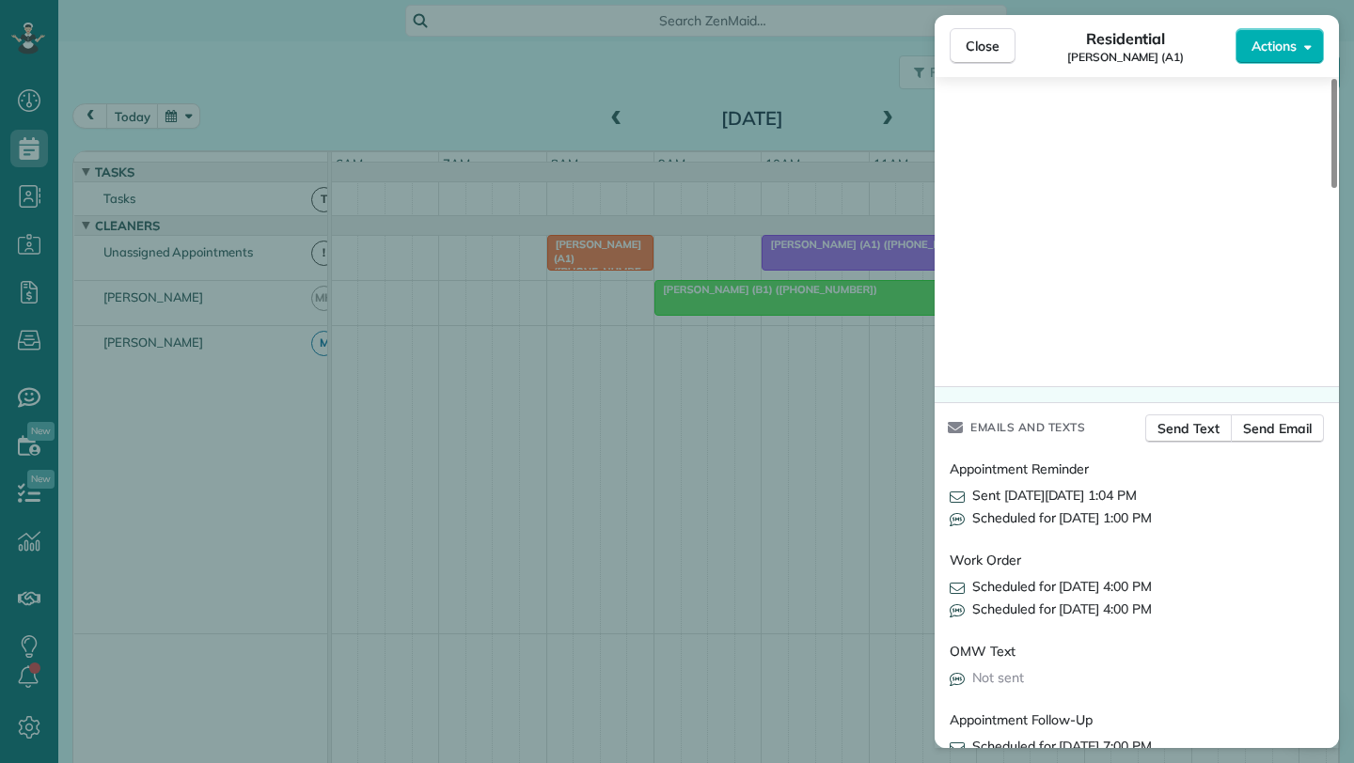
scroll to position [2250, 0]
click at [963, 41] on button "Close" at bounding box center [982, 46] width 66 height 36
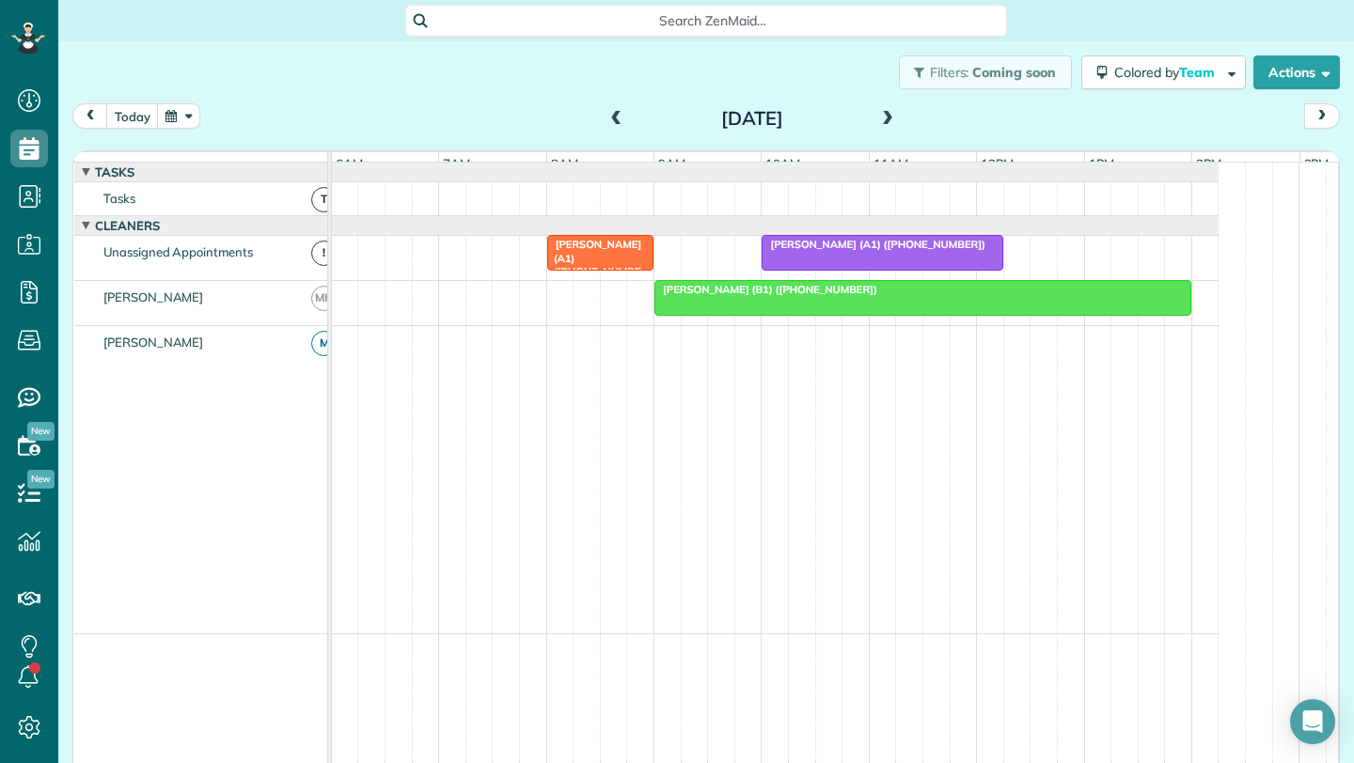
click at [606, 120] on span at bounding box center [616, 119] width 21 height 17
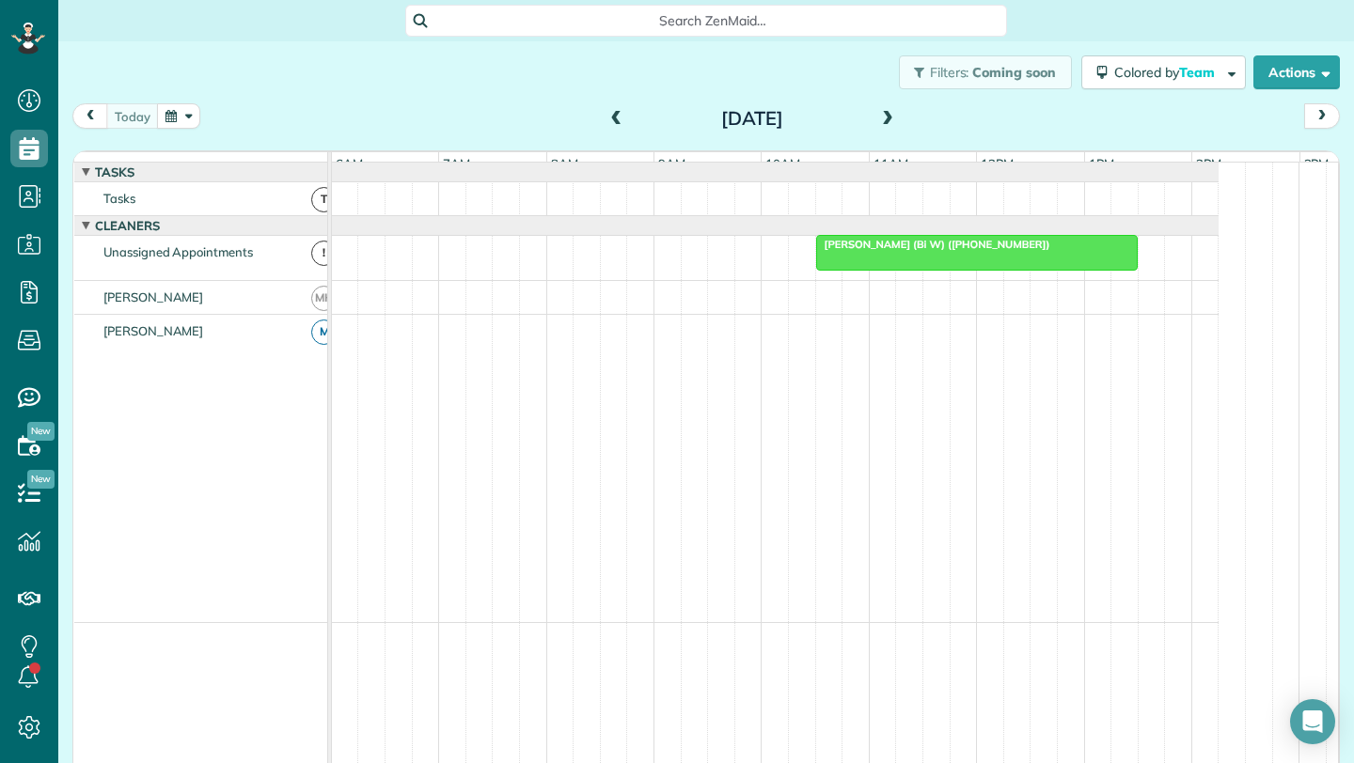
click at [606, 115] on span at bounding box center [616, 119] width 21 height 17
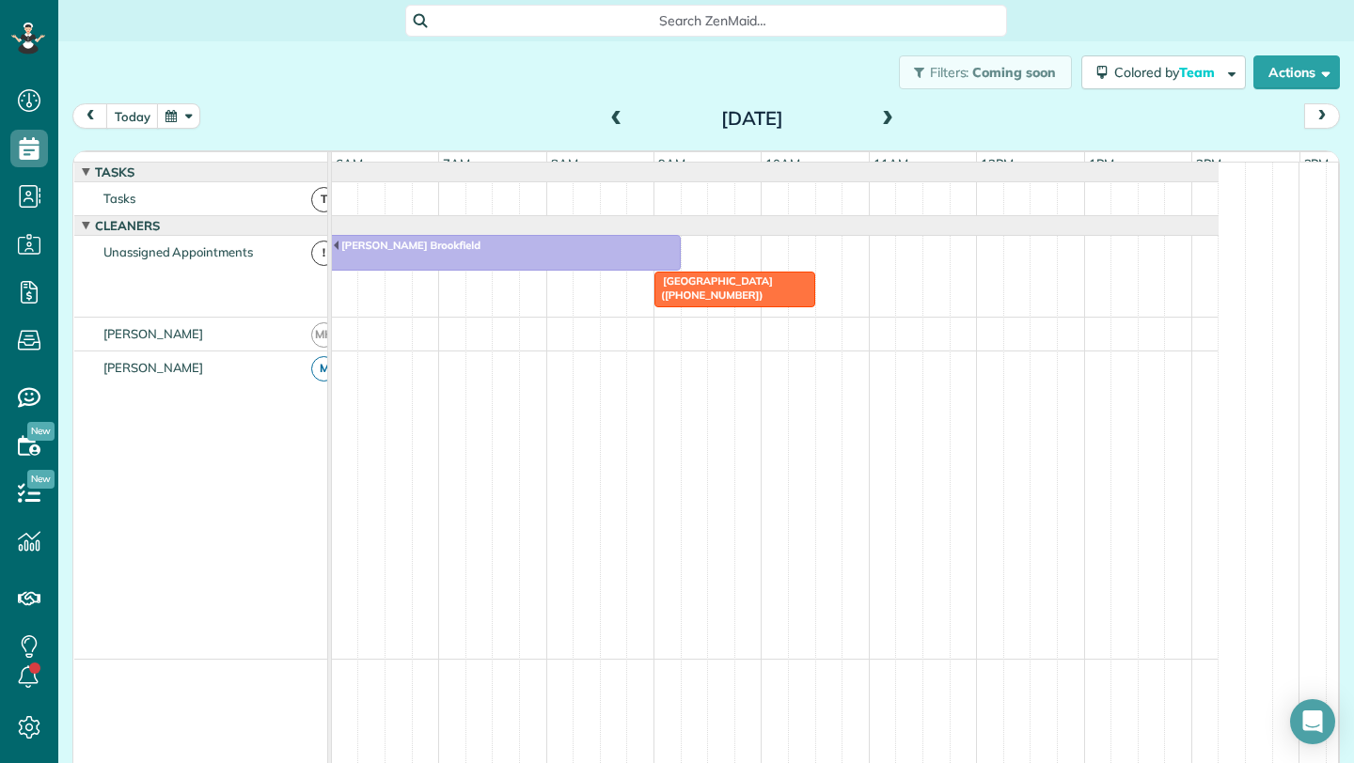
click at [868, 117] on div "[DATE]" at bounding box center [752, 118] width 301 height 30
click at [880, 113] on span at bounding box center [887, 119] width 21 height 17
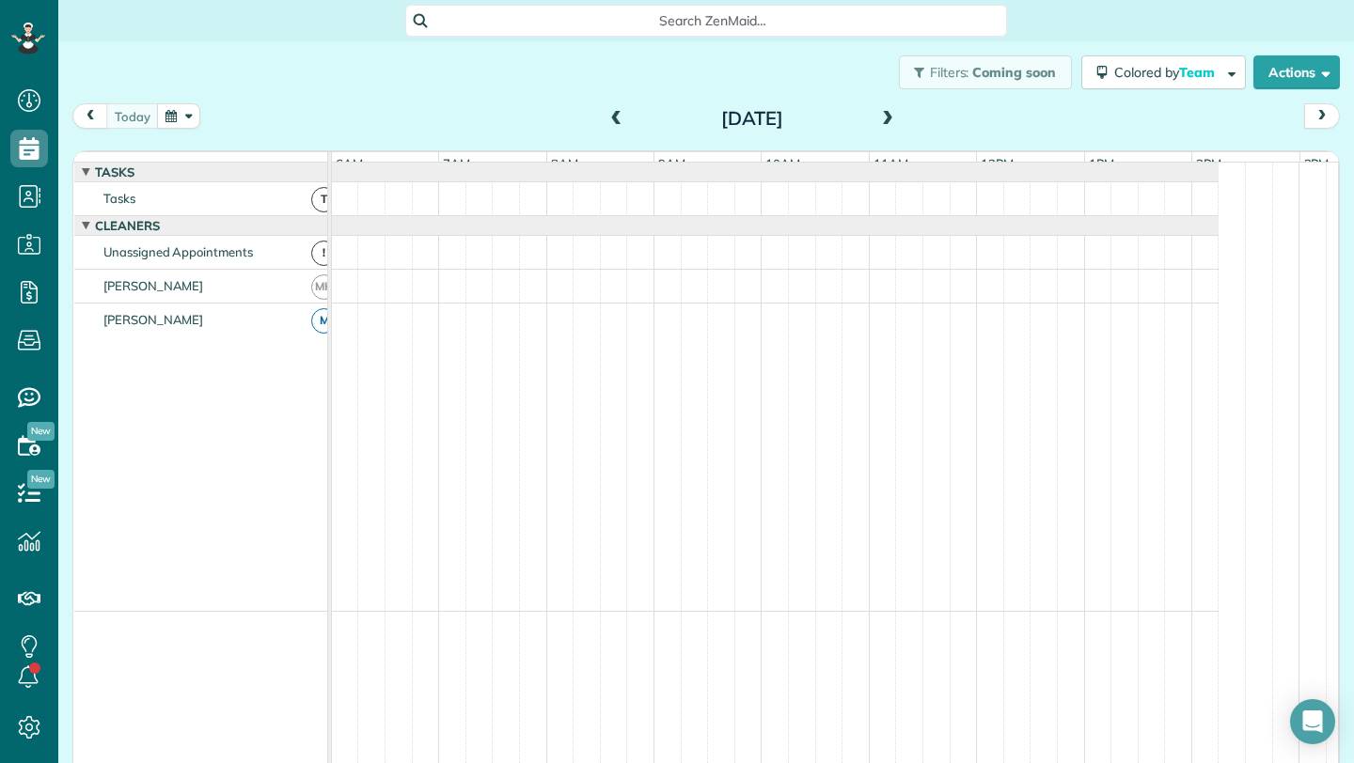
click at [880, 113] on span at bounding box center [887, 119] width 21 height 17
